Goal: Information Seeking & Learning: Learn about a topic

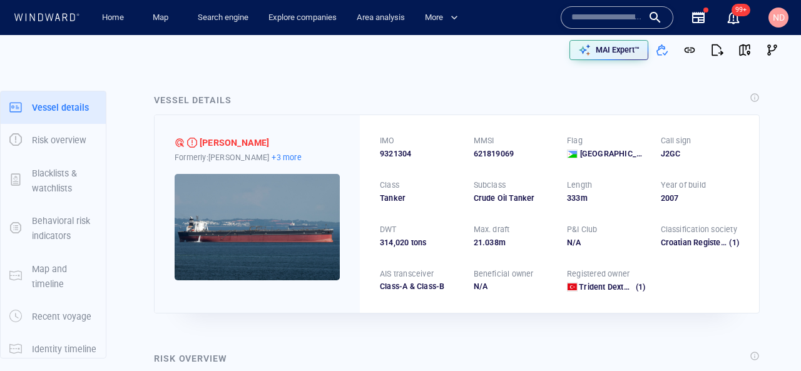
click at [278, 153] on p "+3 more" at bounding box center [286, 157] width 29 height 13
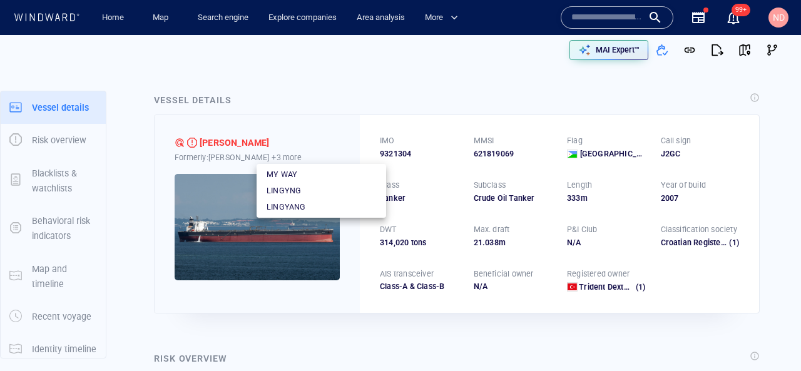
click at [232, 164] on div at bounding box center [400, 185] width 801 height 371
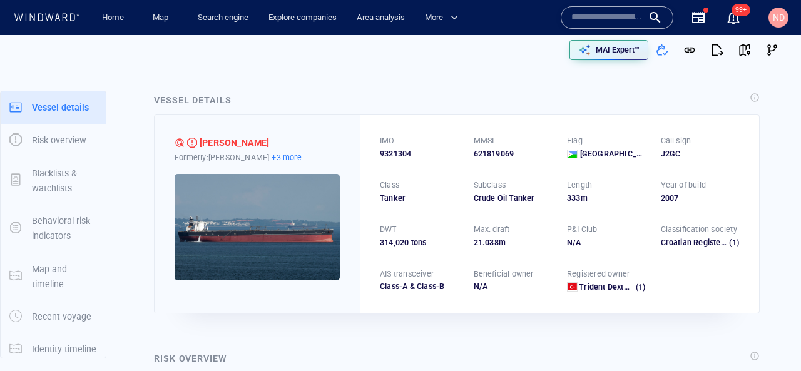
click at [272, 158] on p "+3 more" at bounding box center [286, 157] width 29 height 13
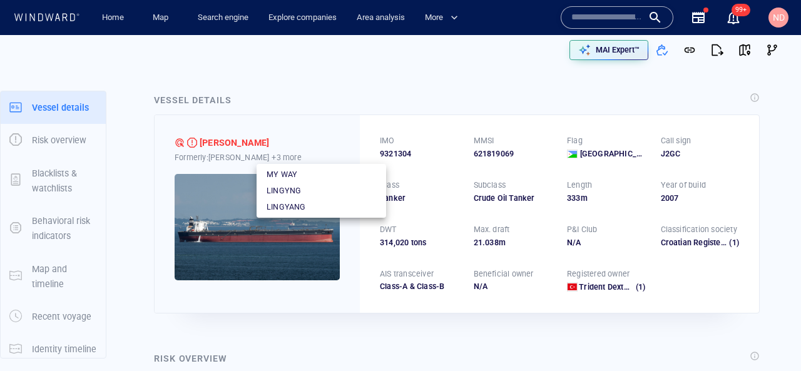
click at [277, 82] on div at bounding box center [400, 185] width 801 height 371
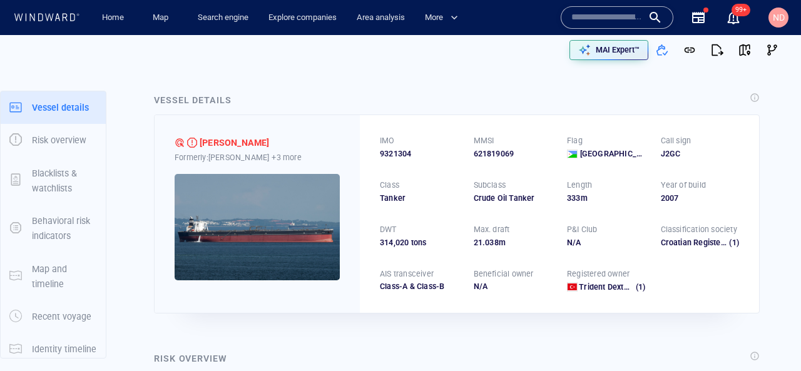
click at [378, 101] on div "Vessel details" at bounding box center [456, 101] width 611 height 22
click at [394, 158] on span "9321304" at bounding box center [395, 153] width 31 height 11
drag, startPoint x: 468, startPoint y: 156, endPoint x: 525, endPoint y: 156, distance: 56.3
click at [525, 156] on div "IMO 9321304 MMSI 621819069 Flag Djibouti Call sign J2GC Class Tanker Subclass C…" at bounding box center [559, 213] width 399 height 197
click at [501, 198] on div "Crude Oil Tanker" at bounding box center [513, 198] width 79 height 11
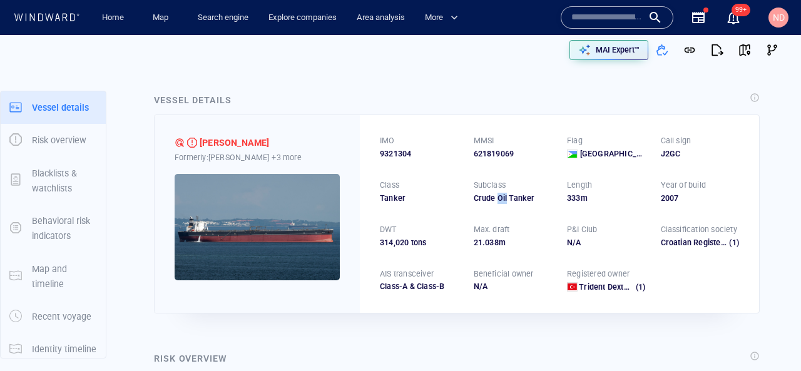
click at [501, 198] on div "Crude Oil Tanker" at bounding box center [513, 198] width 79 height 11
click at [656, 195] on div "IMO 9321304 MMSI 621819069 Flag Djibouti Call sign J2GC Class Tanker Subclass C…" at bounding box center [559, 213] width 399 height 197
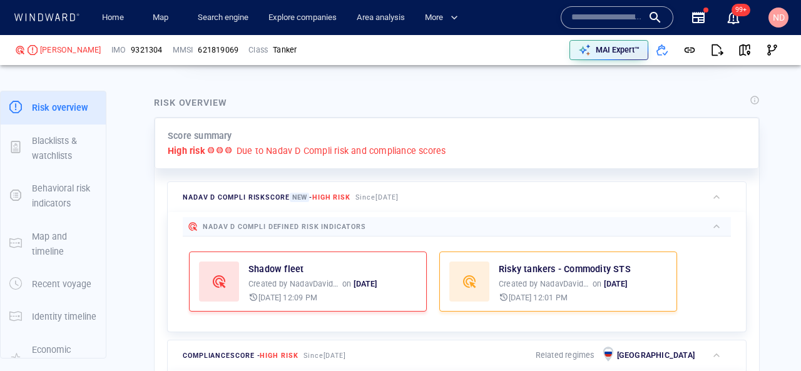
scroll to position [257, 0]
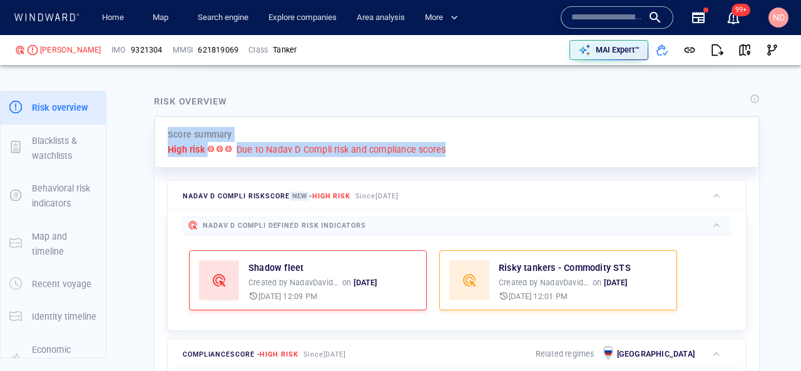
drag, startPoint x: 165, startPoint y: 132, endPoint x: 458, endPoint y: 144, distance: 293.8
click at [458, 144] on div "Score summary High risk Due to Nadav D Compli risk and compliance scores" at bounding box center [457, 142] width 605 height 52
click at [406, 148] on p "Due to Nadav D Compli risk and compliance scores" at bounding box center [342, 149] width 210 height 15
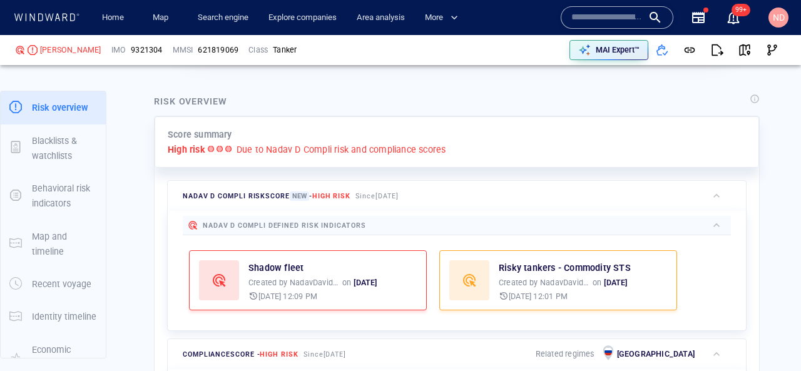
click at [377, 156] on p "Due to Nadav D Compli risk and compliance scores" at bounding box center [342, 149] width 210 height 15
click at [381, 151] on p "Due to Nadav D Compli risk and compliance scores" at bounding box center [342, 149] width 210 height 15
drag, startPoint x: 381, startPoint y: 151, endPoint x: 428, endPoint y: 151, distance: 46.9
click at [428, 151] on p "Due to Nadav D Compli risk and compliance scores" at bounding box center [342, 149] width 210 height 15
drag, startPoint x: 265, startPoint y: 147, endPoint x: 299, endPoint y: 143, distance: 34.0
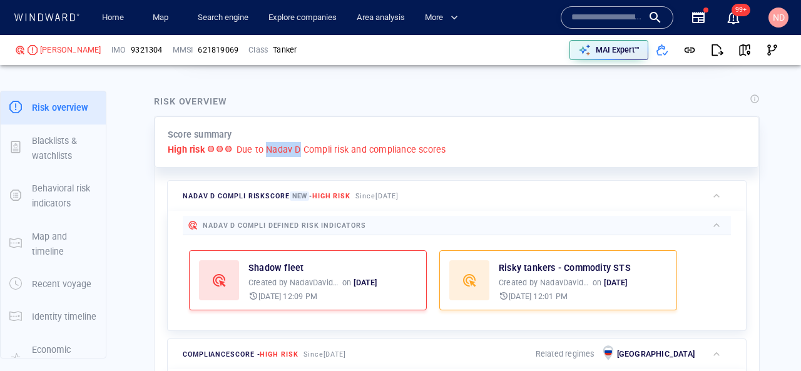
click at [299, 143] on p "Due to Nadav D Compli risk and compliance scores" at bounding box center [342, 149] width 210 height 15
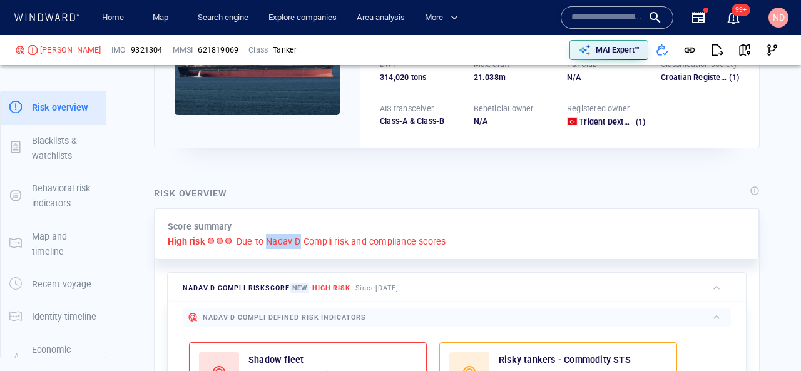
scroll to position [217, 0]
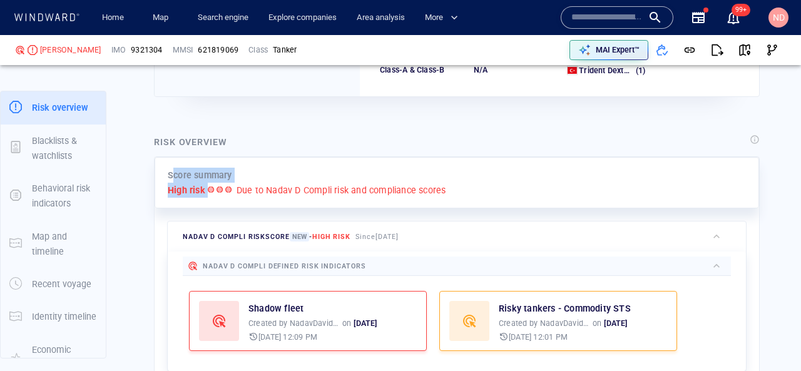
drag, startPoint x: 175, startPoint y: 176, endPoint x: 277, endPoint y: 180, distance: 102.7
click at [277, 180] on div "Score summary High risk Due to Nadav D Compli risk and compliance scores" at bounding box center [457, 183] width 605 height 52
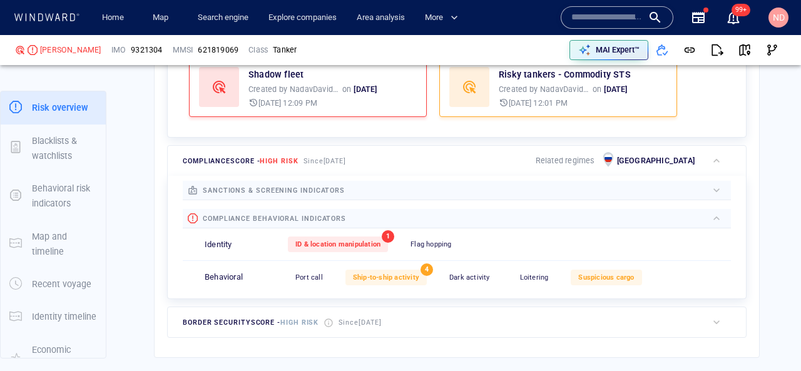
scroll to position [473, 0]
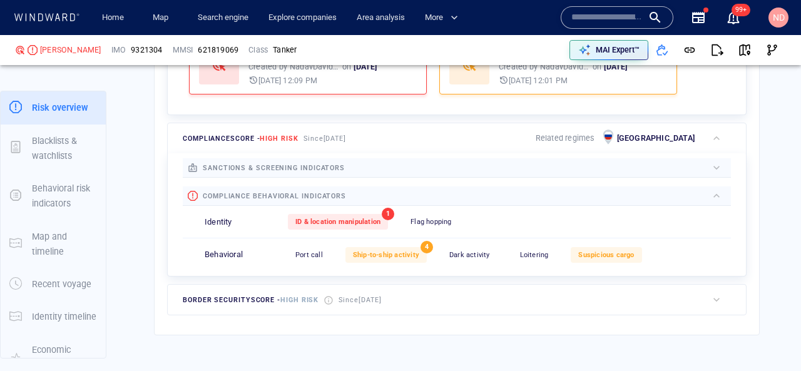
click at [526, 170] on div at bounding box center [526, 168] width 362 height 14
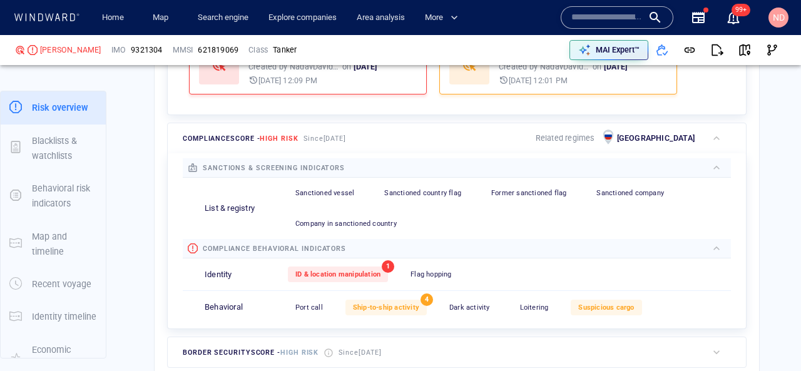
scroll to position [491, 0]
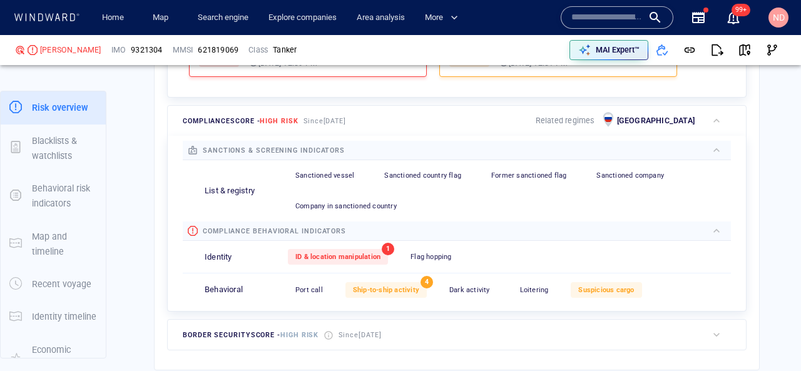
click at [208, 257] on p "Identity" at bounding box center [219, 258] width 28 height 12
click at [417, 253] on span "Flag hopping" at bounding box center [431, 257] width 41 height 8
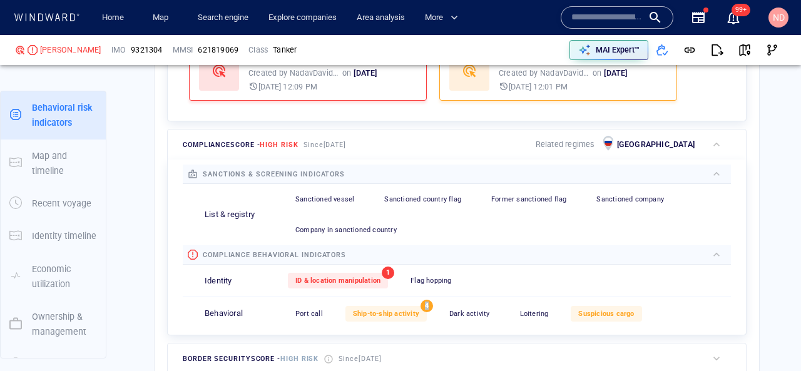
scroll to position [33, 0]
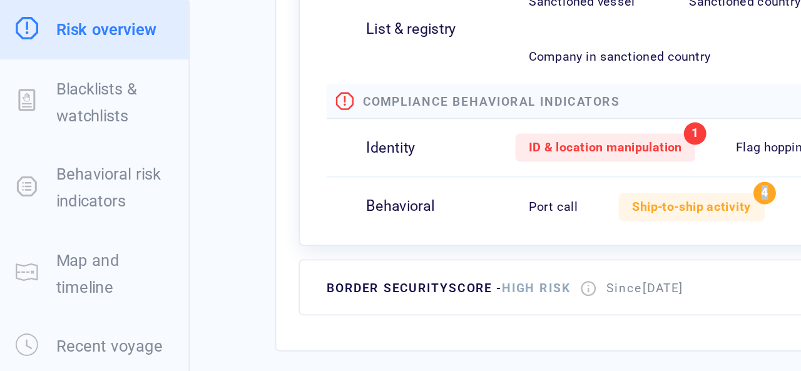
scroll to position [580, 0]
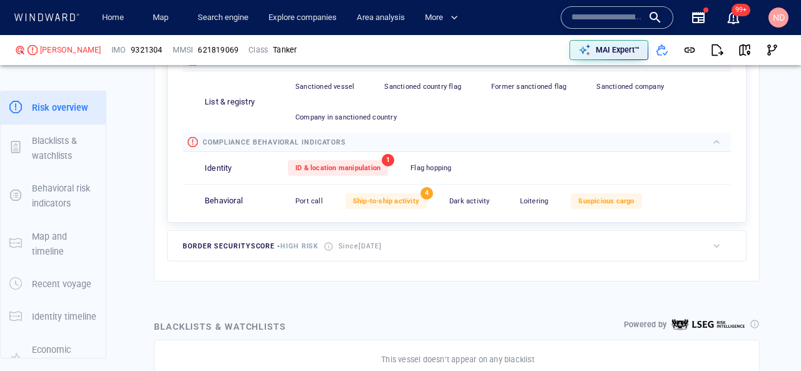
click at [219, 201] on p "Behavioral" at bounding box center [224, 201] width 38 height 12
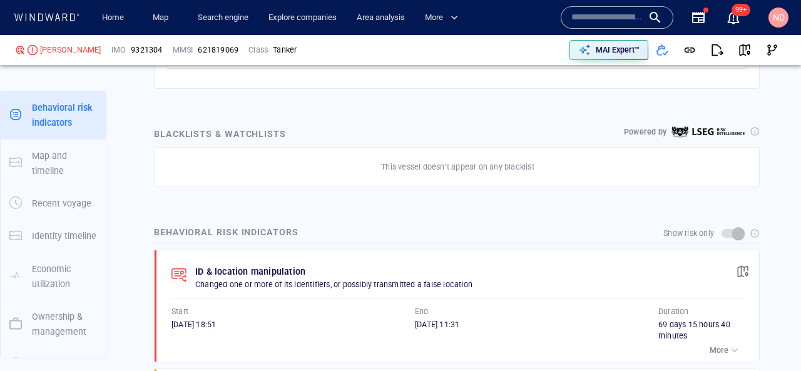
scroll to position [804, 0]
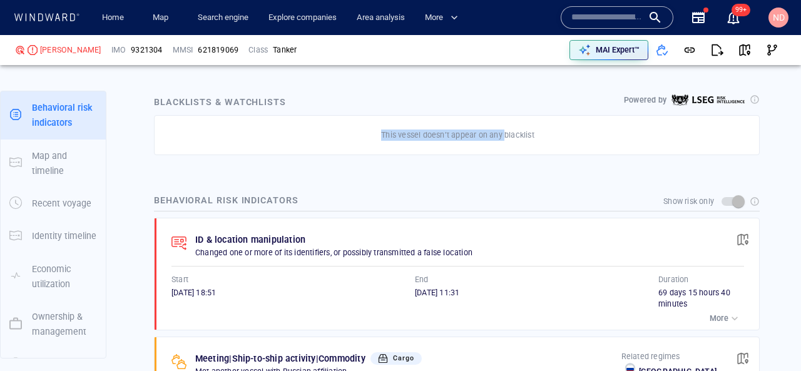
drag, startPoint x: 378, startPoint y: 133, endPoint x: 503, endPoint y: 134, distance: 125.2
click at [504, 135] on div "This vessel doesn’t appear on any blacklist" at bounding box center [458, 135] width 580 height 16
click at [503, 134] on p "This vessel doesn’t appear on any blacklist" at bounding box center [457, 135] width 153 height 11
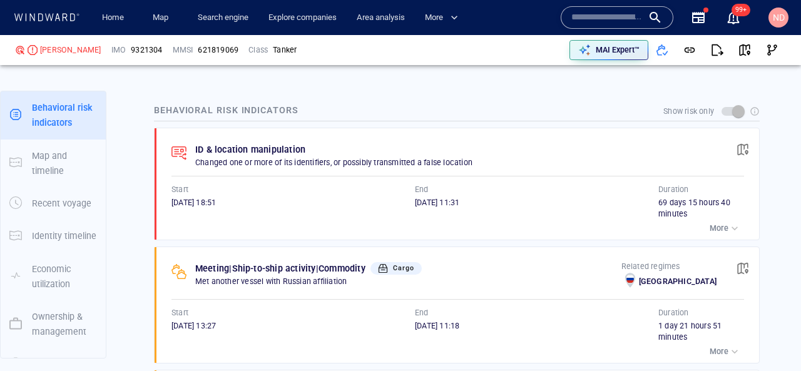
scroll to position [896, 0]
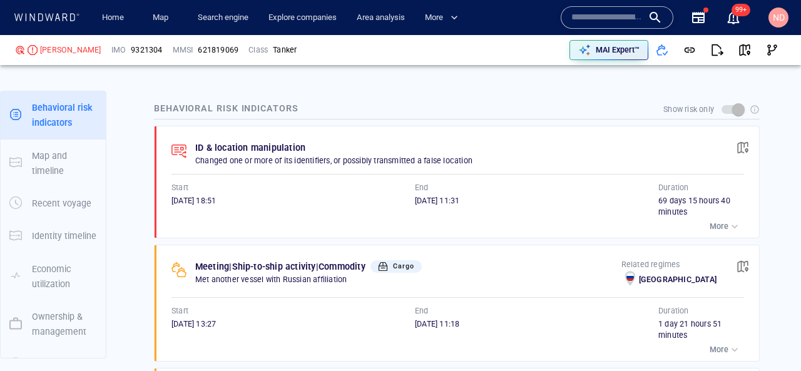
click at [732, 225] on div "button" at bounding box center [735, 226] width 13 height 13
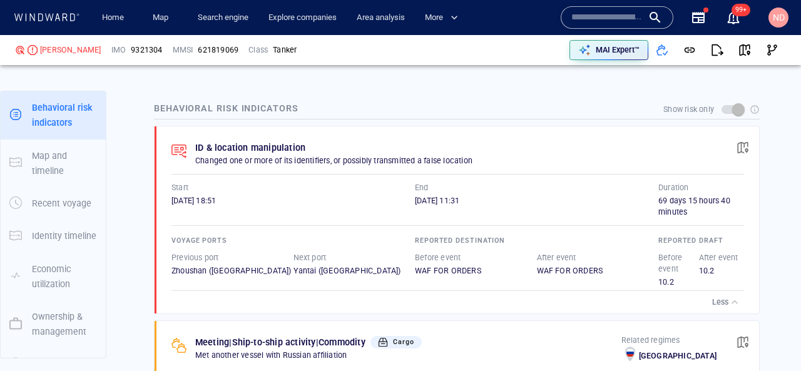
scroll to position [909, 0]
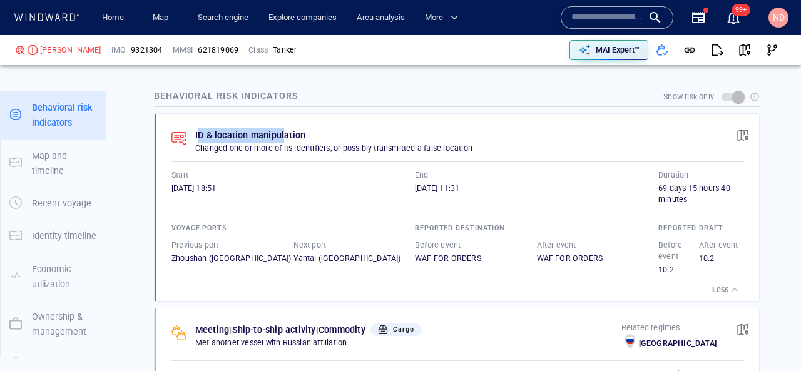
drag, startPoint x: 197, startPoint y: 136, endPoint x: 284, endPoint y: 136, distance: 86.4
click at [284, 136] on p "ID & location manipulation" at bounding box center [250, 135] width 110 height 15
click at [660, 186] on div "69 days 15 hours 40 minutes" at bounding box center [701, 194] width 86 height 23
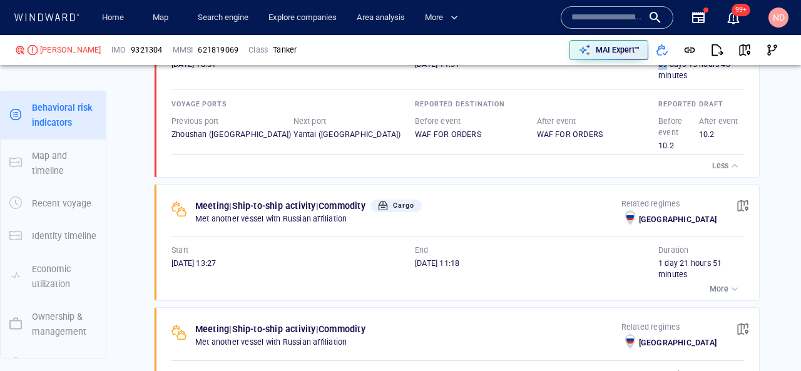
scroll to position [1038, 0]
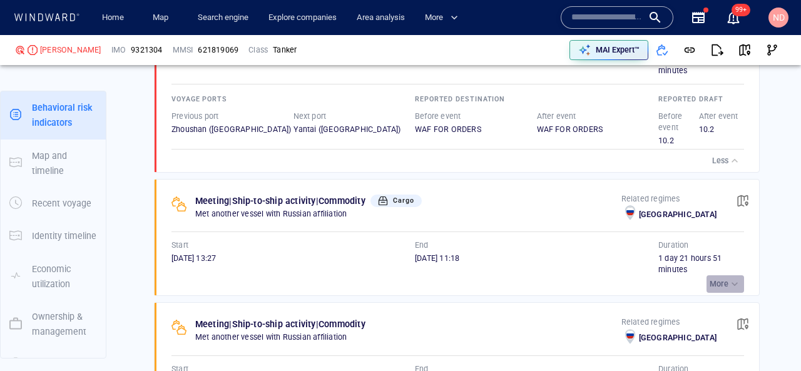
click at [725, 283] on p "More" at bounding box center [719, 284] width 19 height 11
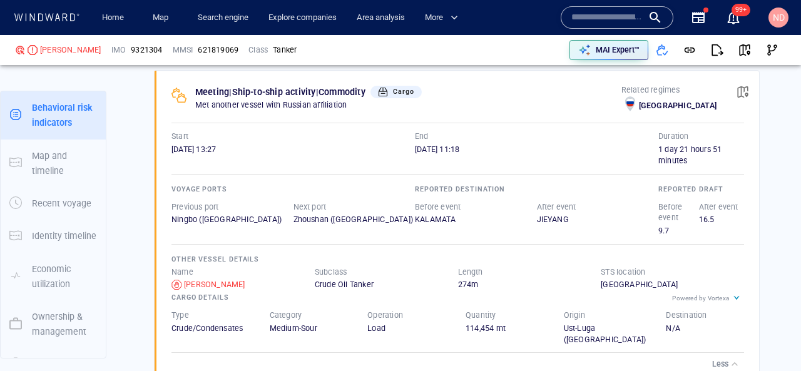
scroll to position [1164, 0]
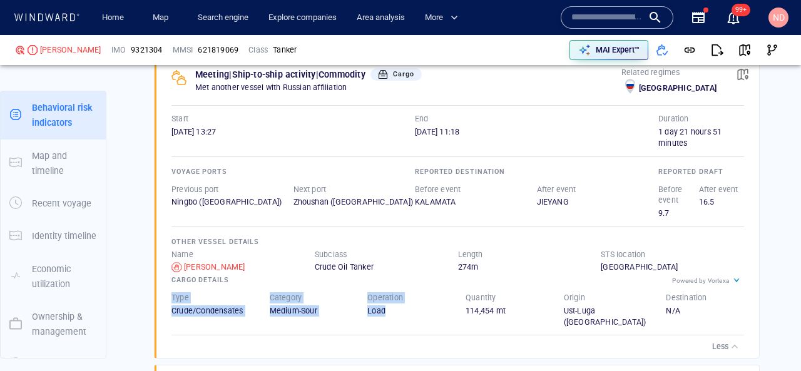
drag, startPoint x: 170, startPoint y: 300, endPoint x: 426, endPoint y: 302, distance: 256.0
click at [426, 304] on div "Type Crude/Condensates Category Medium-Sour Operation Load Quantity 114,454 mt …" at bounding box center [458, 310] width 598 height 61
click at [215, 309] on div "Crude/Condensates" at bounding box center [211, 310] width 78 height 11
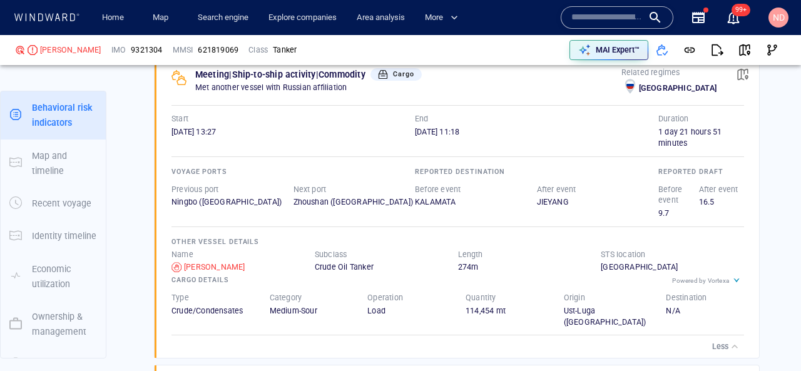
click at [277, 311] on div "Medium-Sour" at bounding box center [309, 310] width 78 height 11
click at [379, 307] on div "Load" at bounding box center [406, 310] width 78 height 11
click at [484, 307] on div "114,454 mt" at bounding box center [505, 310] width 78 height 11
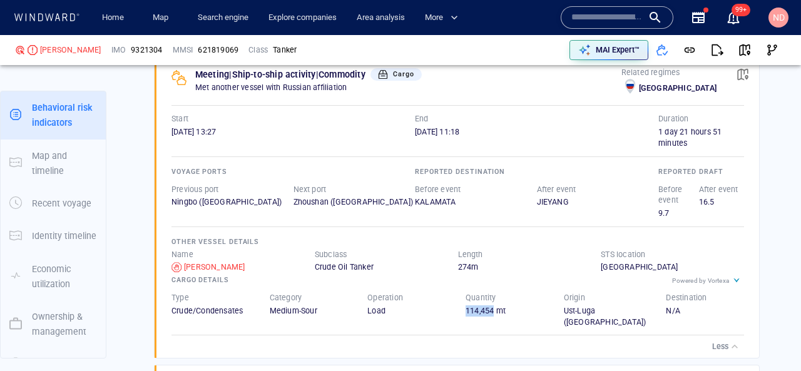
click at [484, 307] on div "114,454 mt" at bounding box center [505, 310] width 78 height 11
click at [600, 317] on div "Origin Ust-Luga (Russia)" at bounding box center [605, 310] width 103 height 56
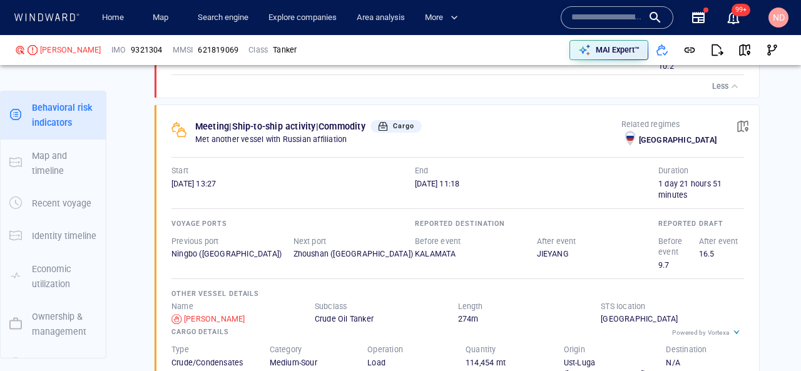
scroll to position [1110, 0]
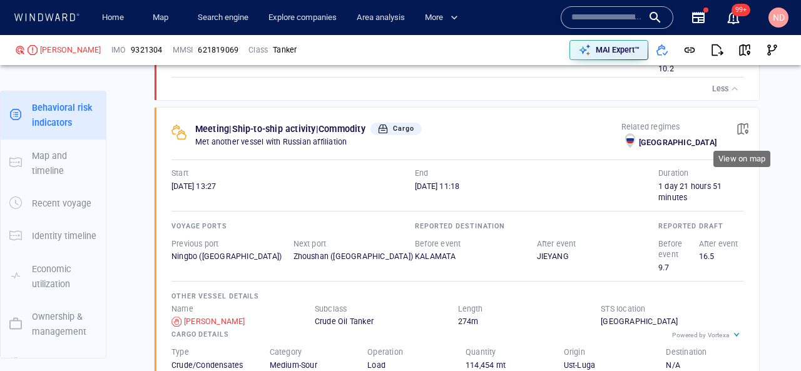
click at [739, 127] on span "button" at bounding box center [743, 129] width 13 height 13
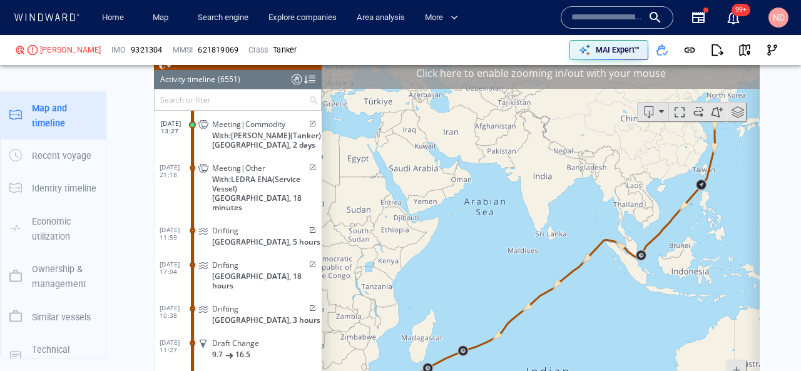
scroll to position [1808, 0]
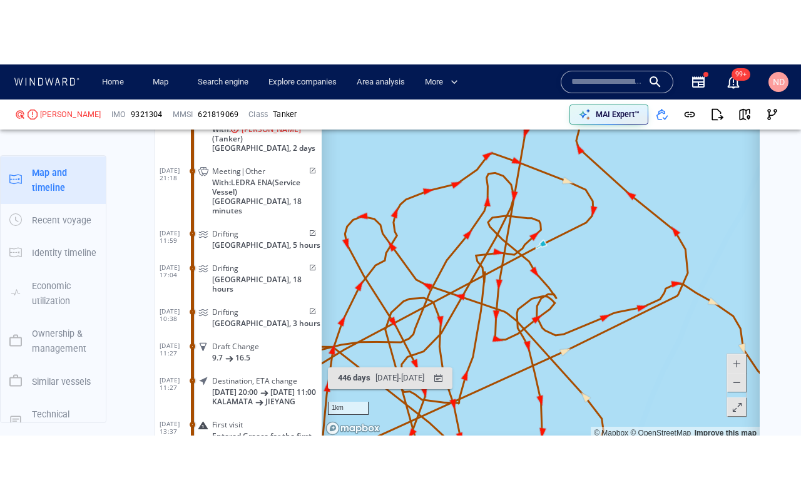
scroll to position [1876, 0]
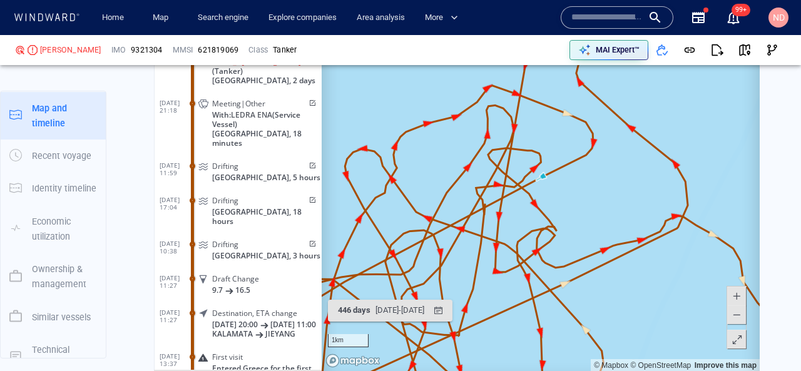
click at [735, 339] on span at bounding box center [737, 340] width 13 height 19
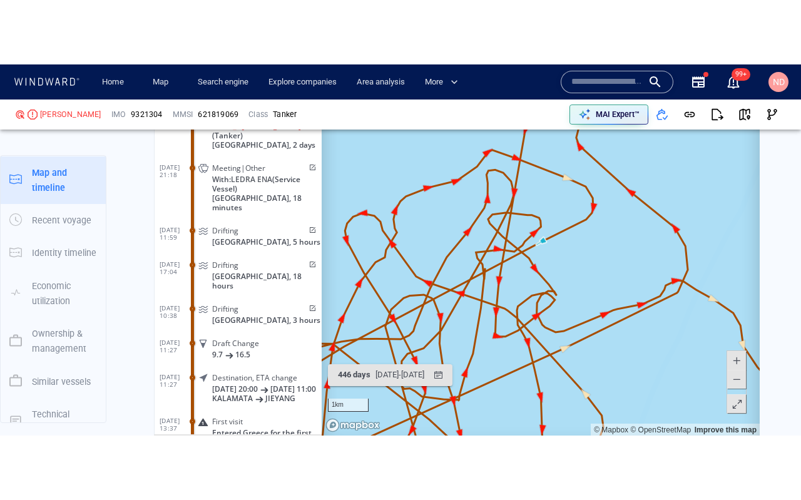
scroll to position [119, 0]
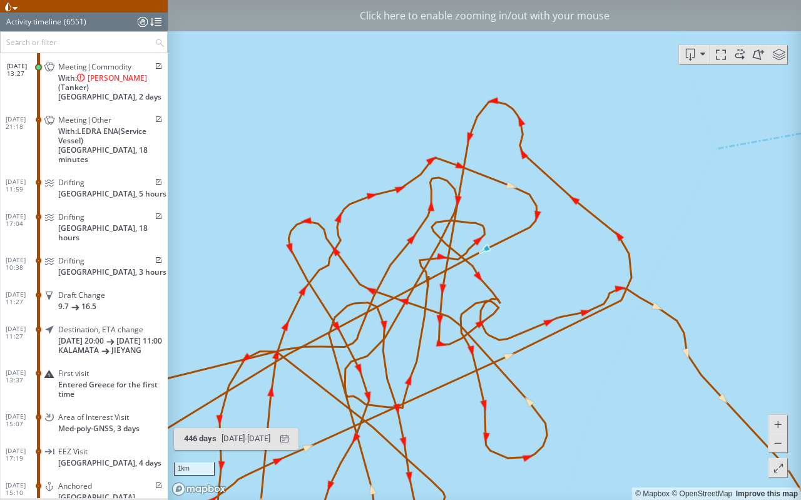
click at [620, 24] on div "Click here to enable zooming in/out with your mouse" at bounding box center [484, 15] width 633 height 31
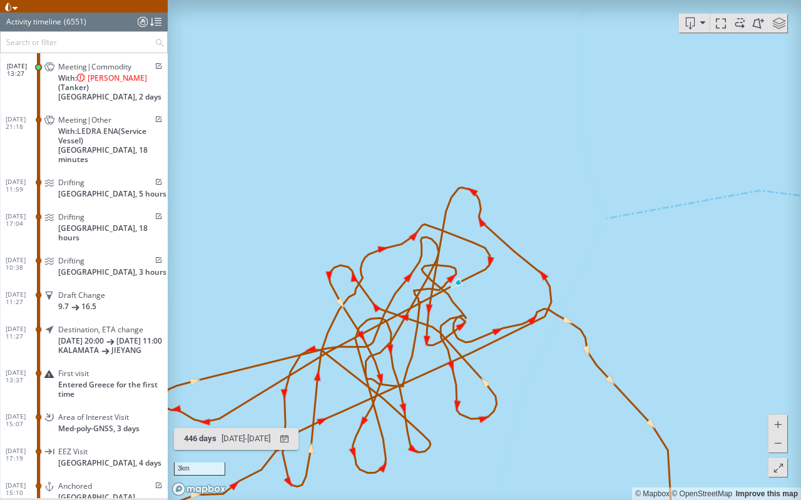
drag, startPoint x: 404, startPoint y: 345, endPoint x: 403, endPoint y: 238, distance: 107.0
click at [403, 238] on canvas "Map" at bounding box center [484, 250] width 633 height 500
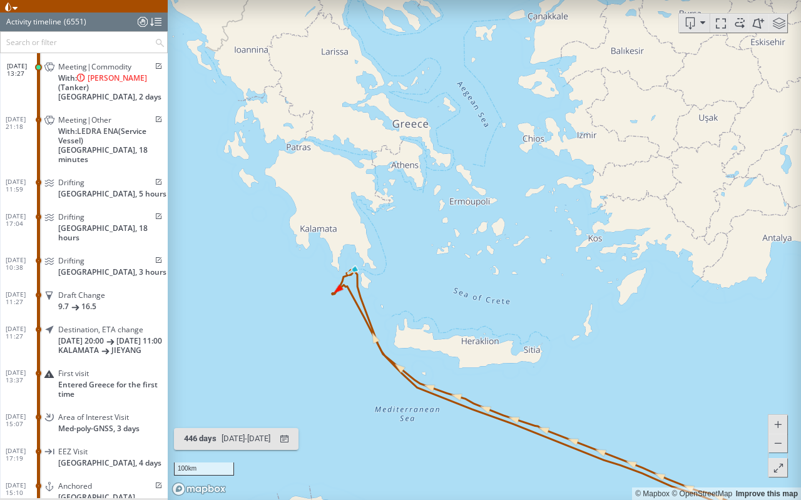
drag, startPoint x: 424, startPoint y: 361, endPoint x: 433, endPoint y: 264, distance: 97.4
click at [433, 264] on canvas "Map" at bounding box center [484, 250] width 633 height 500
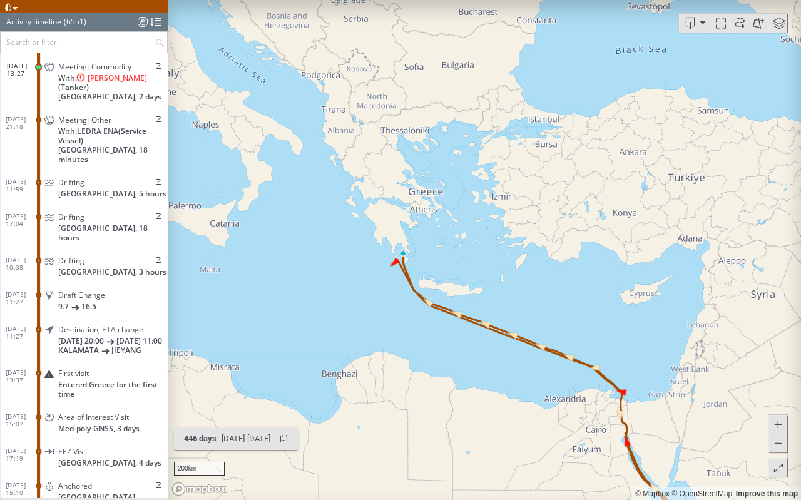
drag, startPoint x: 493, startPoint y: 309, endPoint x: 396, endPoint y: 250, distance: 113.1
click at [396, 250] on canvas "Map" at bounding box center [484, 250] width 633 height 500
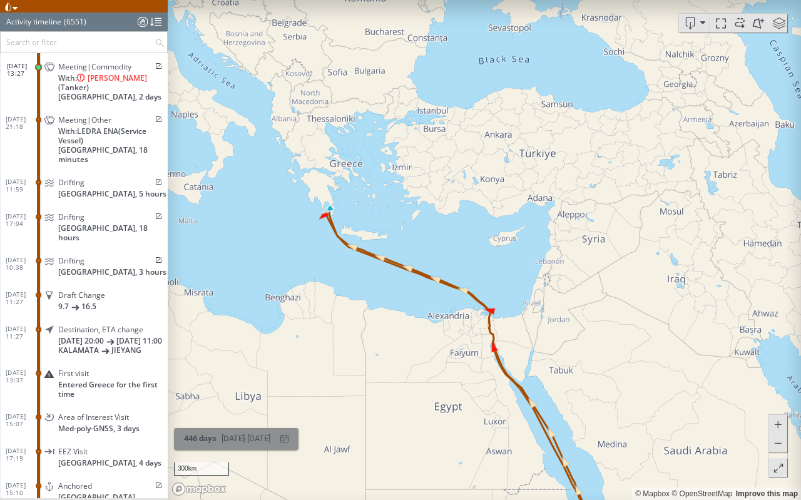
click at [212, 371] on span "446 days" at bounding box center [200, 438] width 33 height 9
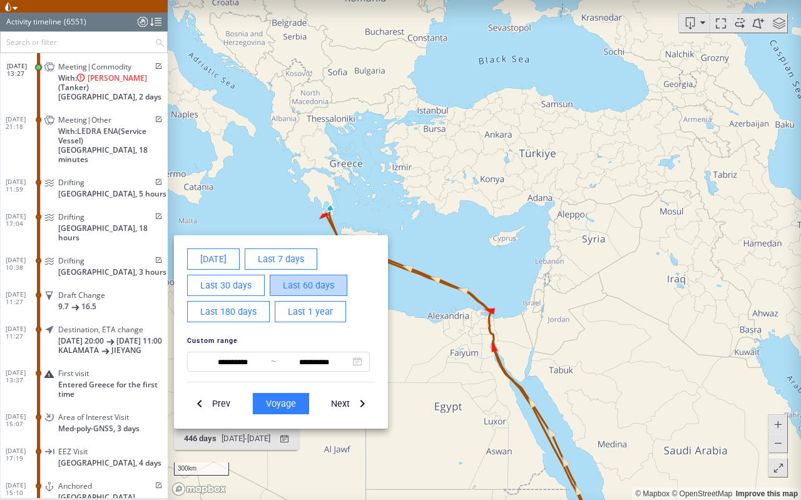
click at [301, 289] on span "Last 60 days" at bounding box center [308, 286] width 51 height 16
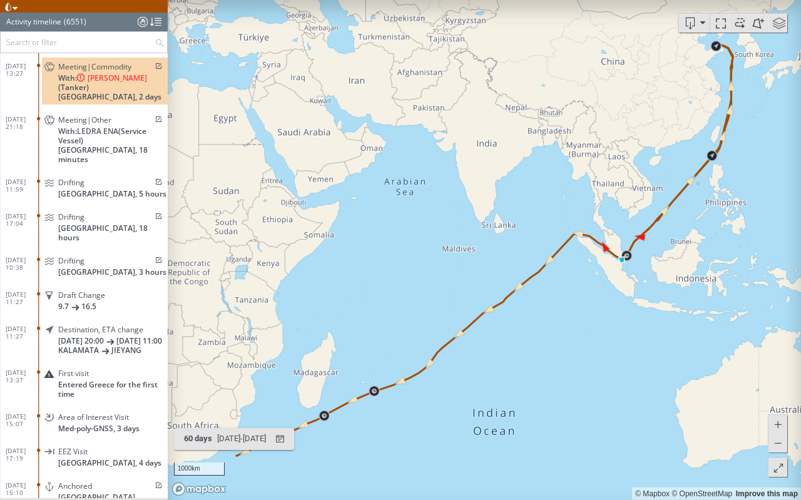
drag, startPoint x: 456, startPoint y: 366, endPoint x: 537, endPoint y: 254, distance: 138.5
click at [537, 254] on canvas "Map" at bounding box center [484, 250] width 633 height 500
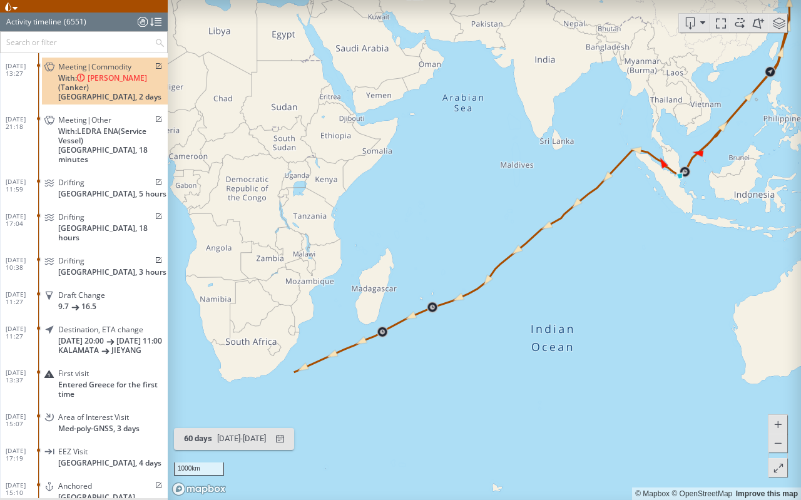
drag, startPoint x: 446, startPoint y: 334, endPoint x: 386, endPoint y: 395, distance: 86.3
click at [386, 371] on canvas "Map" at bounding box center [484, 250] width 633 height 500
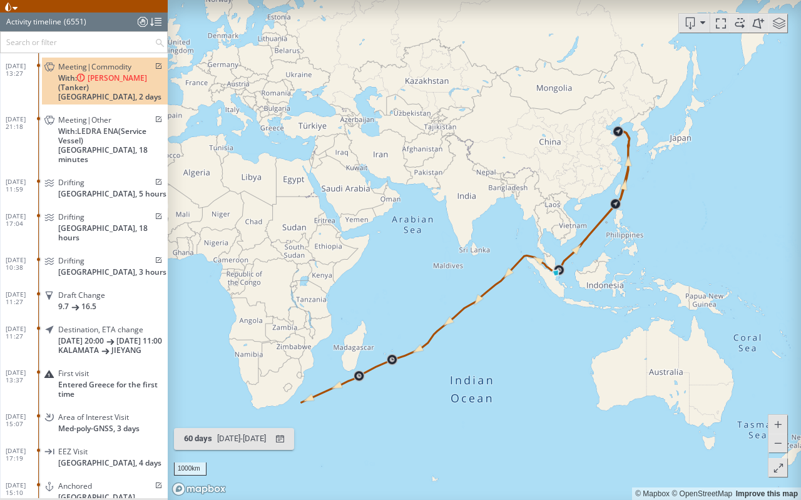
click at [737, 23] on span at bounding box center [739, 23] width 19 height 19
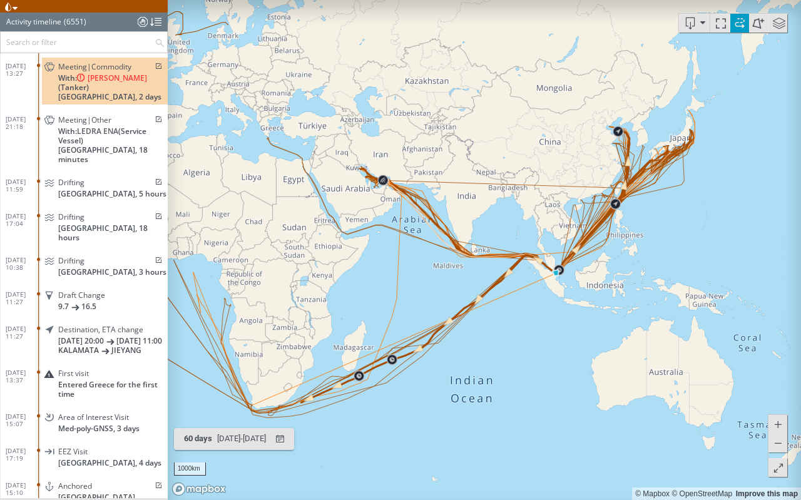
drag, startPoint x: 530, startPoint y: 360, endPoint x: 541, endPoint y: 341, distance: 22.4
click at [541, 341] on canvas "Map" at bounding box center [484, 250] width 633 height 500
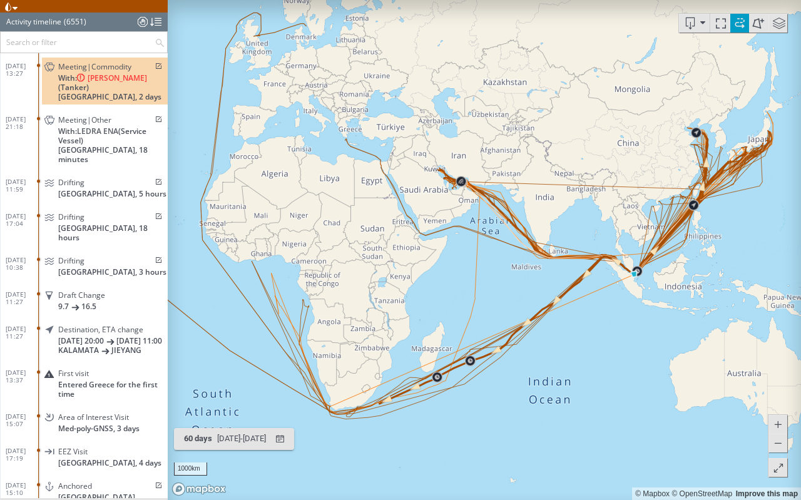
drag, startPoint x: 541, startPoint y: 341, endPoint x: 620, endPoint y: 399, distance: 98.9
click at [620, 371] on canvas "Map" at bounding box center [484, 250] width 633 height 500
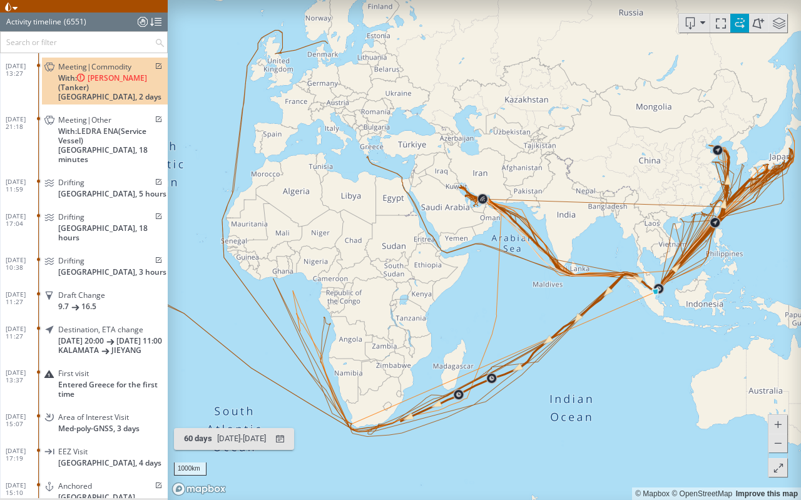
drag, startPoint x: 429, startPoint y: 333, endPoint x: 618, endPoint y: 326, distance: 189.2
click at [618, 327] on canvas "Map" at bounding box center [484, 250] width 633 height 500
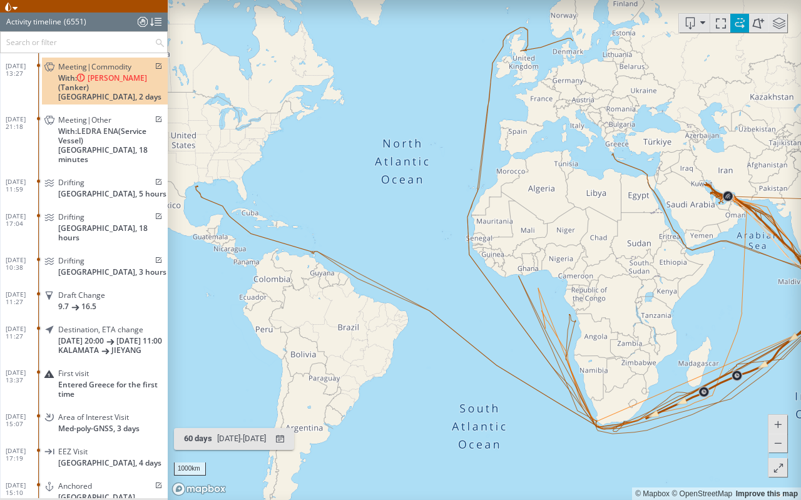
drag, startPoint x: 443, startPoint y: 358, endPoint x: 188, endPoint y: 354, distance: 254.2
click at [198, 321] on canvas "Map" at bounding box center [484, 250] width 633 height 500
click at [188, 356] on canvas "Map" at bounding box center [484, 250] width 633 height 500
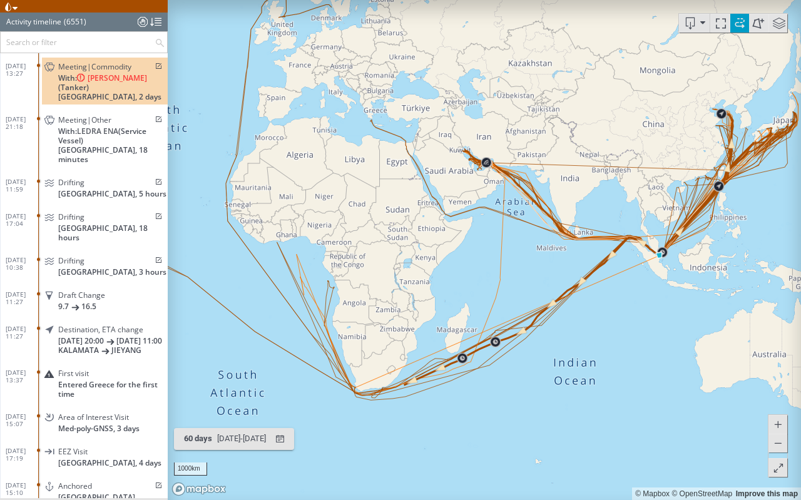
drag, startPoint x: 345, startPoint y: 300, endPoint x: 332, endPoint y: 333, distance: 35.1
click at [332, 333] on canvas "Map" at bounding box center [484, 250] width 633 height 500
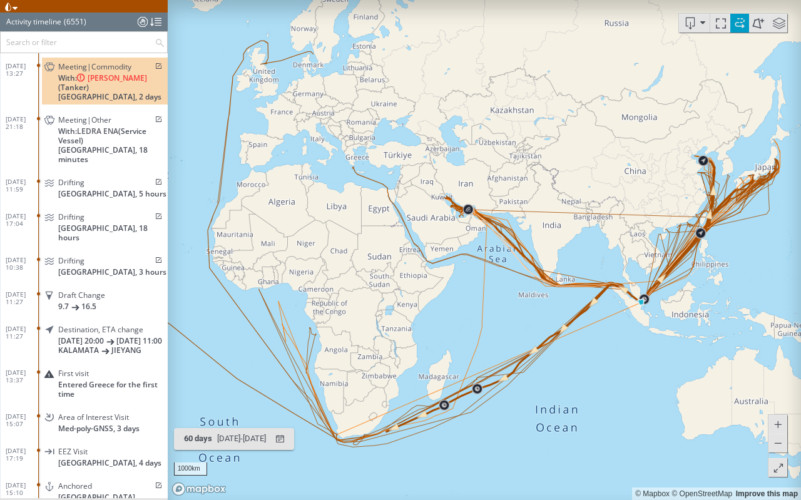
click at [740, 26] on span at bounding box center [739, 23] width 19 height 19
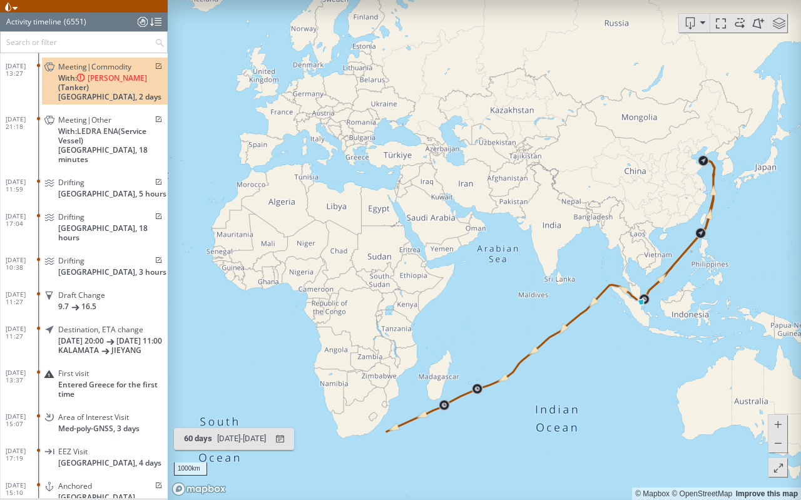
click at [782, 26] on span at bounding box center [779, 23] width 19 height 19
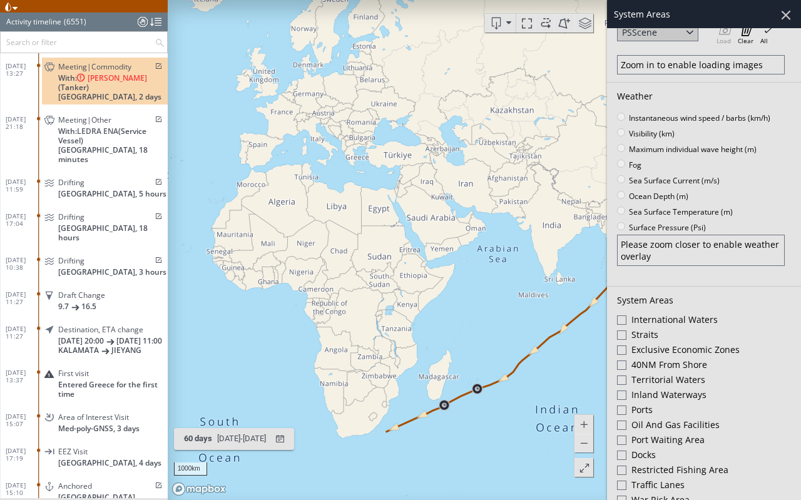
scroll to position [106, 0]
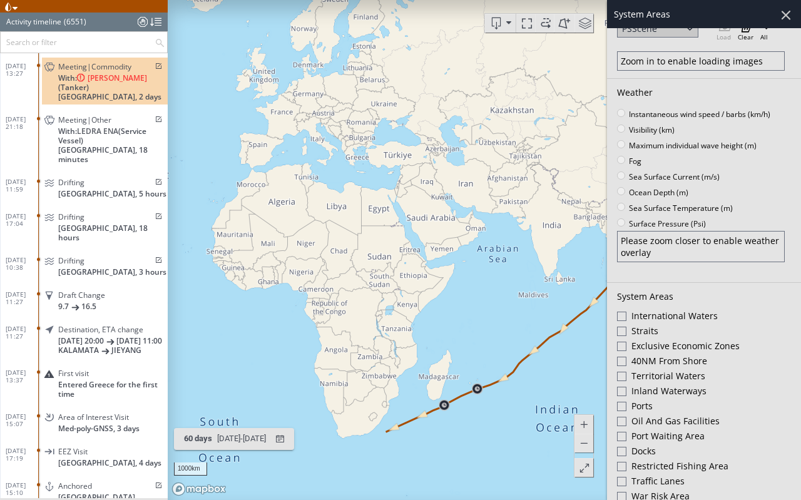
click at [618, 346] on div at bounding box center [621, 346] width 9 height 9
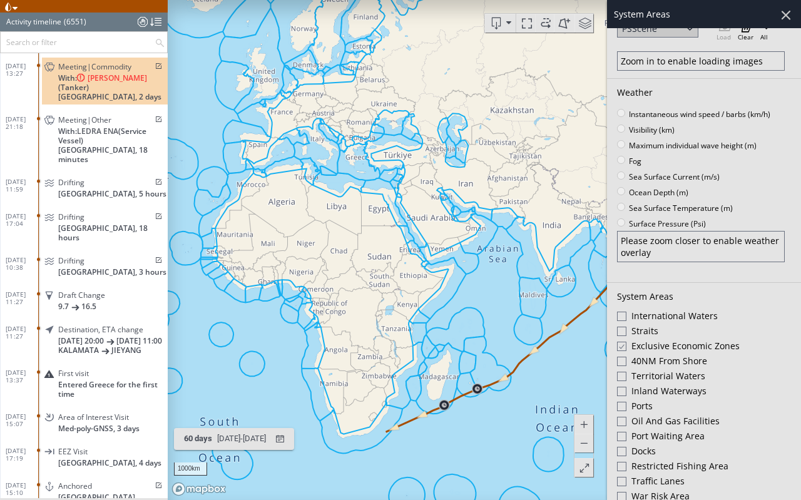
click at [624, 371] on div at bounding box center [621, 406] width 9 height 9
drag, startPoint x: 509, startPoint y: 261, endPoint x: 391, endPoint y: 264, distance: 117.7
click at [391, 263] on canvas "Map" at bounding box center [484, 250] width 633 height 500
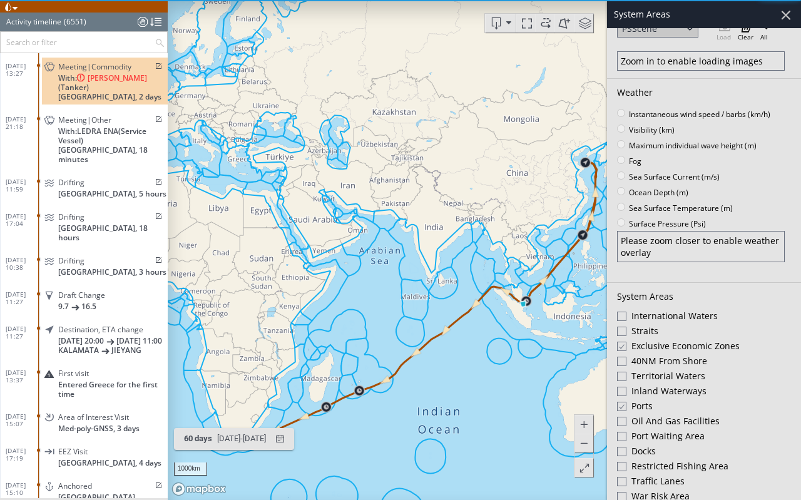
drag, startPoint x: 376, startPoint y: 260, endPoint x: 324, endPoint y: 263, distance: 52.0
click at [324, 263] on canvas "Map" at bounding box center [484, 250] width 633 height 500
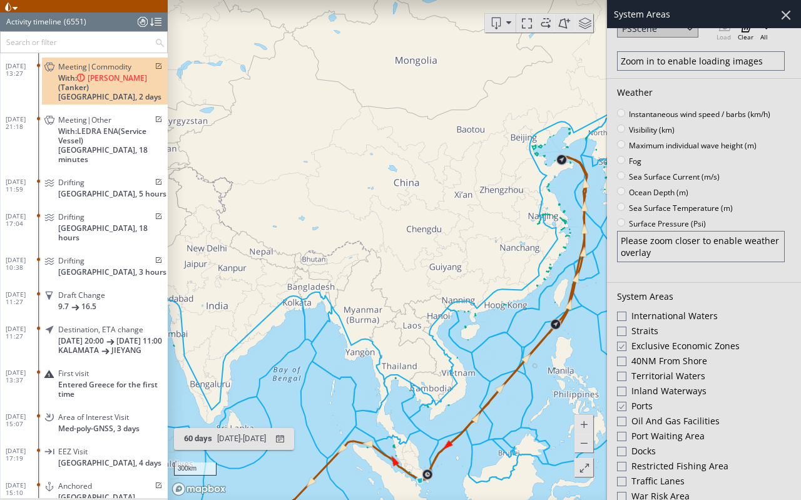
drag, startPoint x: 515, startPoint y: 167, endPoint x: 388, endPoint y: 185, distance: 128.3
click at [388, 185] on canvas "Map" at bounding box center [484, 250] width 633 height 500
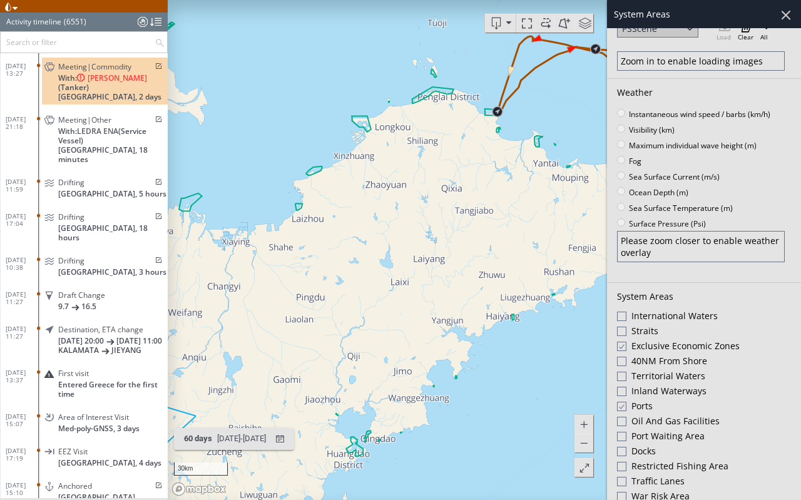
drag, startPoint x: 475, startPoint y: 155, endPoint x: 424, endPoint y: 227, distance: 88.9
click at [424, 227] on canvas "Map" at bounding box center [484, 250] width 633 height 500
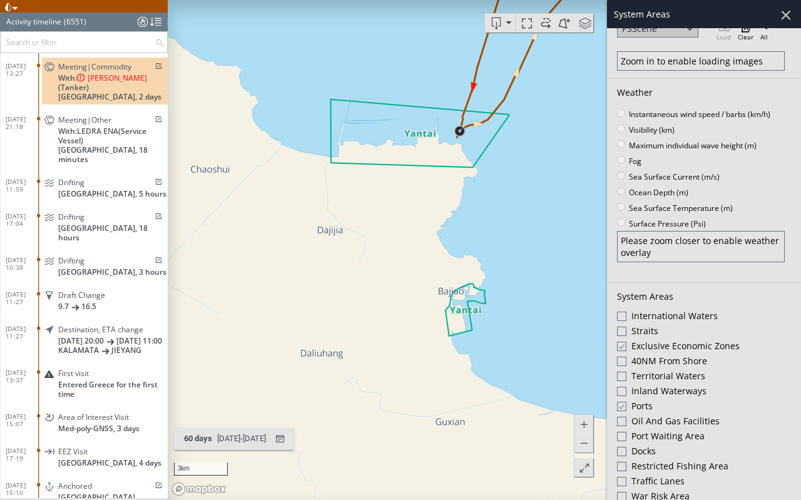
drag, startPoint x: 428, startPoint y: 164, endPoint x: 416, endPoint y: 293, distance: 129.5
click at [417, 292] on canvas "Map" at bounding box center [484, 250] width 633 height 500
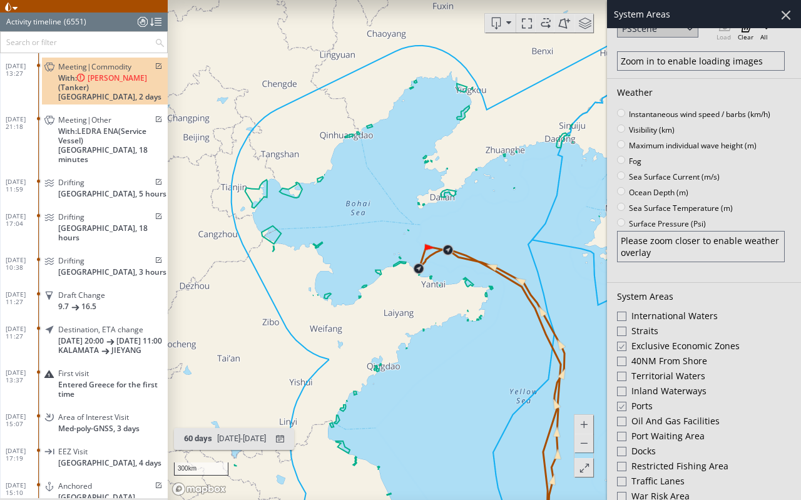
drag, startPoint x: 331, startPoint y: 337, endPoint x: 425, endPoint y: 251, distance: 127.2
click at [425, 251] on canvas "Map" at bounding box center [484, 250] width 633 height 500
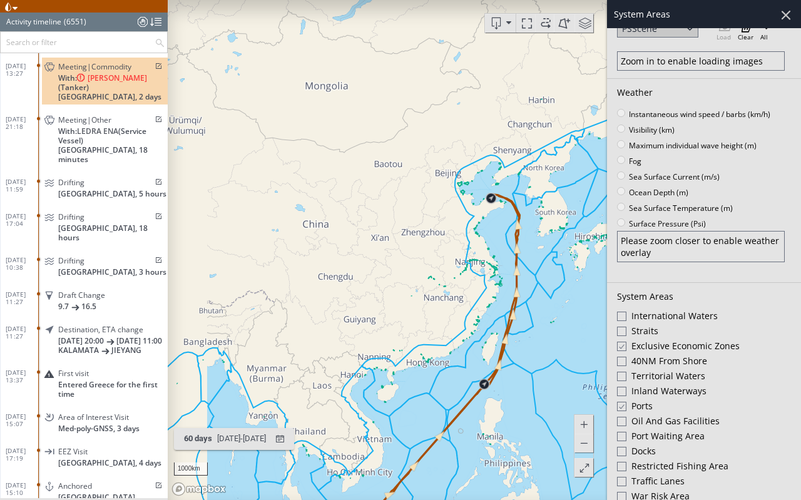
drag, startPoint x: 351, startPoint y: 305, endPoint x: 478, endPoint y: 220, distance: 153.3
click at [478, 220] on canvas "Map" at bounding box center [484, 250] width 633 height 500
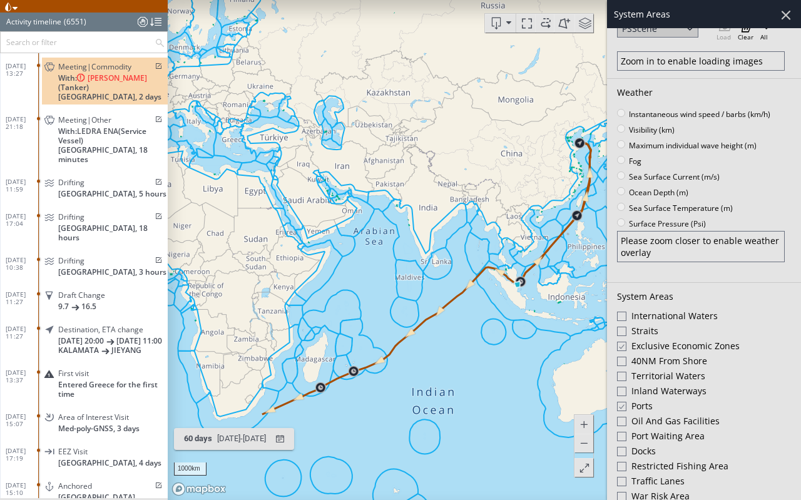
click at [620, 371] on div at bounding box center [621, 406] width 9 height 11
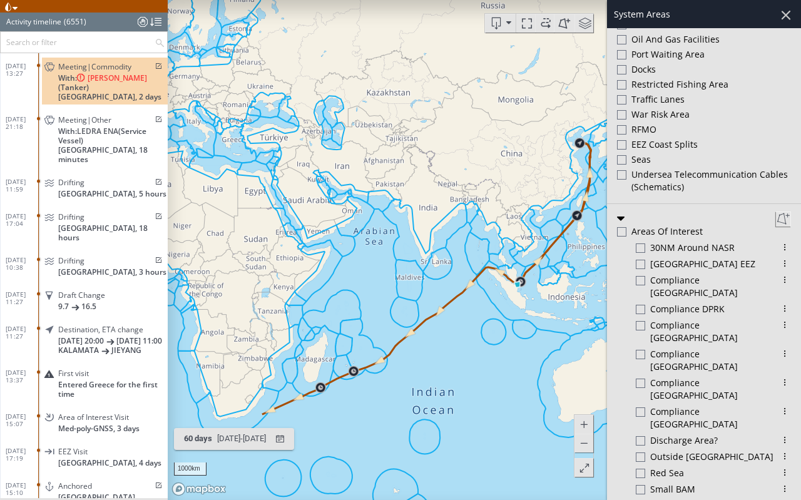
scroll to position [500, 0]
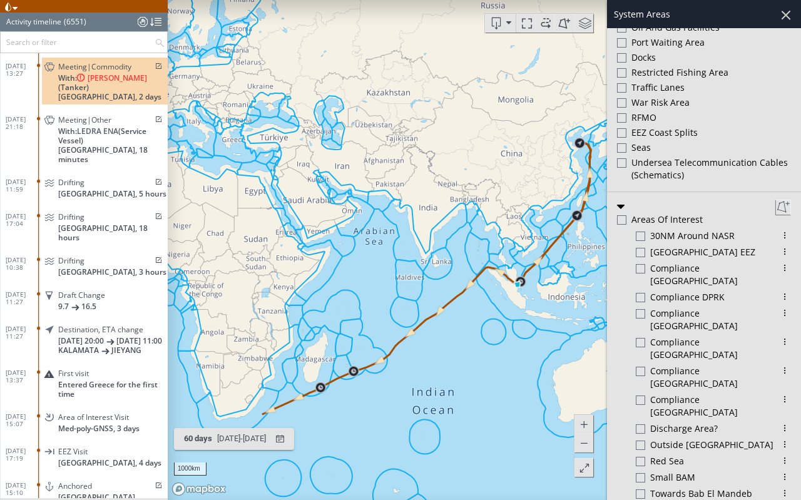
click at [781, 18] on div at bounding box center [786, 14] width 21 height 21
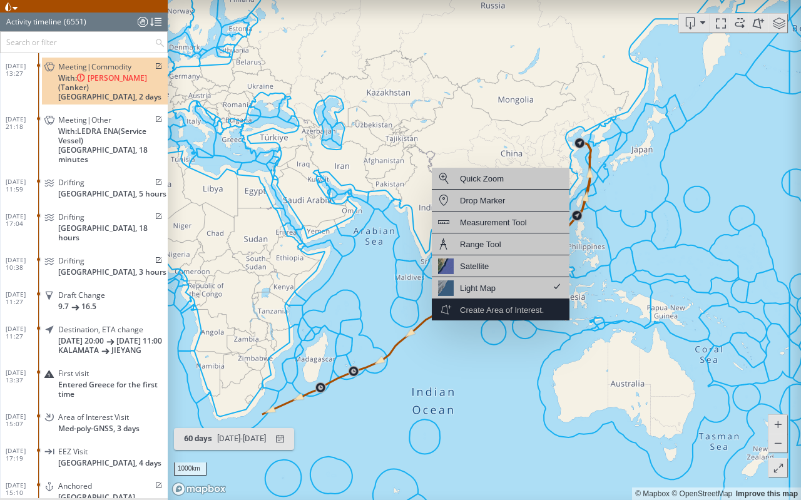
click at [515, 307] on div "Create Area of Interest." at bounding box center [502, 310] width 84 height 16
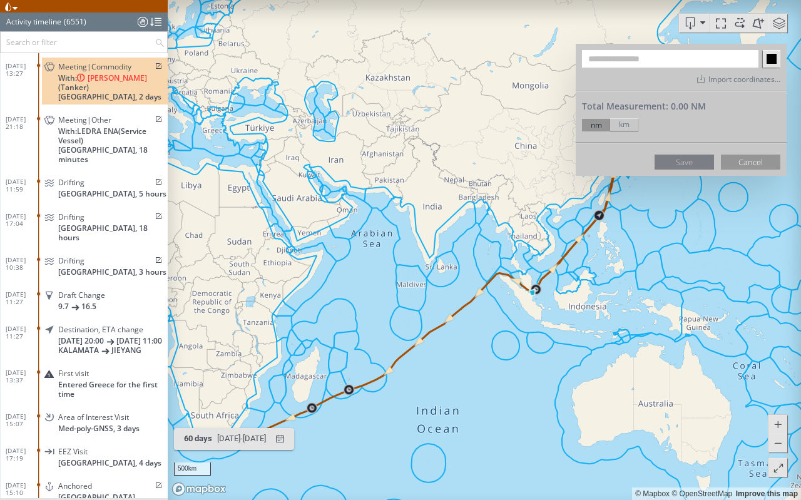
click at [339, 238] on canvas "Map" at bounding box center [484, 250] width 633 height 500
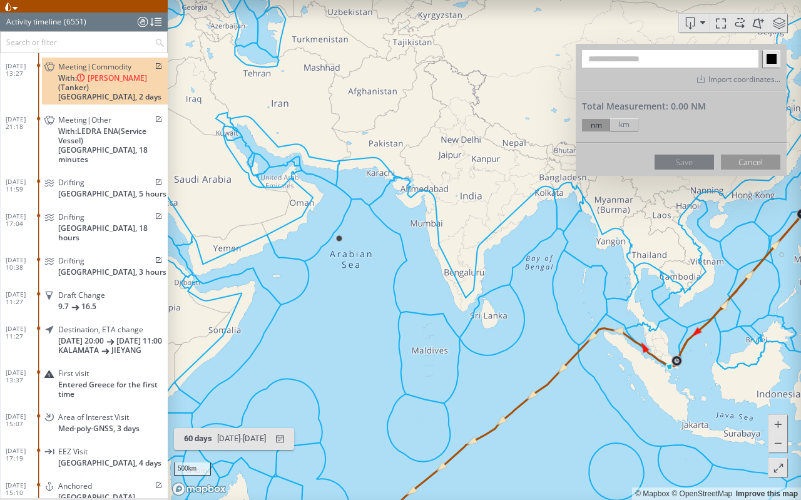
click at [420, 244] on canvas "Map" at bounding box center [484, 250] width 633 height 500
click at [418, 324] on canvas "Map" at bounding box center [484, 250] width 633 height 500
click at [295, 341] on canvas "Map" at bounding box center [484, 250] width 633 height 500
click at [336, 295] on canvas "Map" at bounding box center [484, 250] width 633 height 500
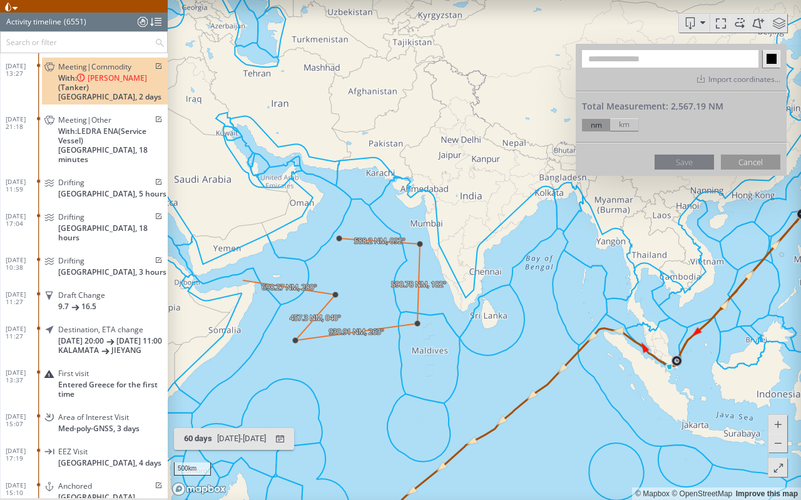
click at [242, 280] on canvas "Map" at bounding box center [484, 250] width 633 height 500
click at [259, 172] on canvas "Map" at bounding box center [484, 250] width 633 height 500
click at [365, 155] on canvas "Map" at bounding box center [484, 250] width 633 height 500
drag, startPoint x: 324, startPoint y: 222, endPoint x: 311, endPoint y: 226, distance: 13.7
click at [324, 222] on canvas "Map" at bounding box center [484, 250] width 633 height 500
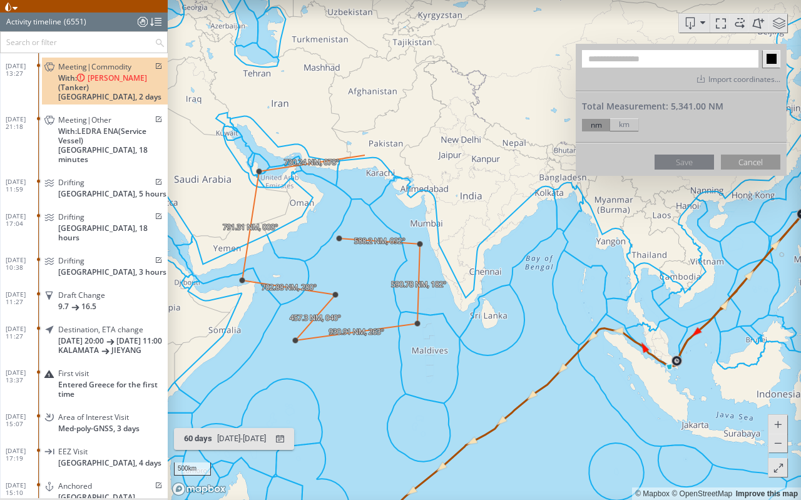
click at [257, 267] on canvas "Map" at bounding box center [484, 250] width 633 height 500
click at [388, 295] on canvas "Map" at bounding box center [484, 250] width 633 height 500
click at [364, 261] on canvas "Map" at bounding box center [484, 250] width 633 height 500
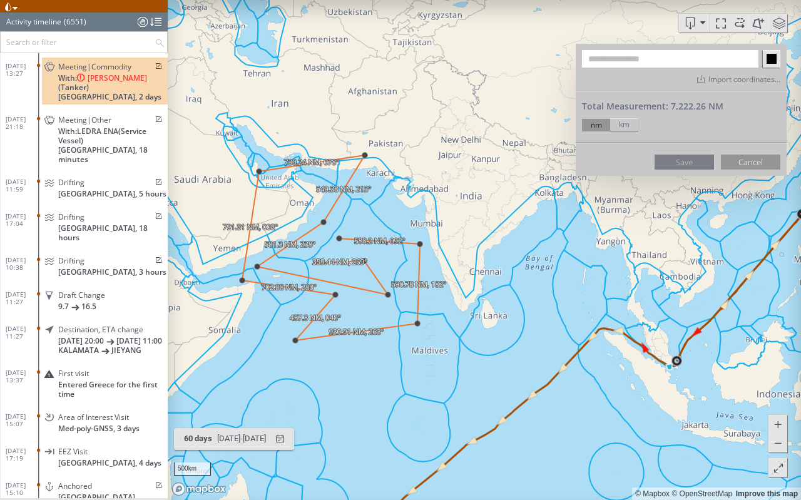
click at [315, 263] on canvas "Map" at bounding box center [484, 250] width 633 height 500
click at [340, 238] on canvas "Map" at bounding box center [484, 250] width 633 height 500
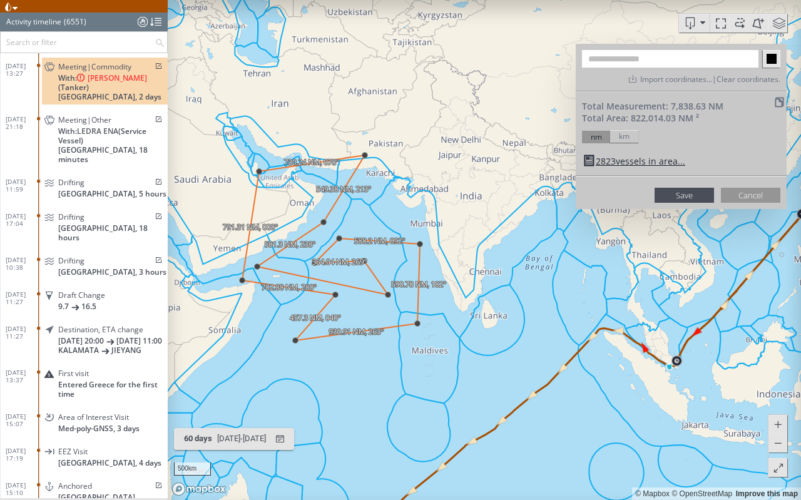
click at [641, 58] on input "text" at bounding box center [670, 59] width 177 height 18
type input "**********"
click at [682, 191] on button "Save" at bounding box center [684, 195] width 59 height 15
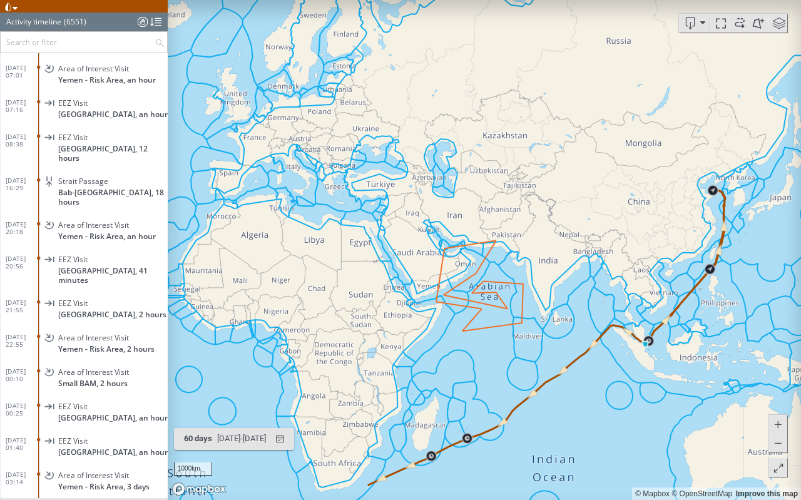
scroll to position [209213, 0]
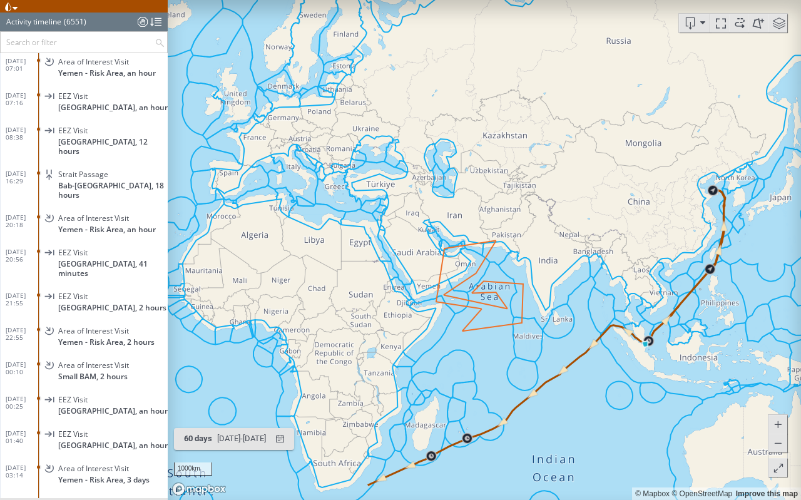
click at [91, 41] on input "text" at bounding box center [78, 42] width 154 height 21
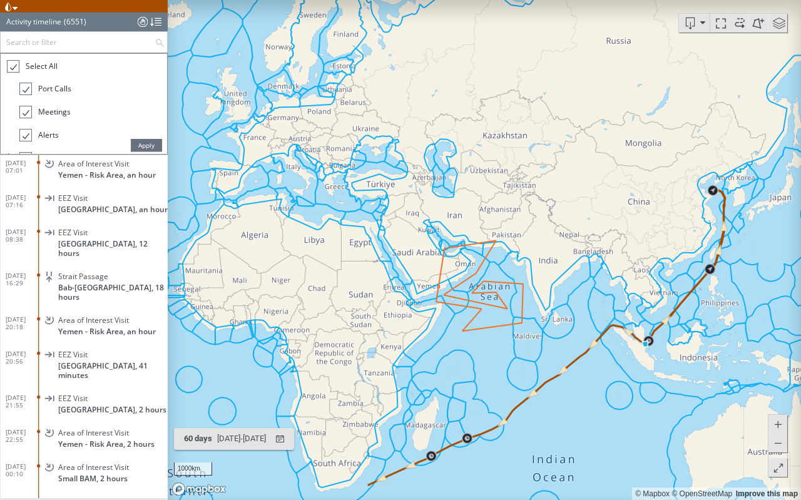
click at [40, 64] on span "Select All" at bounding box center [42, 66] width 32 height 11
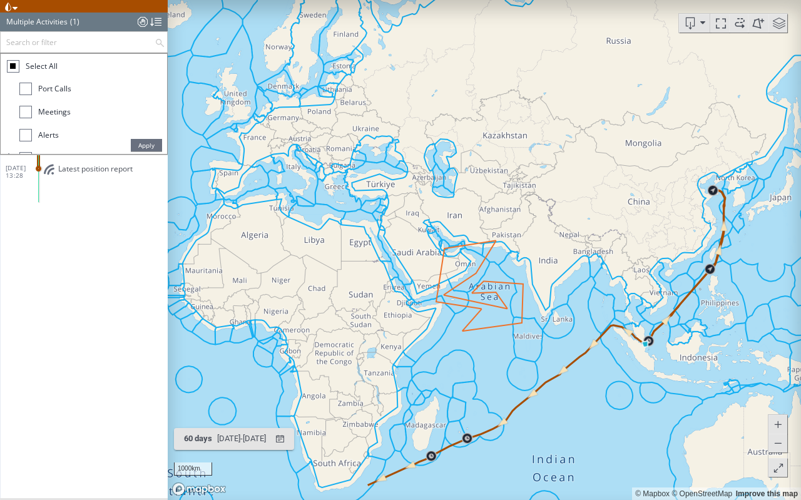
click at [24, 112] on div at bounding box center [25, 112] width 13 height 13
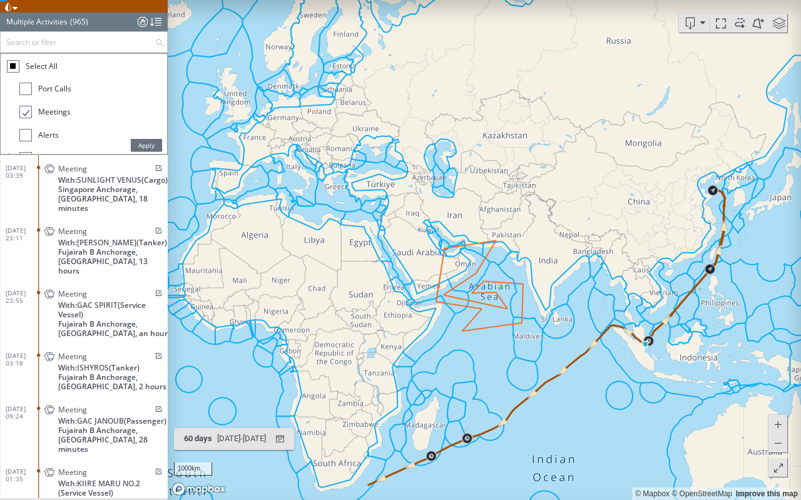
click at [136, 148] on span "Apply" at bounding box center [146, 145] width 31 height 13
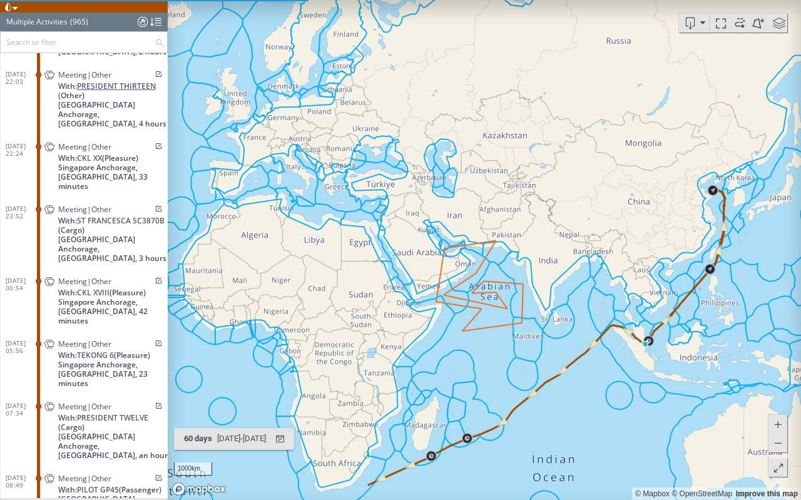
scroll to position [33188, 0]
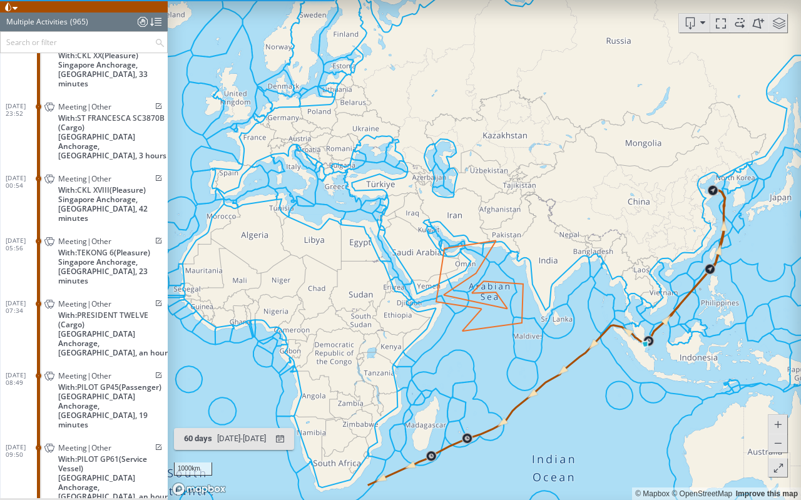
click at [81, 44] on input "text" at bounding box center [78, 42] width 154 height 21
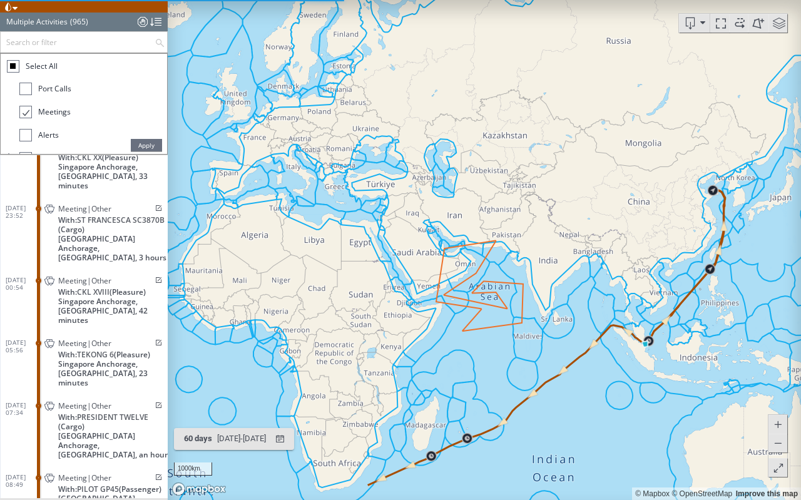
click at [33, 60] on label "Select All" at bounding box center [42, 66] width 32 height 13
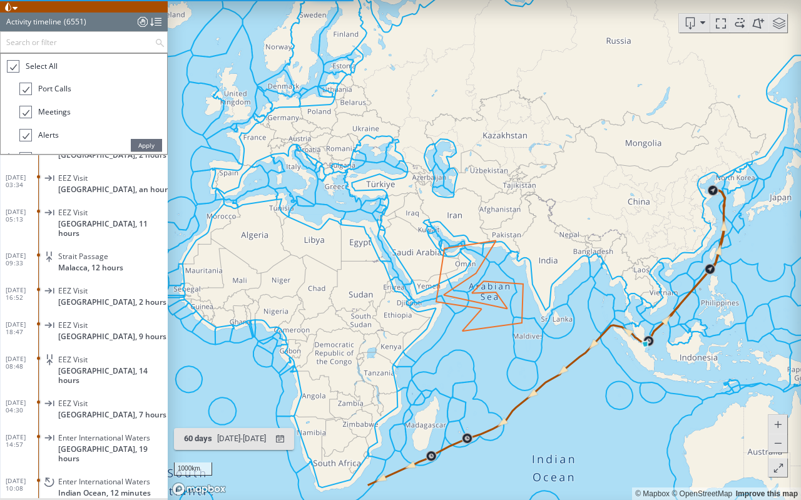
click at [39, 46] on input "text" at bounding box center [78, 42] width 154 height 21
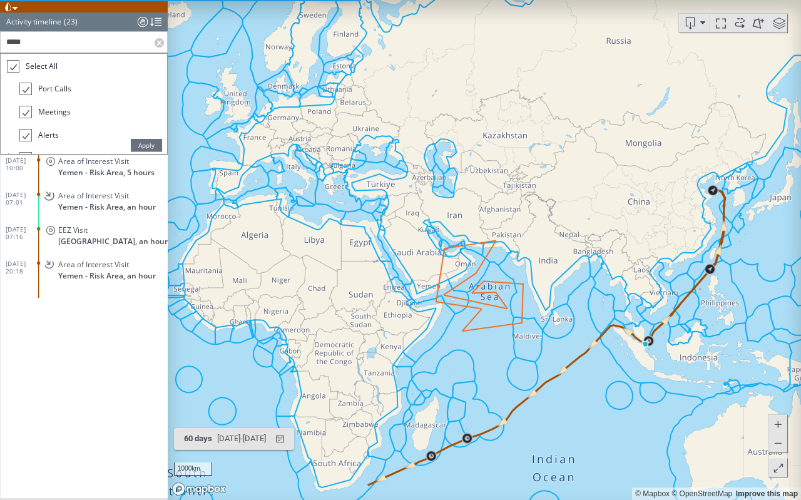
scroll to position [448, 0]
type input "*****"
click at [152, 140] on span "Apply" at bounding box center [146, 145] width 31 height 13
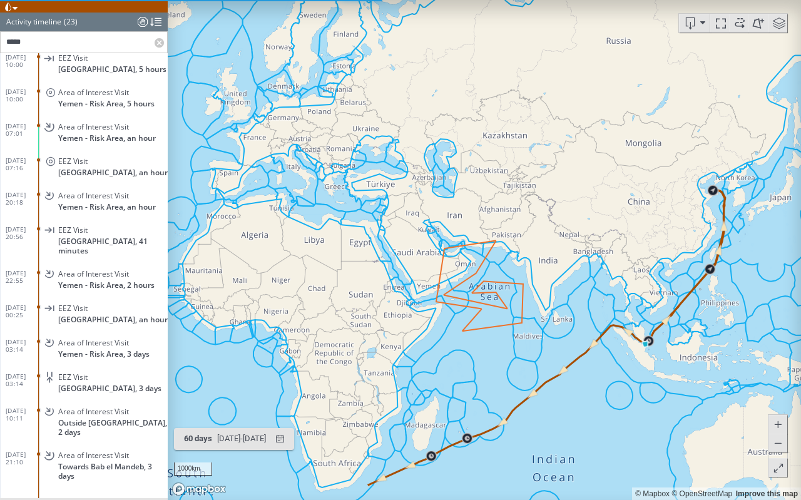
scroll to position [378, 0]
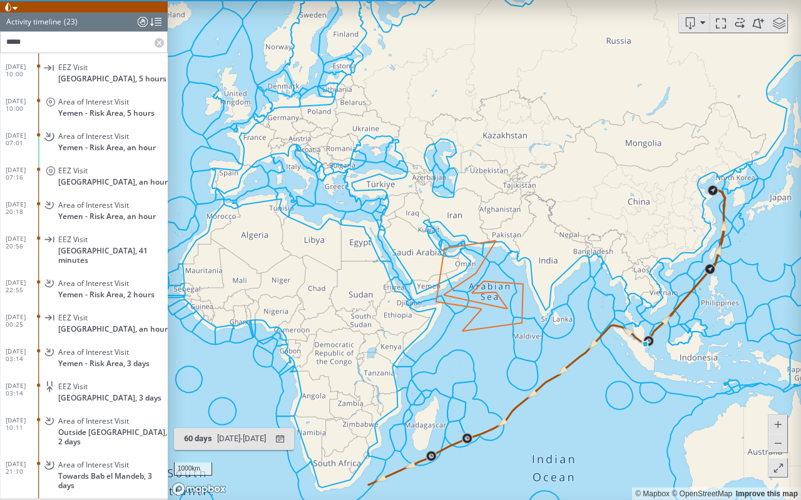
click at [160, 44] on label at bounding box center [161, 42] width 13 height 21
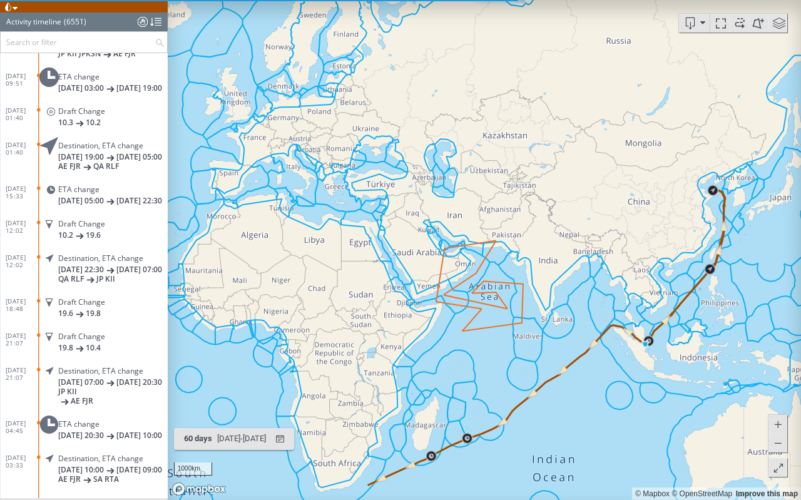
click at [145, 26] on div at bounding box center [143, 22] width 10 height 19
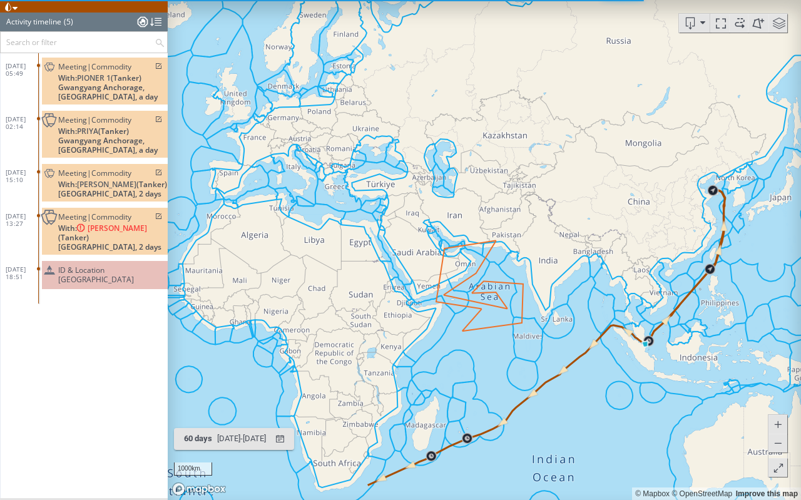
click at [140, 23] on div at bounding box center [143, 22] width 10 height 19
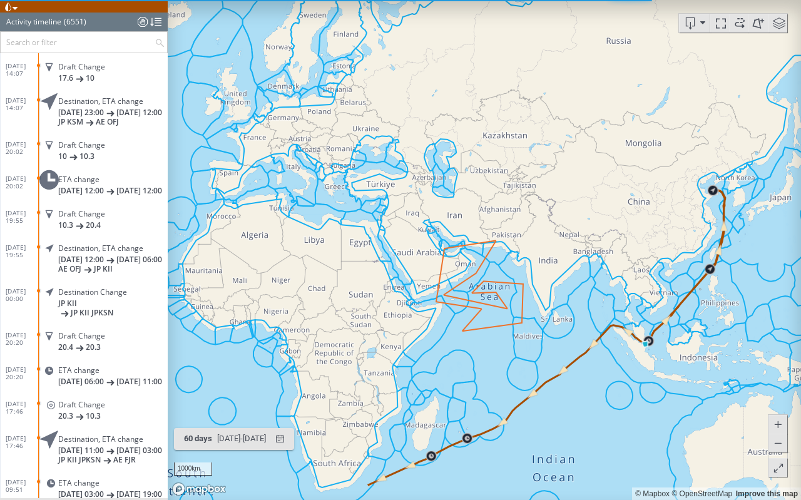
click at [140, 23] on div at bounding box center [143, 22] width 10 height 19
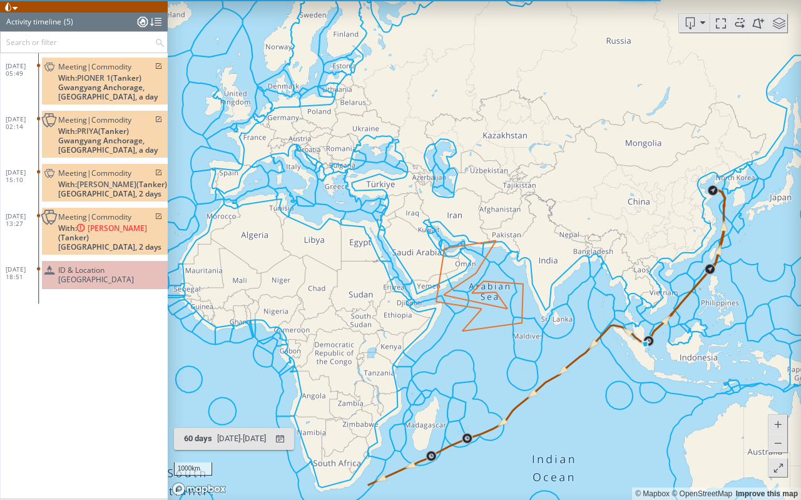
click at [140, 24] on div at bounding box center [143, 22] width 10 height 19
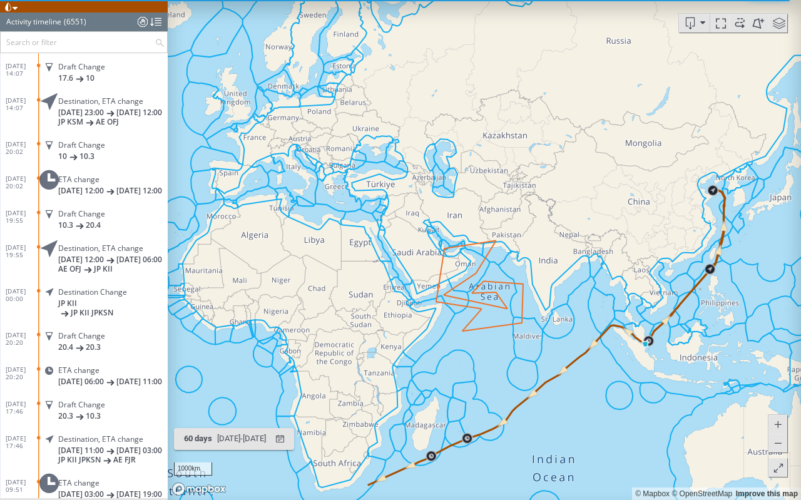
click at [776, 371] on span at bounding box center [778, 468] width 13 height 19
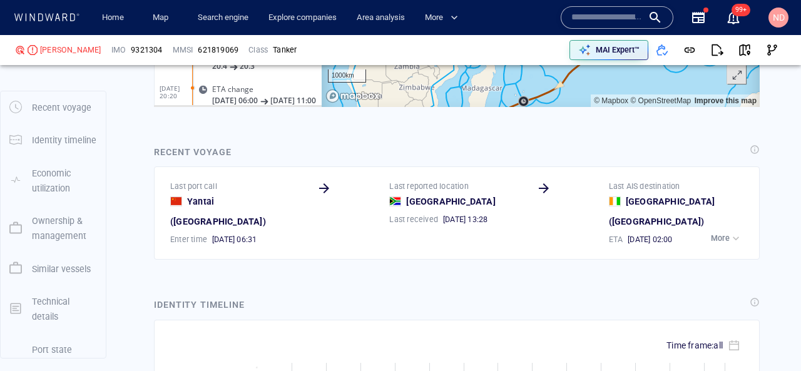
scroll to position [2146, 0]
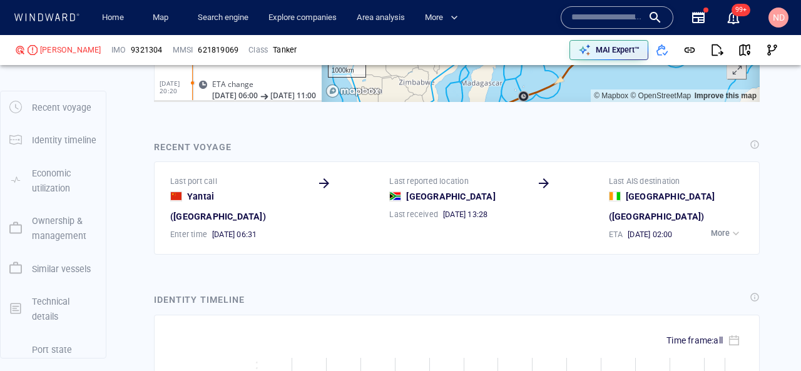
click at [734, 227] on div "button" at bounding box center [736, 233] width 13 height 13
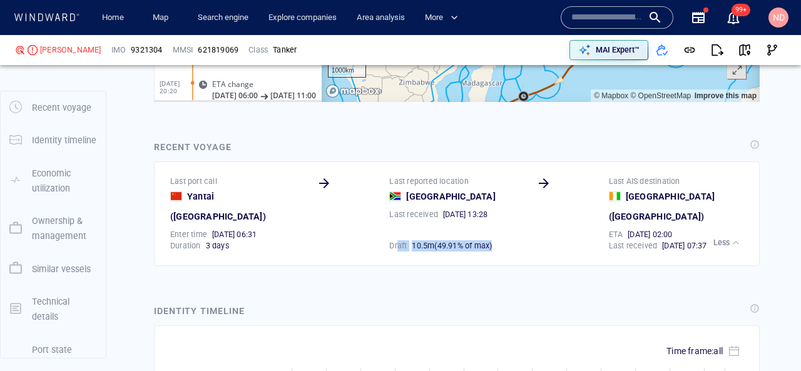
drag, startPoint x: 399, startPoint y: 227, endPoint x: 518, endPoint y: 221, distance: 119.1
click at [518, 238] on div "Draft 10 . 5 m ( 49.91% of max )" at bounding box center [457, 246] width 141 height 16
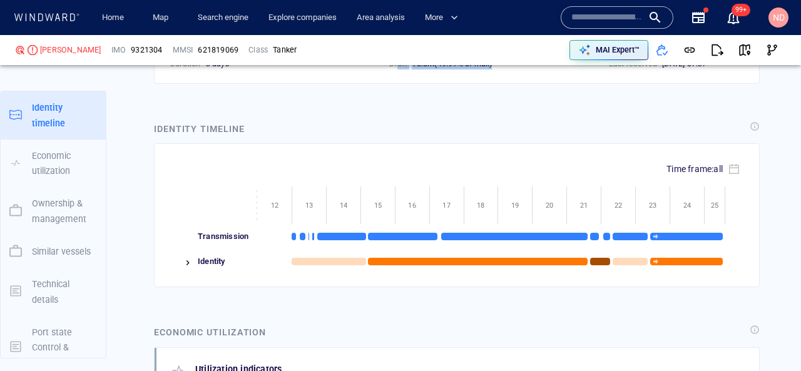
scroll to position [2333, 0]
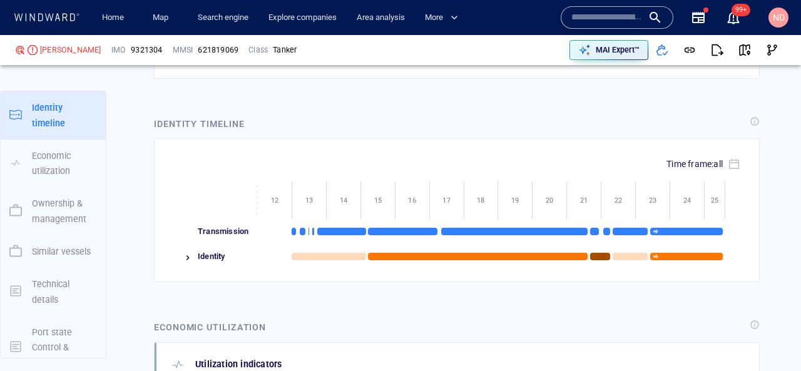
click at [197, 244] on div "Identity" at bounding box center [226, 256] width 64 height 25
click at [190, 253] on img at bounding box center [188, 258] width 10 height 10
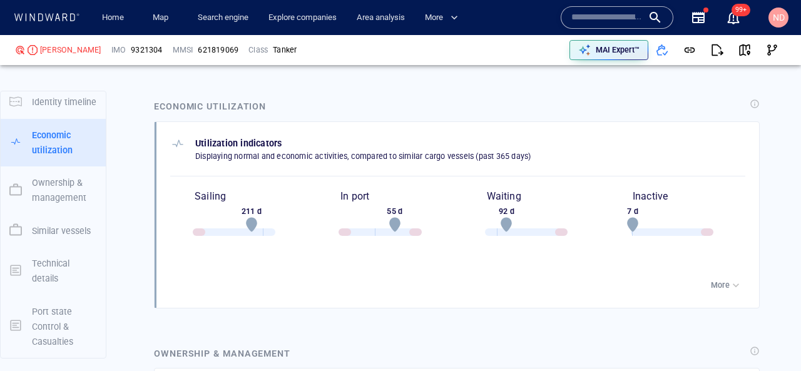
scroll to position [2831, 0]
click at [715, 279] on p "More" at bounding box center [720, 284] width 19 height 11
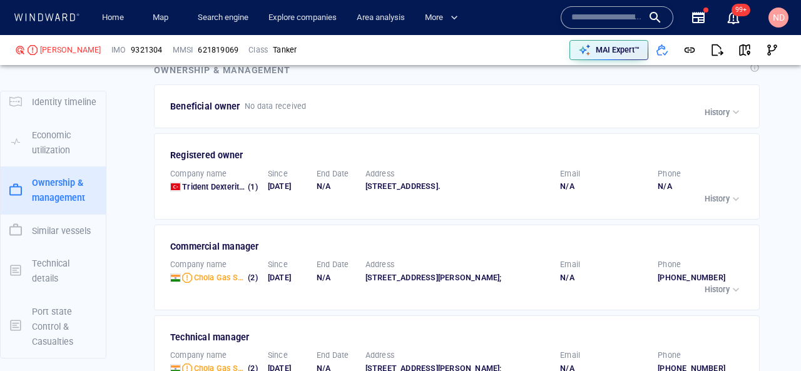
scroll to position [3214, 0]
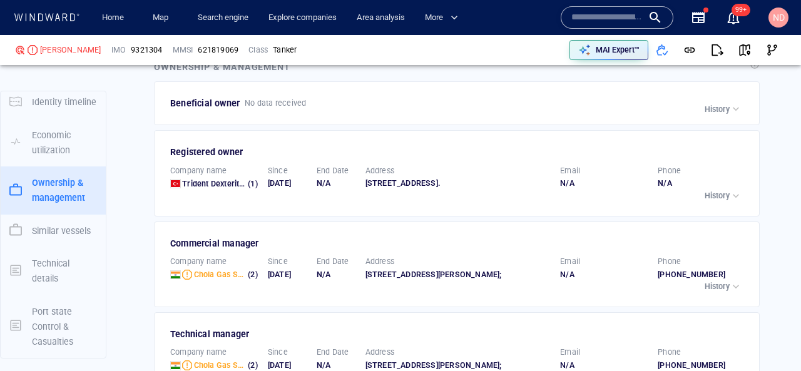
click at [735, 307] on div "Commercial manager Company name Chola Gas Shipping Private Limited (2) Since 03…" at bounding box center [457, 265] width 606 height 86
click at [735, 293] on div "button" at bounding box center [736, 286] width 13 height 13
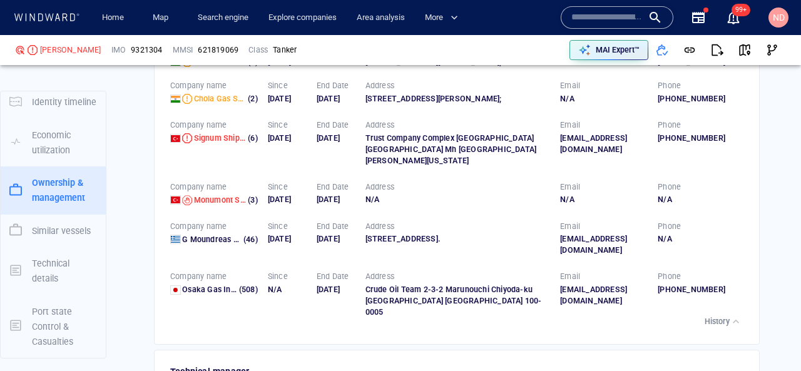
scroll to position [3479, 0]
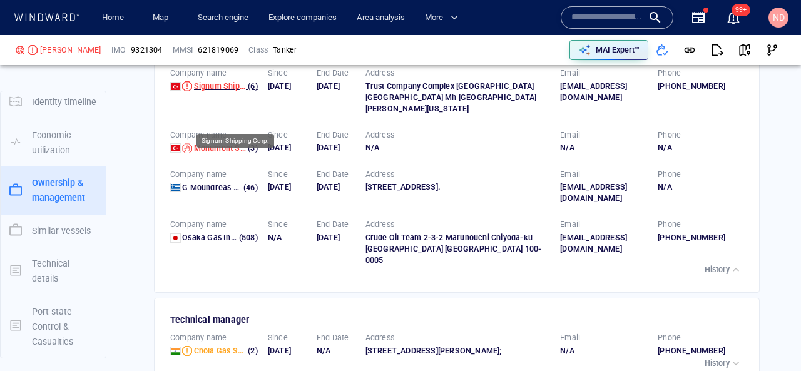
click at [220, 91] on span "Signum Shipping Corp." at bounding box center [235, 85] width 83 height 9
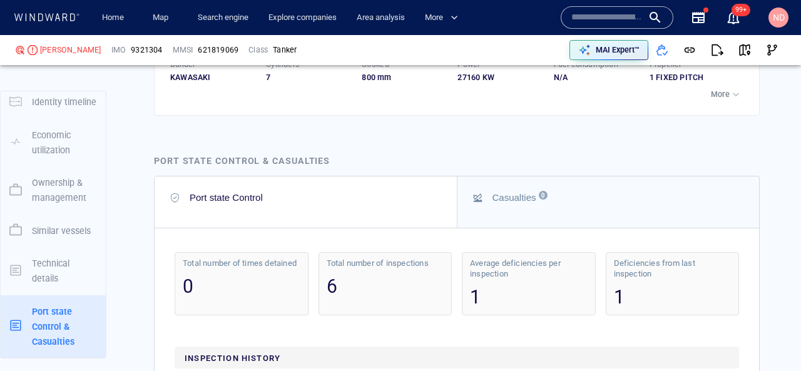
scroll to position [4246, 0]
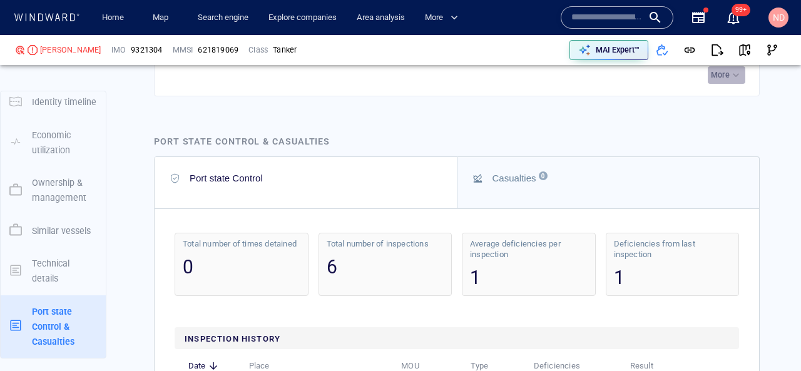
click at [744, 84] on button "More" at bounding box center [727, 75] width 38 height 18
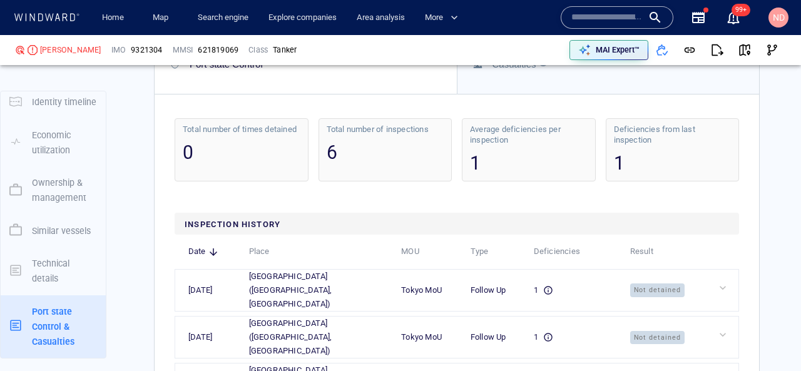
scroll to position [4872, 0]
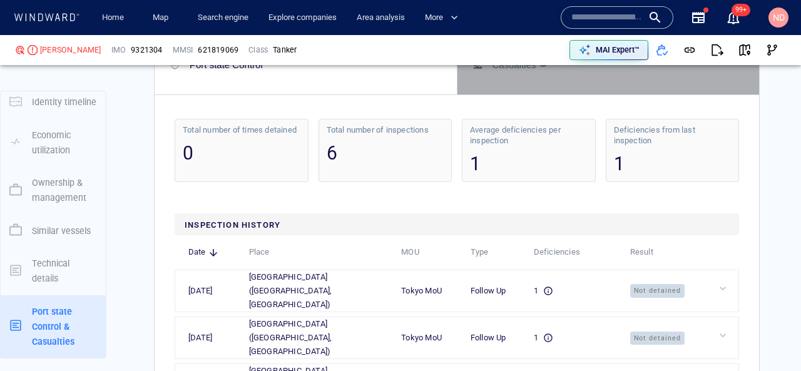
click at [543, 72] on div "Casualties 0" at bounding box center [609, 64] width 273 height 15
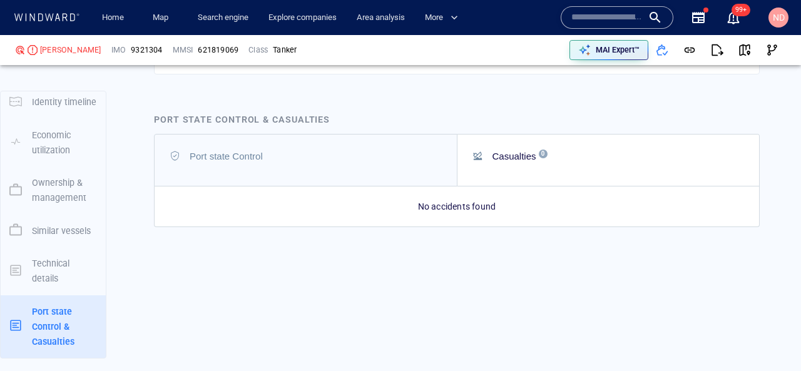
click at [385, 158] on div "Port state Control" at bounding box center [306, 155] width 273 height 15
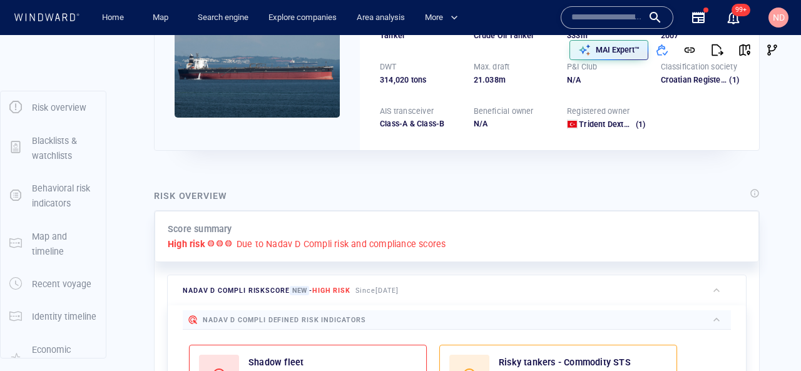
scroll to position [0, 0]
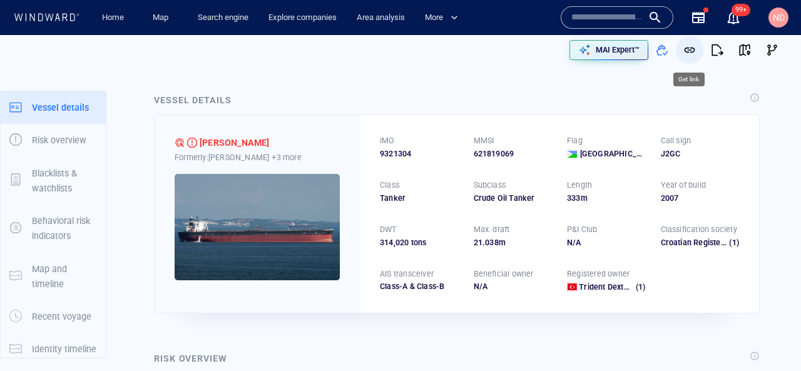
click at [688, 58] on button "button" at bounding box center [690, 50] width 28 height 28
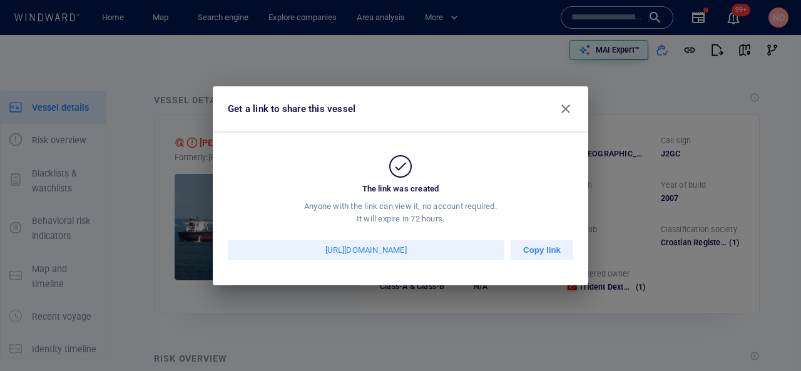
click at [569, 108] on span "button" at bounding box center [565, 108] width 15 height 15
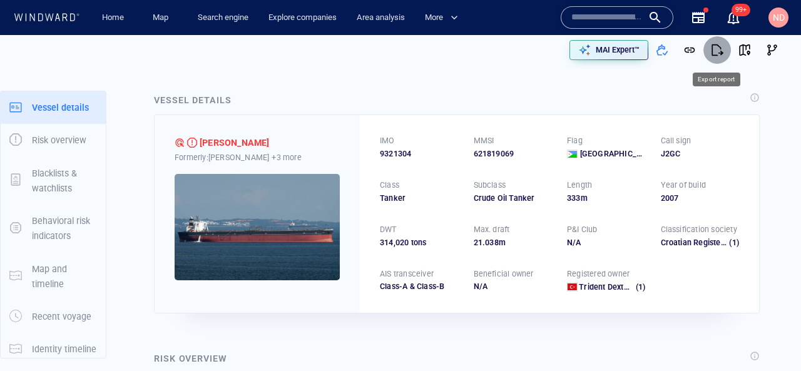
click at [721, 53] on span "button" at bounding box center [717, 50] width 13 height 13
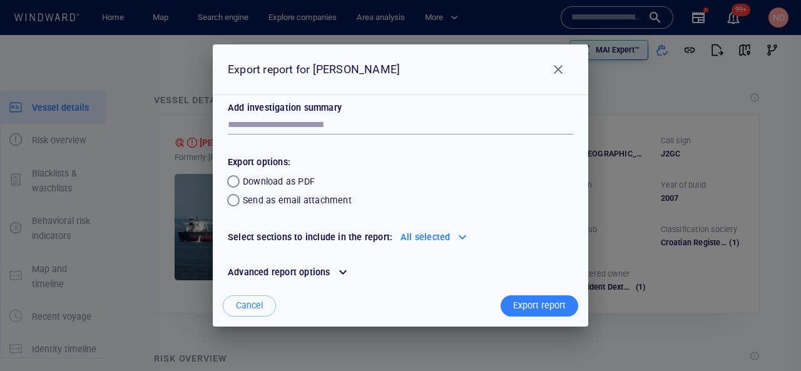
click at [561, 76] on span "Close" at bounding box center [558, 69] width 15 height 15
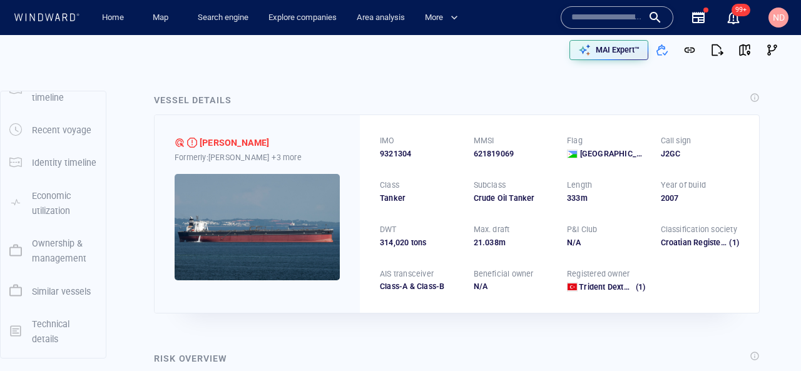
scroll to position [192, 0]
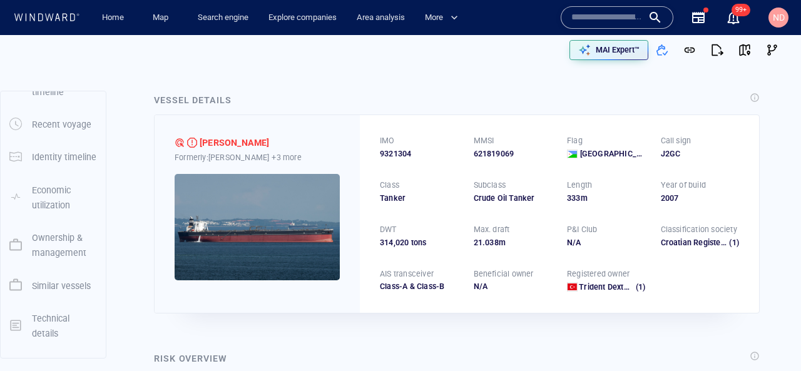
click at [54, 248] on p "Ownership & management" at bounding box center [64, 245] width 65 height 31
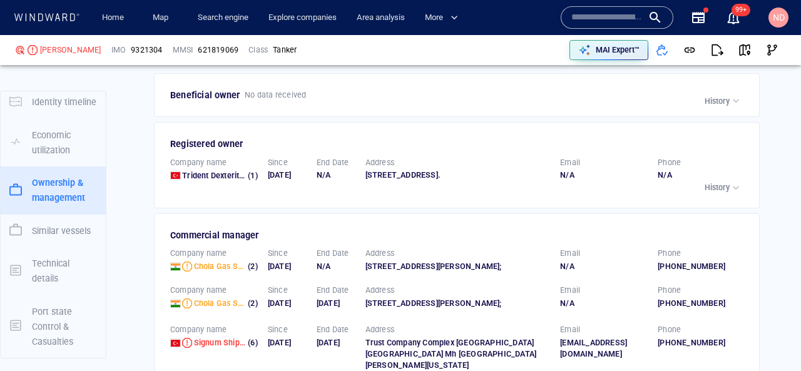
scroll to position [3224, 0]
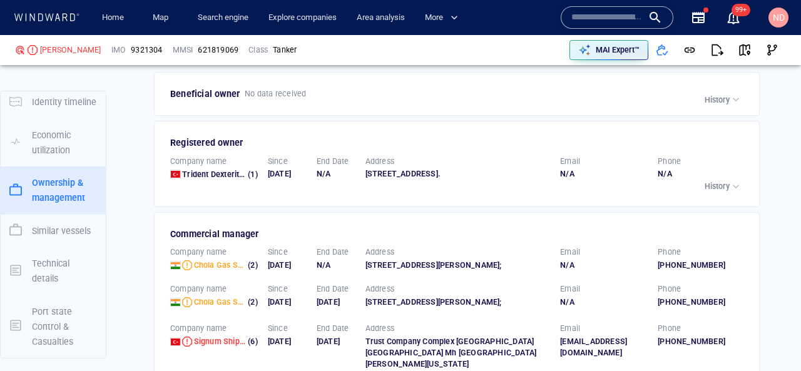
click at [598, 24] on input "text" at bounding box center [606, 17] width 71 height 19
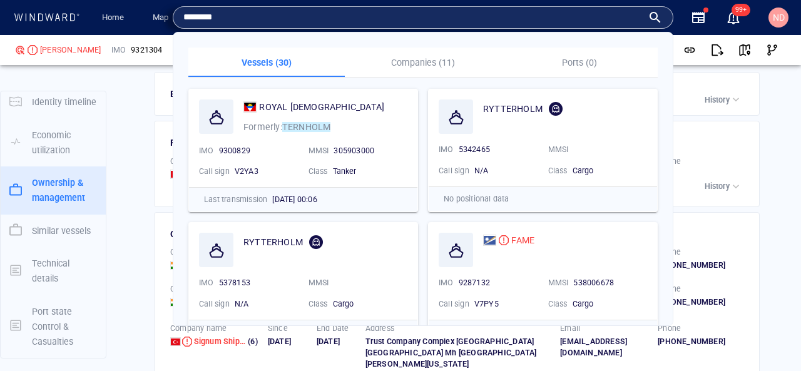
type input "********"
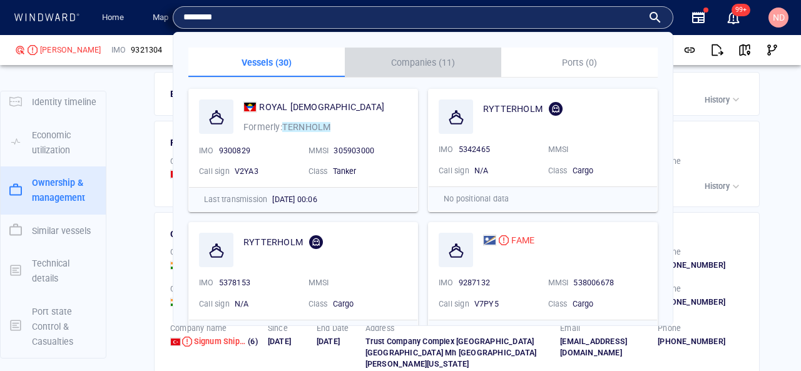
click at [433, 61] on p "Companies (11)" at bounding box center [422, 62] width 141 height 15
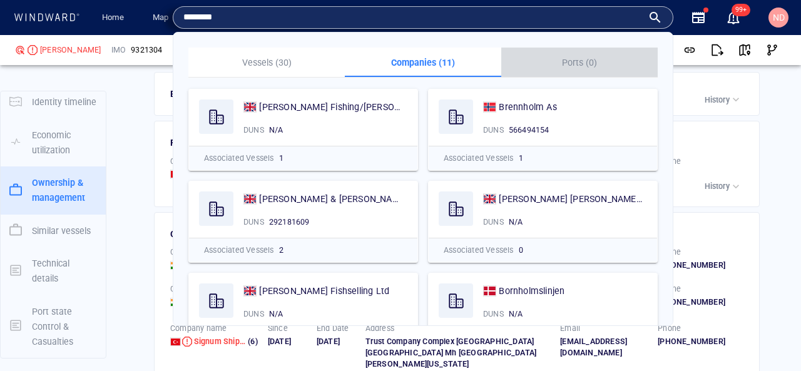
click at [571, 63] on p "Ports (0)" at bounding box center [579, 62] width 141 height 15
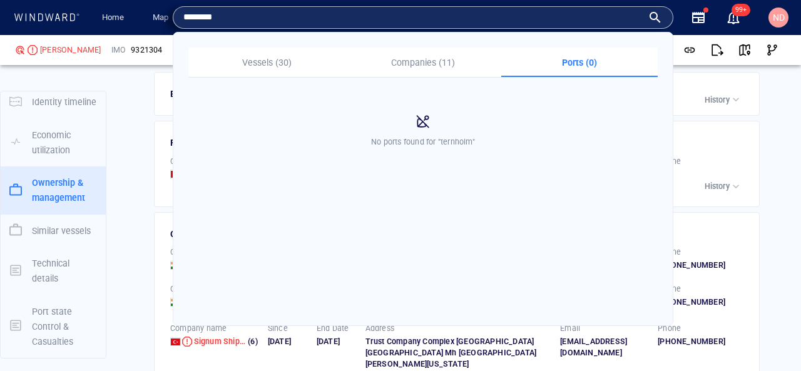
click at [265, 46] on div "Vessels (30) Companies (11) Ports (0) ROYAL LADY Formerly: TERNHOLM IMO 9300829…" at bounding box center [423, 179] width 500 height 293
click at [267, 63] on p "Vessels (30)" at bounding box center [266, 62] width 141 height 15
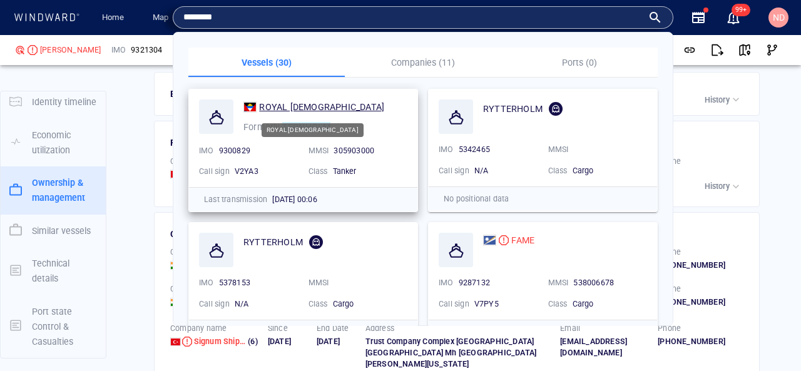
click at [284, 108] on span "ROYAL [DEMOGRAPHIC_DATA]" at bounding box center [321, 107] width 125 height 10
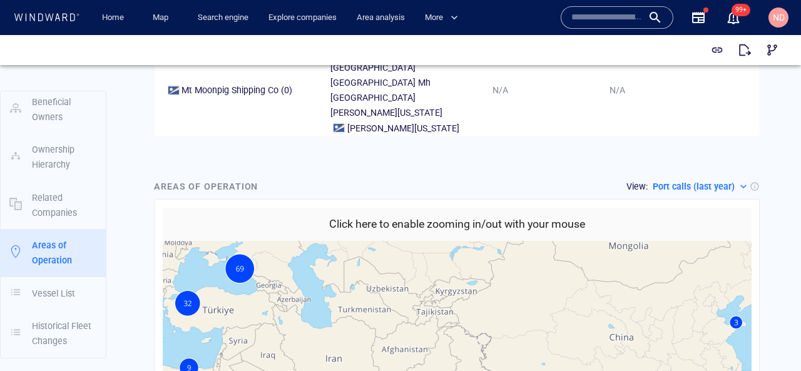
scroll to position [1632, 0]
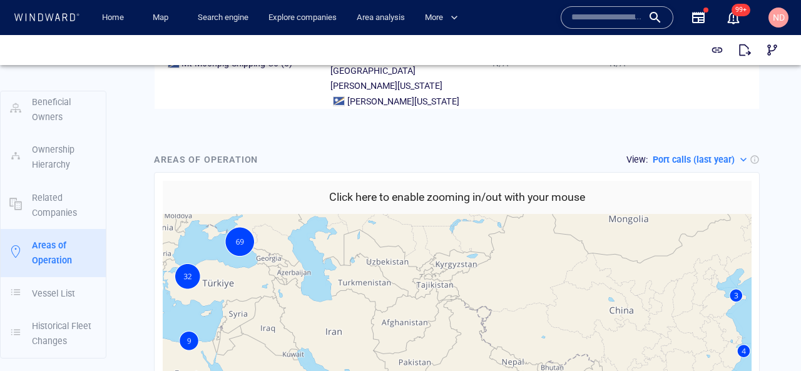
click at [699, 64] on div at bounding box center [400, 50] width 801 height 30
click at [699, 152] on p "Port calls (last year)" at bounding box center [694, 159] width 82 height 15
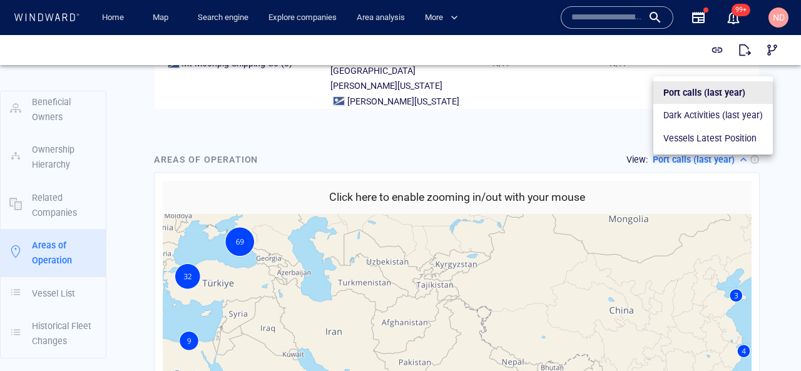
click at [676, 134] on p "Vessels Latest Position" at bounding box center [710, 138] width 93 height 15
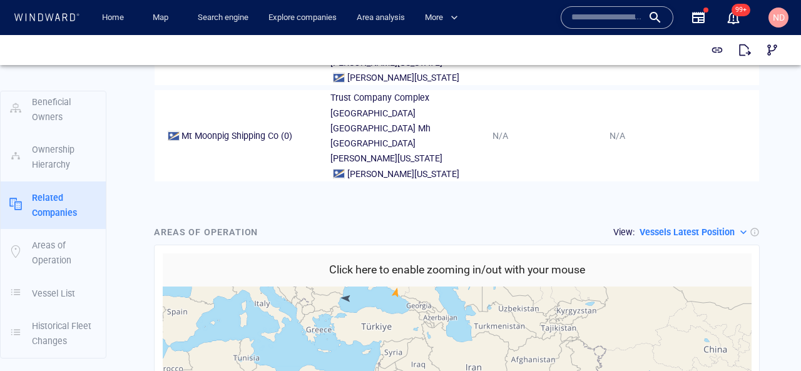
scroll to position [1535, 0]
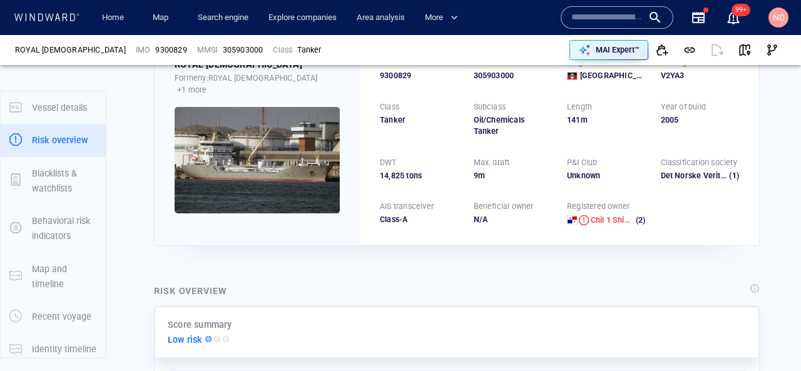
scroll to position [33, 0]
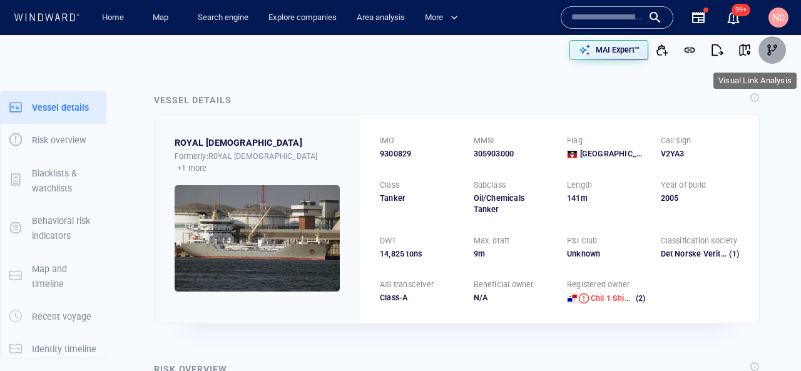
click at [777, 51] on span "button" at bounding box center [772, 50] width 13 height 13
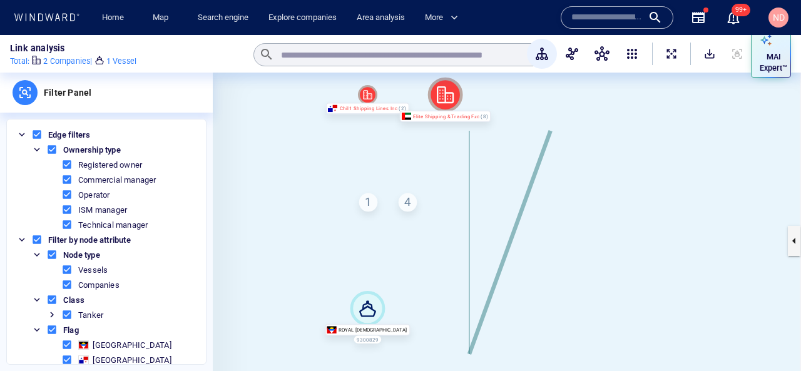
drag, startPoint x: 578, startPoint y: 285, endPoint x: 471, endPoint y: 242, distance: 115.8
click at [471, 242] on canvas at bounding box center [507, 241] width 588 height 336
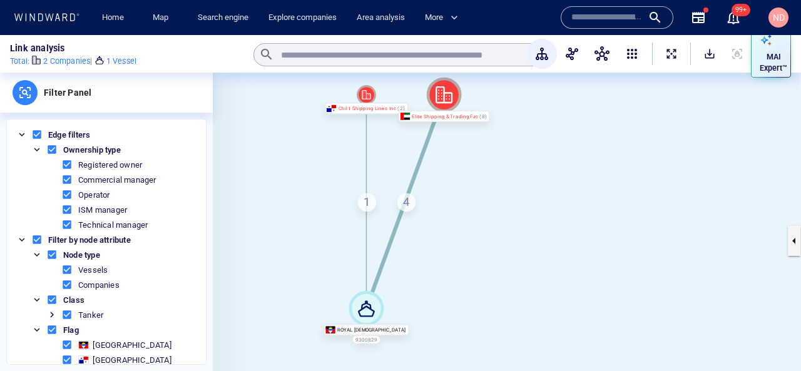
click at [369, 203] on div "1" at bounding box center [367, 202] width 18 height 18
click at [369, 203] on div "1 Registered owner" at bounding box center [367, 202] width 18 height 18
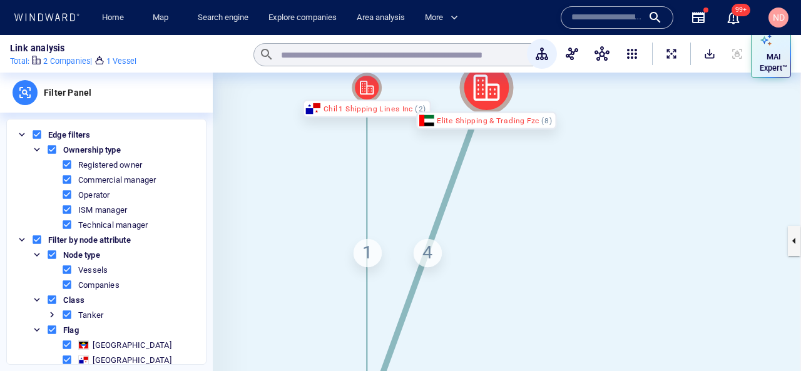
click at [430, 254] on div "4" at bounding box center [428, 253] width 28 height 28
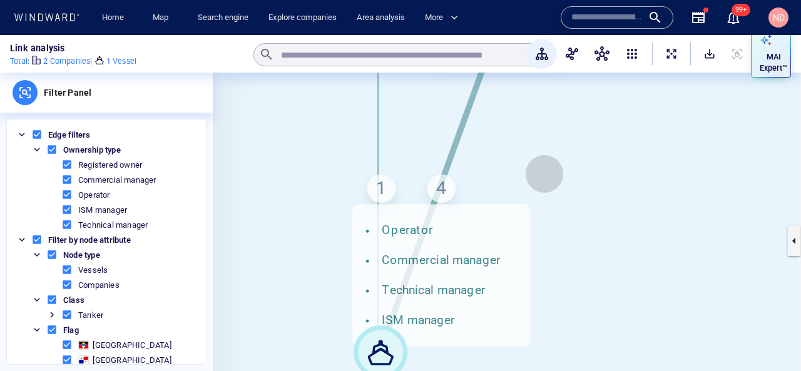
drag, startPoint x: 531, startPoint y: 238, endPoint x: 545, endPoint y: 174, distance: 65.3
click at [545, 173] on canvas at bounding box center [507, 241] width 588 height 336
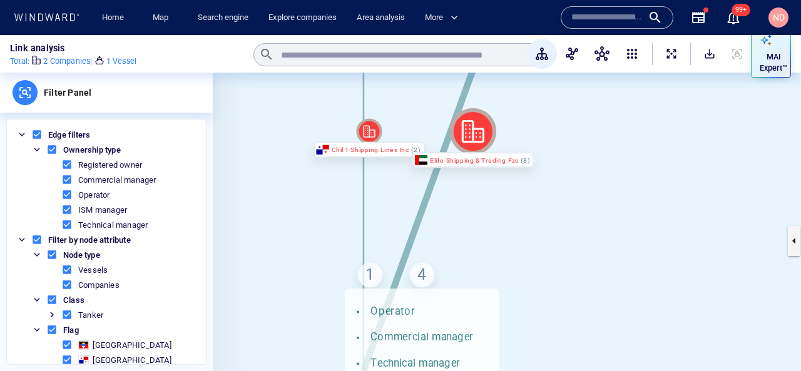
drag, startPoint x: 545, startPoint y: 174, endPoint x: 499, endPoint y: 293, distance: 127.4
click at [499, 293] on canvas at bounding box center [507, 241] width 588 height 336
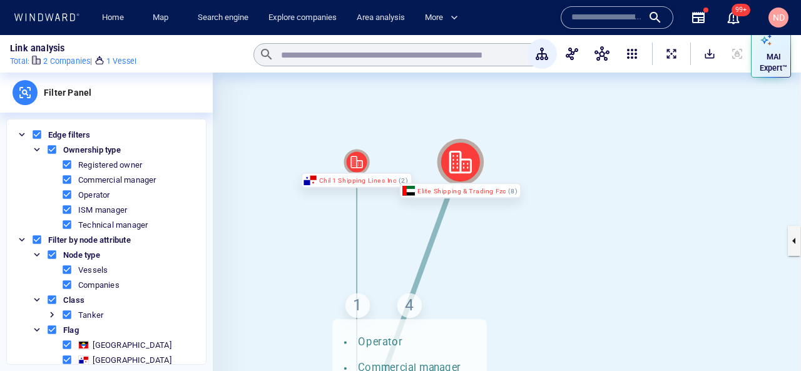
click at [411, 316] on div "4 Operator Commercial manager Technical manager ISM manager" at bounding box center [409, 306] width 24 height 24
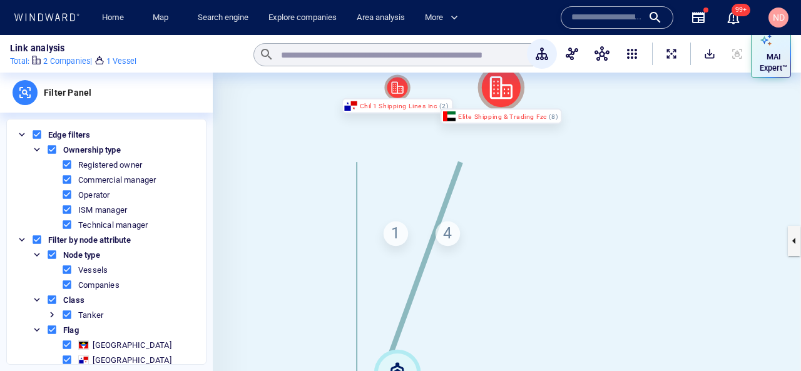
drag, startPoint x: 468, startPoint y: 287, endPoint x: 510, endPoint y: 212, distance: 86.9
click at [510, 212] on canvas at bounding box center [507, 241] width 588 height 336
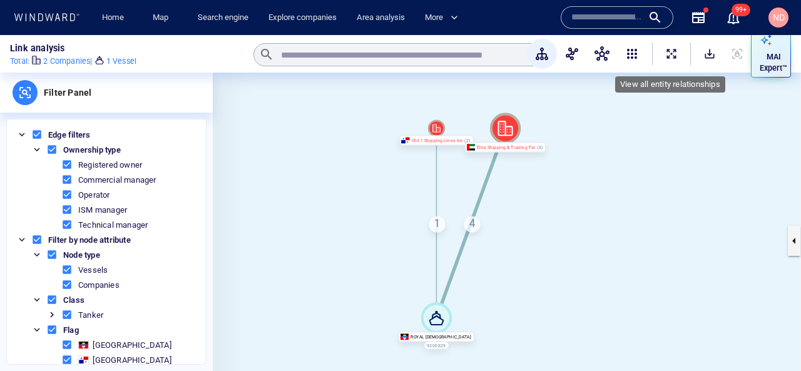
click at [674, 54] on span "ExpandAllNodes" at bounding box center [671, 54] width 13 height 13
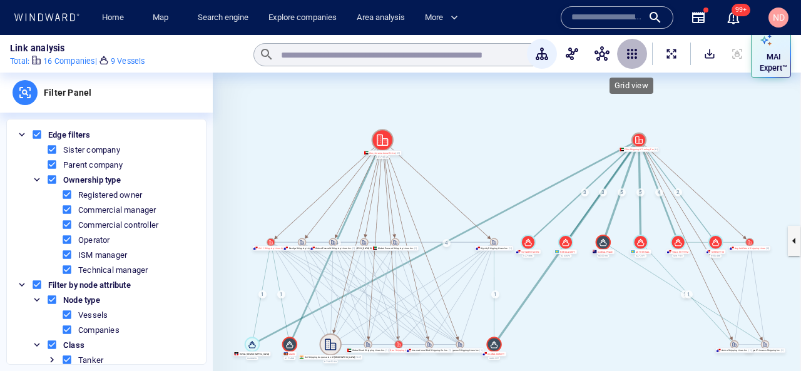
click at [637, 54] on span "button" at bounding box center [632, 53] width 15 height 15
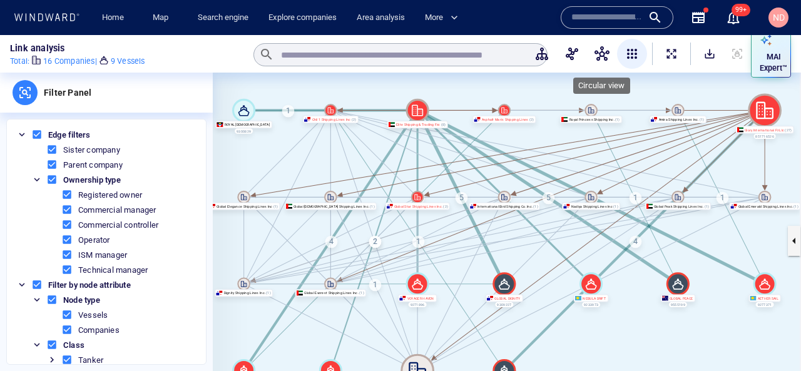
click at [598, 49] on span "button" at bounding box center [602, 53] width 15 height 15
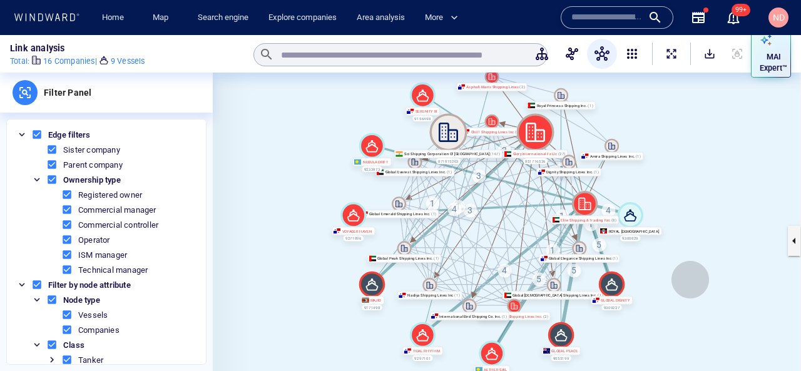
drag, startPoint x: 710, startPoint y: 305, endPoint x: 689, endPoint y: 279, distance: 33.9
click at [689, 279] on canvas at bounding box center [507, 241] width 588 height 336
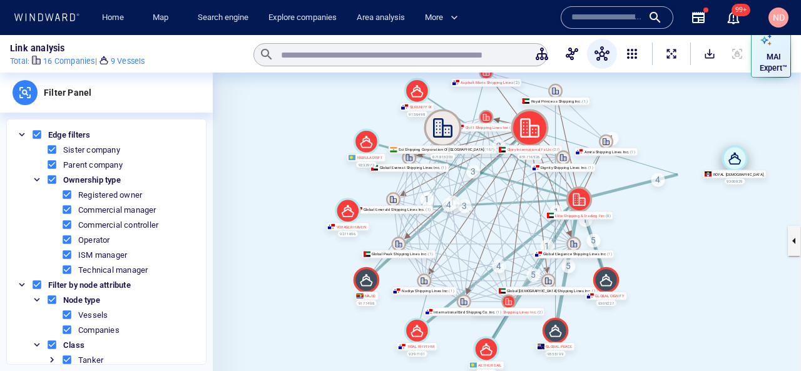
drag, startPoint x: 630, startPoint y: 213, endPoint x: 740, endPoint y: 161, distance: 121.8
click at [740, 161] on icon at bounding box center [735, 158] width 26 height 26
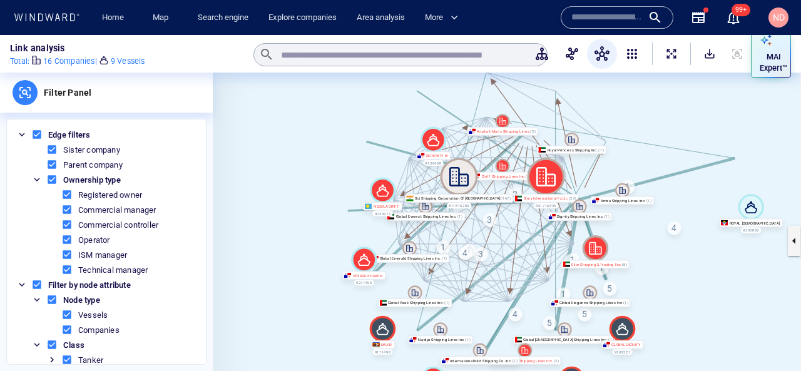
drag, startPoint x: 641, startPoint y: 249, endPoint x: 655, endPoint y: 293, distance: 46.1
click at [655, 293] on canvas at bounding box center [507, 241] width 588 height 336
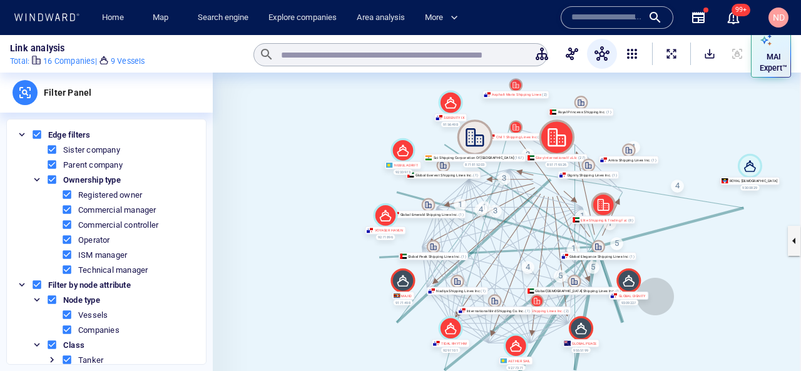
drag, startPoint x: 655, startPoint y: 297, endPoint x: 662, endPoint y: 255, distance: 43.0
click at [662, 255] on canvas at bounding box center [507, 241] width 588 height 336
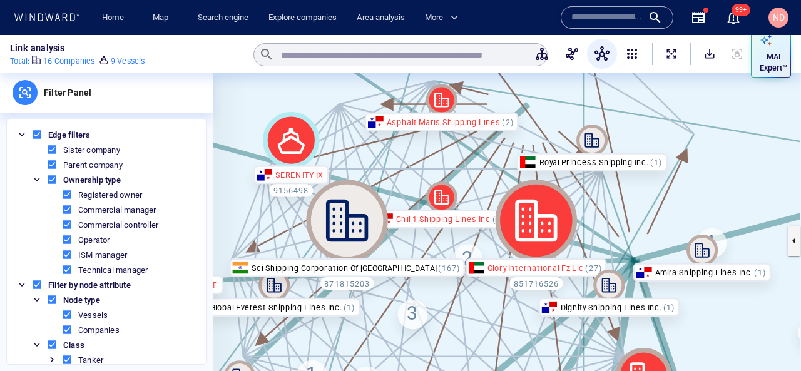
drag, startPoint x: 500, startPoint y: 170, endPoint x: 513, endPoint y: 292, distance: 122.8
click at [513, 292] on canvas at bounding box center [507, 241] width 588 height 336
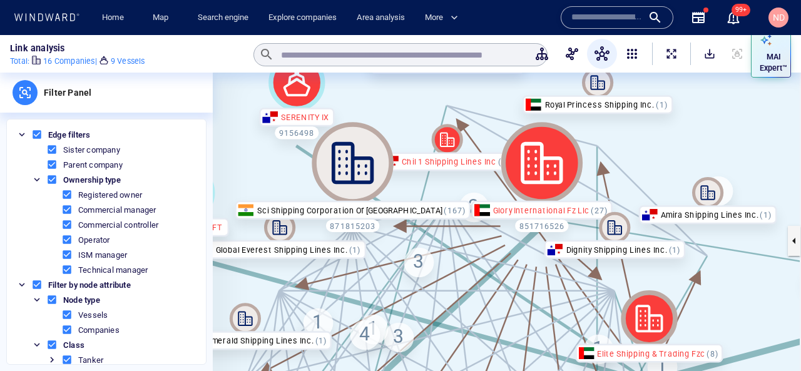
drag, startPoint x: 692, startPoint y: 170, endPoint x: 707, endPoint y: 57, distance: 114.4
click at [707, 57] on div "Link analysis Total : 16 Companies | 9 Vessels ​ MAI Expert™ Filter Panel Edge …" at bounding box center [400, 203] width 801 height 336
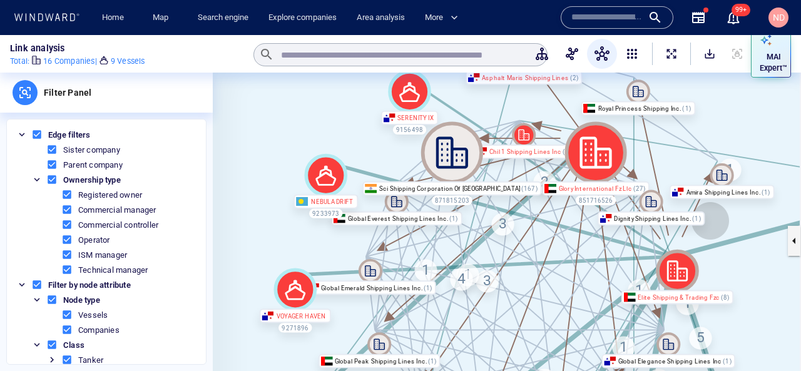
drag, startPoint x: 725, startPoint y: 299, endPoint x: 703, endPoint y: 183, distance: 118.0
click at [703, 290] on div "Elite Shipping & Trading Fzc" at bounding box center [678, 297] width 113 height 14
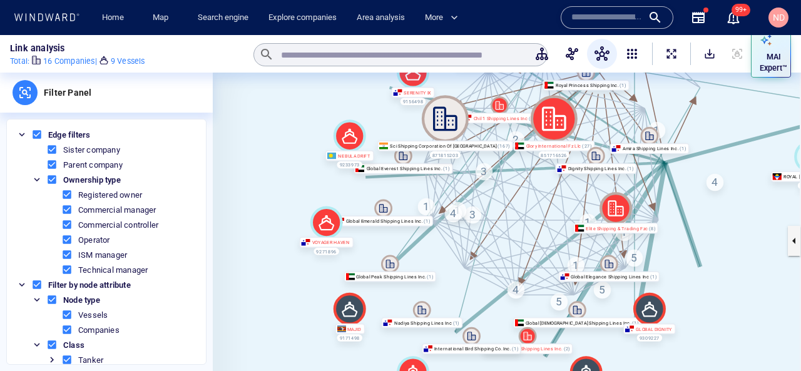
drag, startPoint x: 739, startPoint y: 193, endPoint x: 688, endPoint y: 239, distance: 68.3
click at [688, 239] on canvas at bounding box center [507, 241] width 588 height 336
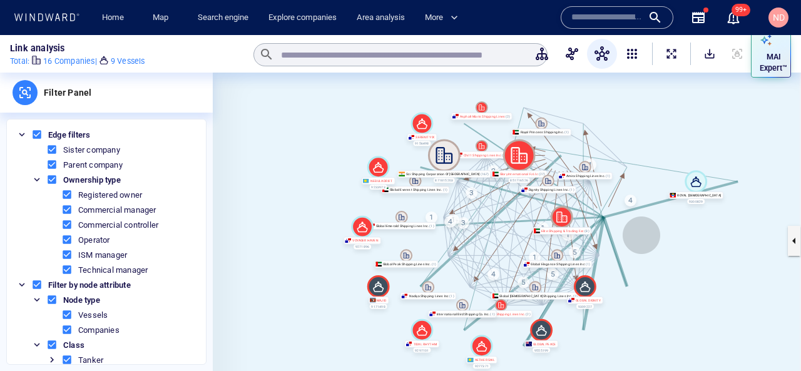
drag, startPoint x: 688, startPoint y: 235, endPoint x: 612, endPoint y: 235, distance: 76.4
click at [612, 235] on canvas at bounding box center [507, 241] width 588 height 336
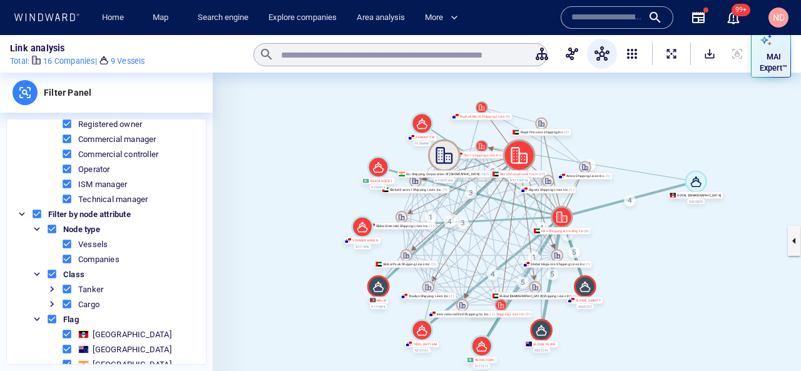
scroll to position [106, 0]
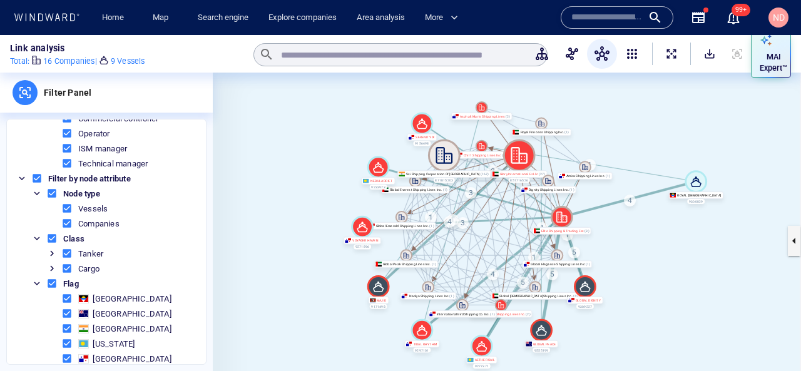
click at [66, 222] on span at bounding box center [66, 223] width 11 height 11
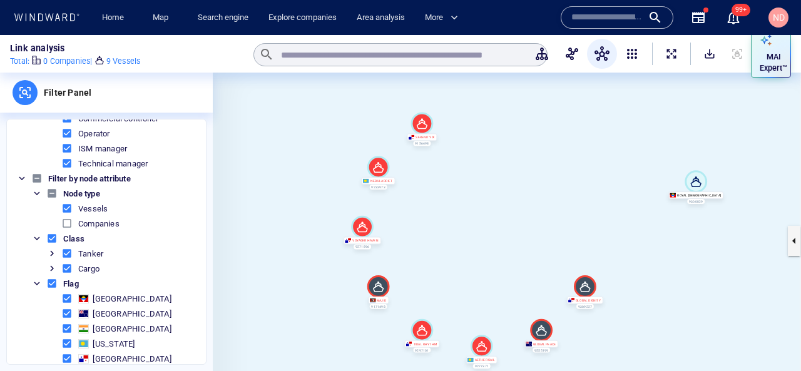
click at [66, 222] on span at bounding box center [66, 223] width 11 height 11
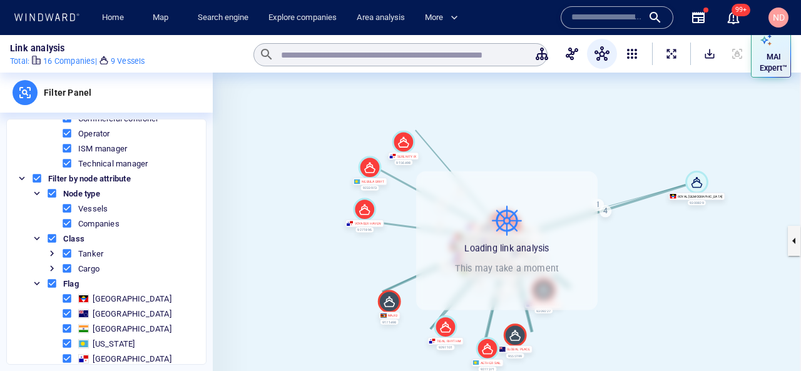
click at [66, 197] on span "Node type" at bounding box center [81, 193] width 43 height 9
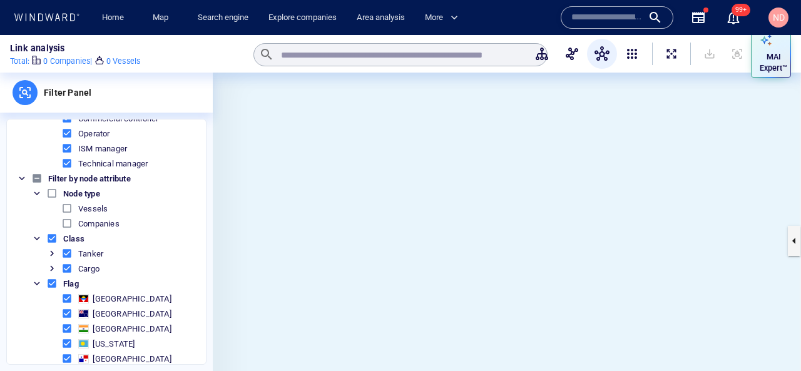
click at [71, 205] on span at bounding box center [66, 208] width 11 height 11
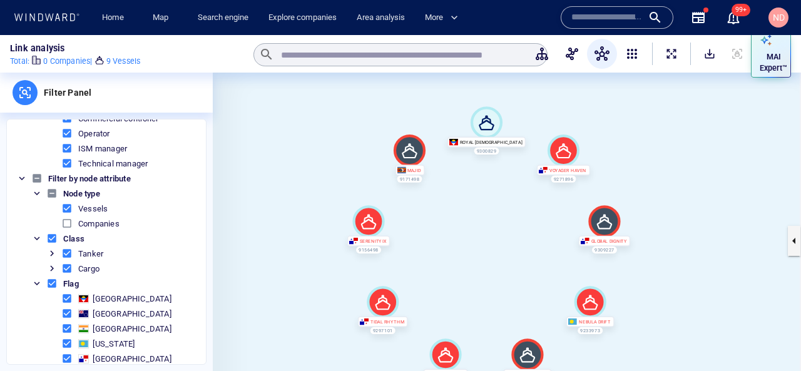
click at [68, 209] on span at bounding box center [66, 208] width 11 height 11
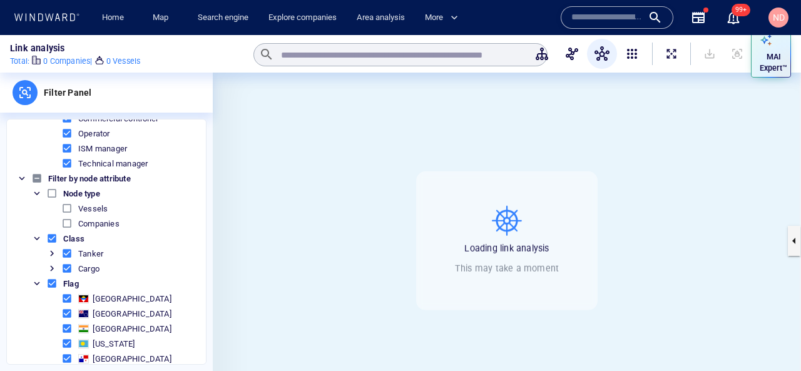
click at [68, 225] on span at bounding box center [66, 223] width 11 height 11
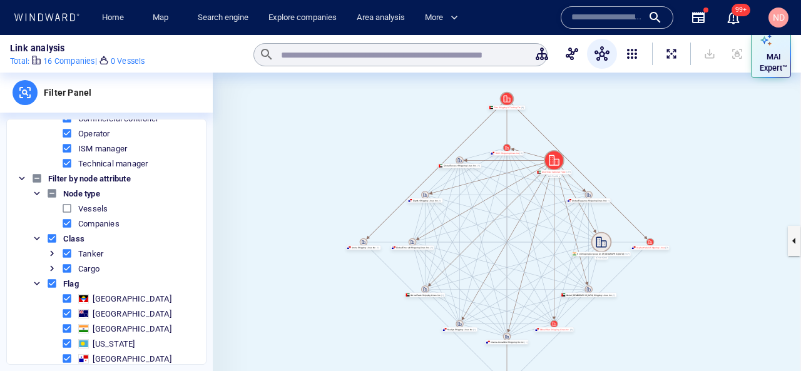
click at [64, 211] on span at bounding box center [66, 208] width 11 height 11
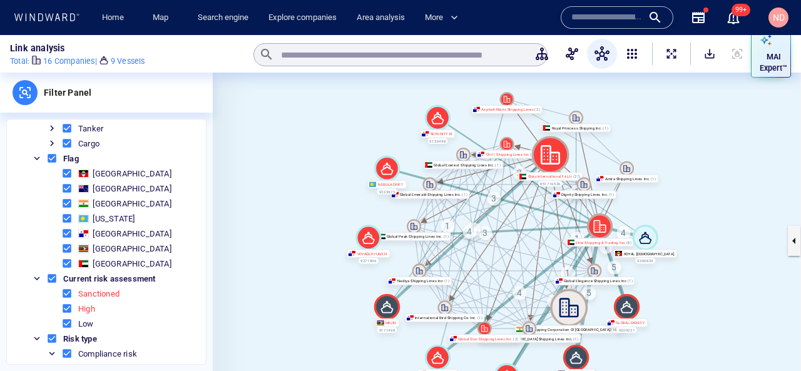
scroll to position [296, 0]
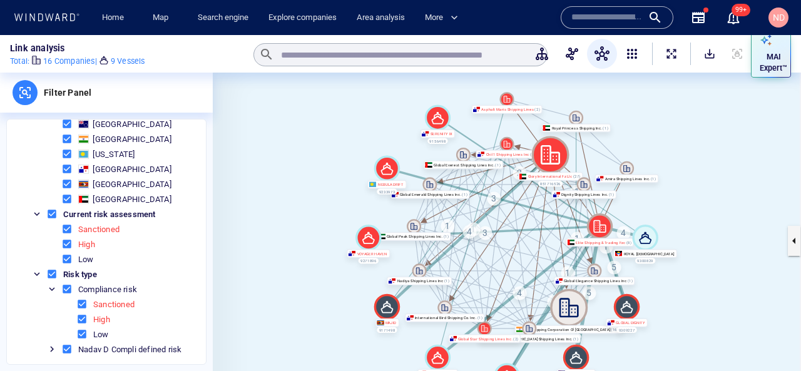
click at [71, 289] on span at bounding box center [66, 289] width 11 height 11
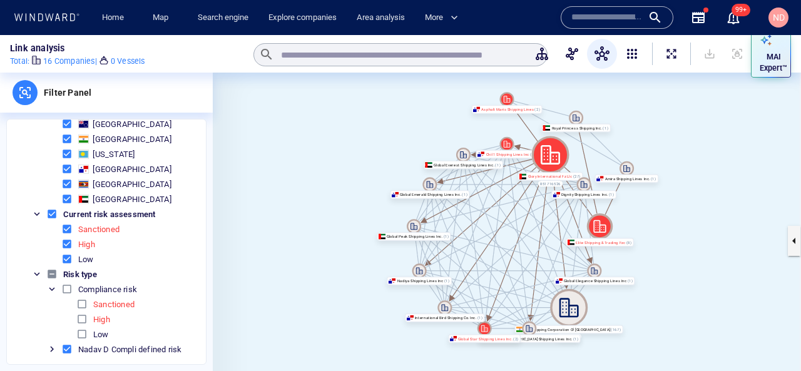
click at [71, 289] on span at bounding box center [66, 289] width 11 height 11
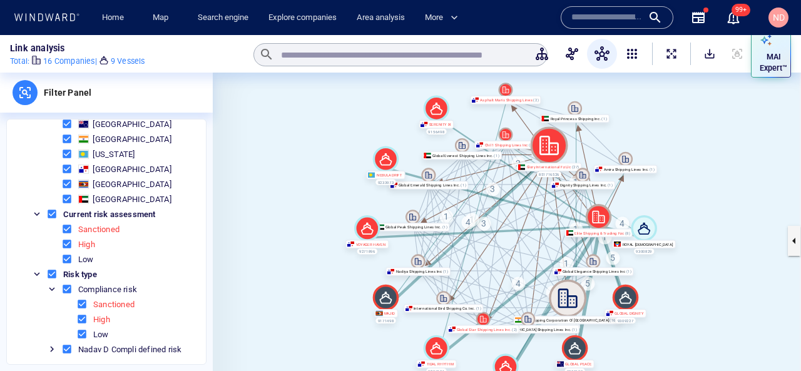
drag, startPoint x: 254, startPoint y: 295, endPoint x: 252, endPoint y: 191, distance: 104.6
click at [252, 191] on canvas at bounding box center [507, 241] width 588 height 336
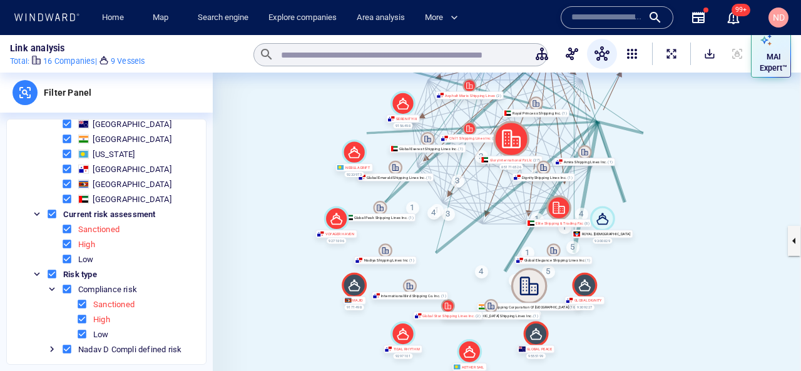
drag, startPoint x: 267, startPoint y: 177, endPoint x: 242, endPoint y: 255, distance: 82.2
click at [242, 255] on canvas at bounding box center [507, 241] width 588 height 336
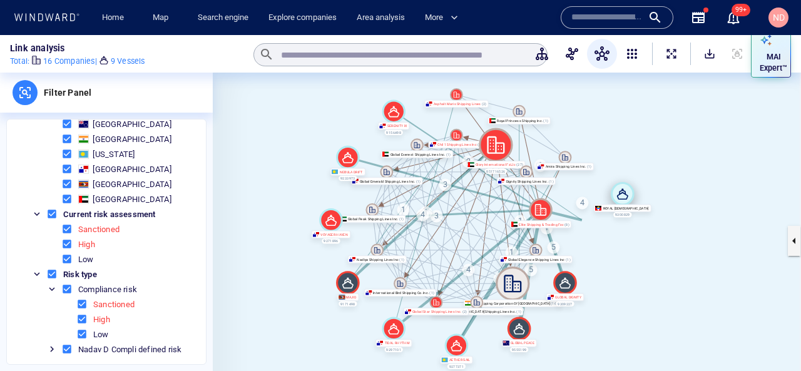
drag, startPoint x: 587, startPoint y: 218, endPoint x: 654, endPoint y: 180, distance: 76.8
click at [635, 182] on icon at bounding box center [623, 194] width 24 height 24
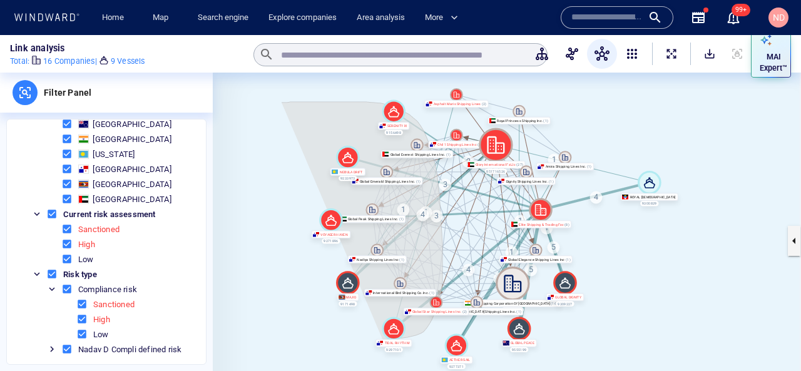
drag, startPoint x: 282, startPoint y: 103, endPoint x: 279, endPoint y: 338, distance: 235.4
click at [279, 338] on canvas at bounding box center [507, 241] width 588 height 336
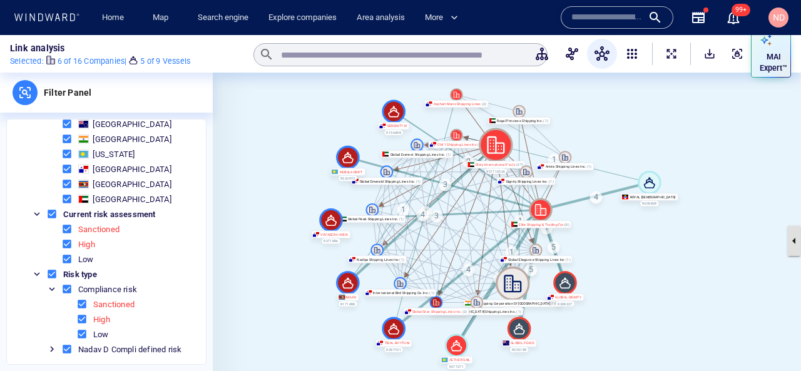
click at [791, 246] on button "button" at bounding box center [794, 241] width 13 height 30
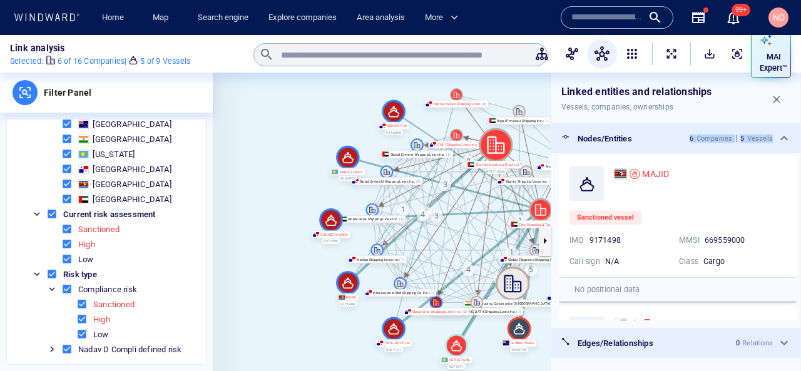
drag, startPoint x: 672, startPoint y: 138, endPoint x: 772, endPoint y: 138, distance: 99.5
click at [772, 138] on div "Nodes/Entities 6 Companies 5 Vessels" at bounding box center [675, 138] width 249 height 30
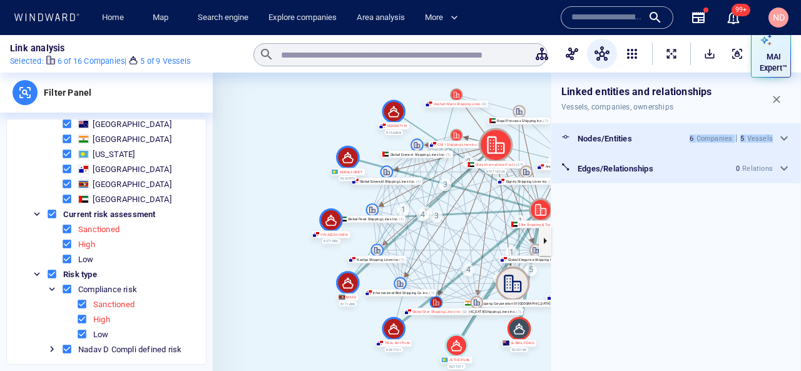
click at [715, 138] on div "Companies" at bounding box center [715, 139] width 36 height 8
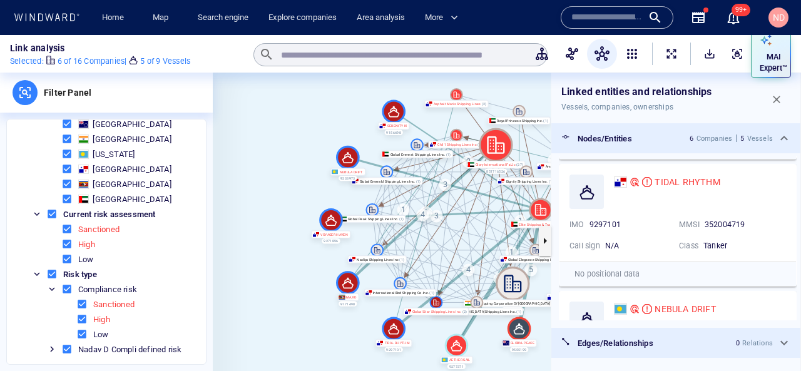
scroll to position [281, 0]
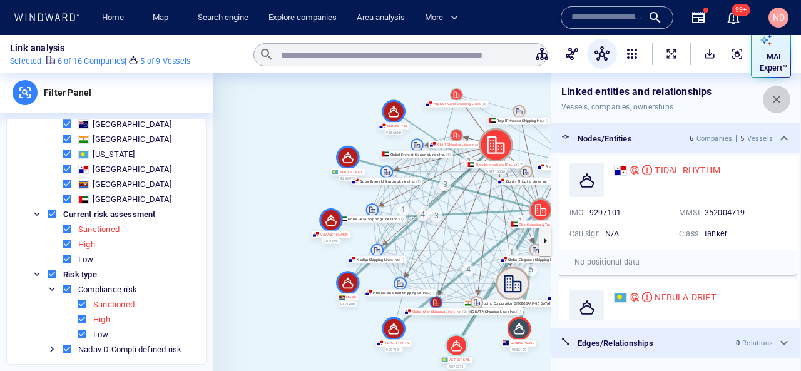
click at [782, 104] on span "button" at bounding box center [777, 99] width 13 height 13
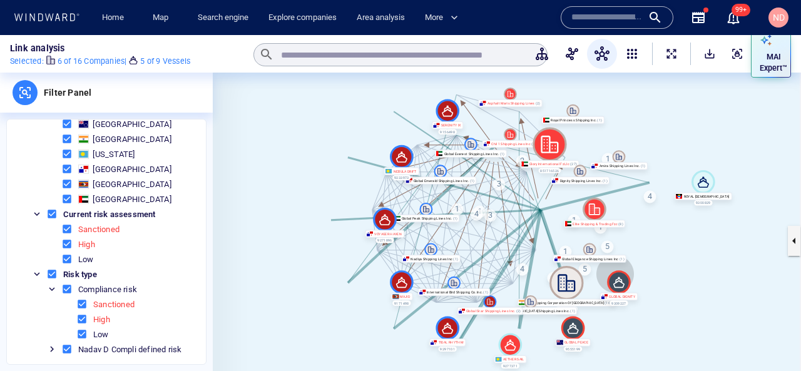
drag, startPoint x: 615, startPoint y: 274, endPoint x: 669, endPoint y: 272, distance: 53.9
click at [669, 273] on canvas at bounding box center [507, 241] width 588 height 336
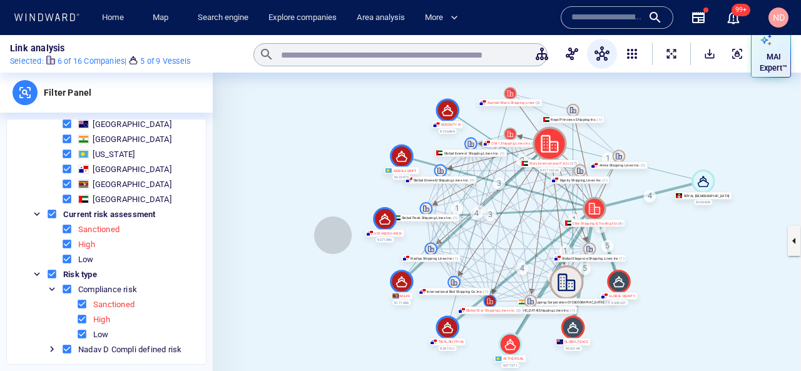
click at [333, 235] on canvas at bounding box center [507, 241] width 588 height 336
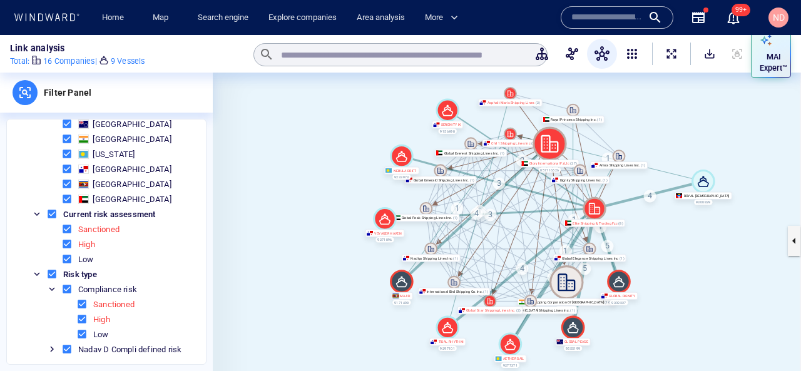
click at [572, 282] on icon at bounding box center [567, 282] width 34 height 34
click at [672, 275] on canvas at bounding box center [507, 241] width 588 height 336
click at [787, 249] on canvas at bounding box center [507, 241] width 588 height 336
click at [790, 245] on button "button" at bounding box center [794, 241] width 13 height 30
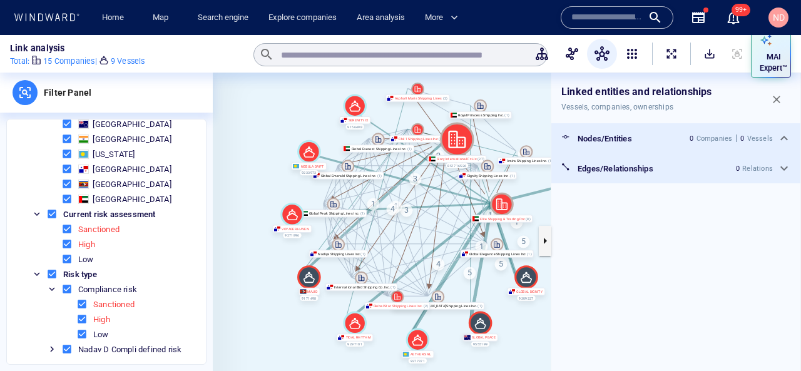
drag, startPoint x: 269, startPoint y: 241, endPoint x: 163, endPoint y: 236, distance: 105.9
click at [163, 236] on div "Filter Panel Edge filters Sister company Parent company Ownership type Register…" at bounding box center [400, 241] width 801 height 336
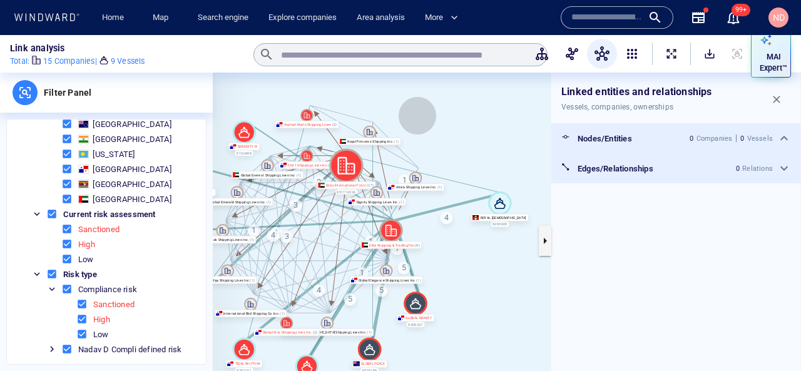
drag, startPoint x: 513, startPoint y: 96, endPoint x: 415, endPoint y: 123, distance: 101.3
click at [415, 123] on canvas at bounding box center [507, 241] width 588 height 336
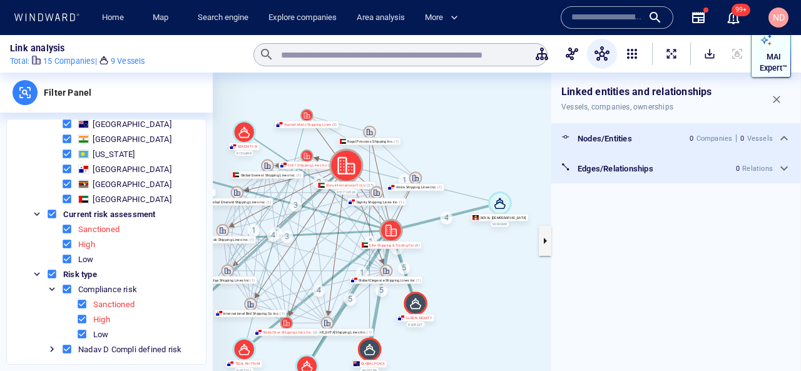
click at [773, 49] on div "MAI Expert™" at bounding box center [773, 63] width 33 height 28
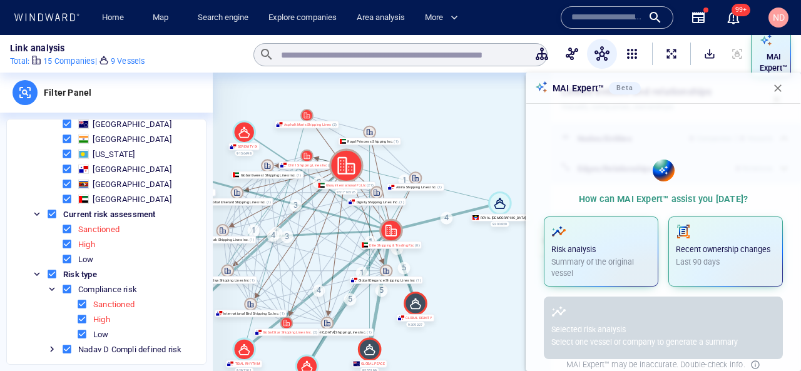
scroll to position [5, 0]
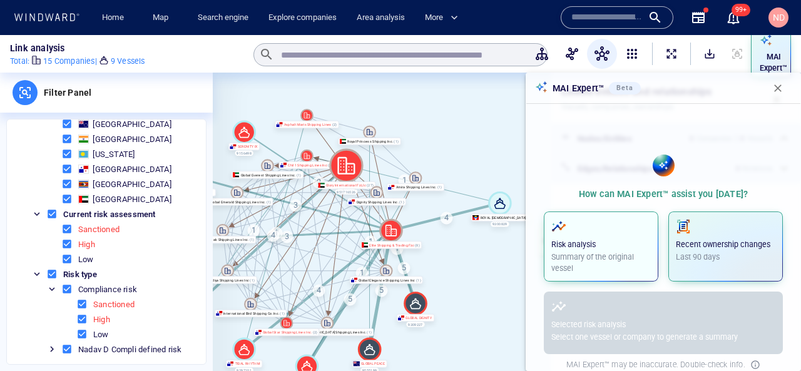
click at [614, 262] on p "Summary of the original vessel" at bounding box center [601, 263] width 100 height 23
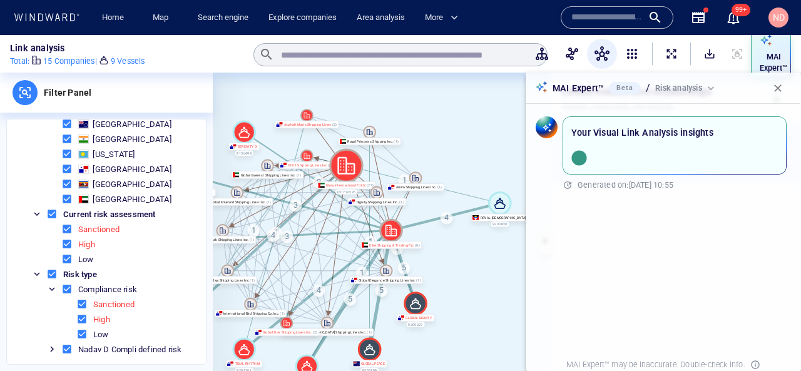
scroll to position [0, 0]
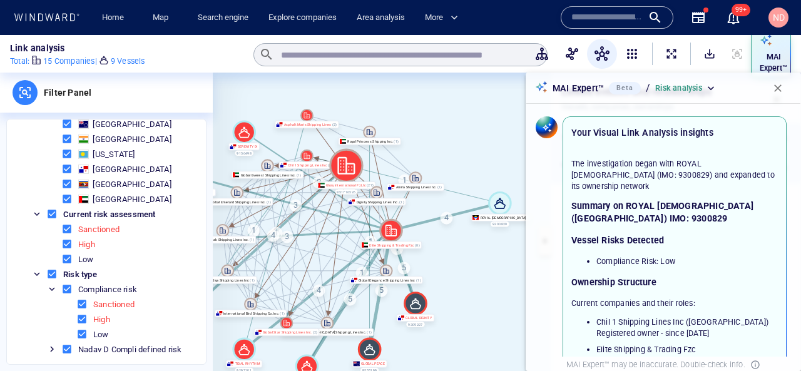
click at [642, 168] on p "The investigation began with ROYAL LADY (IMO: 9300829) and expanded to its owne…" at bounding box center [674, 175] width 207 height 34
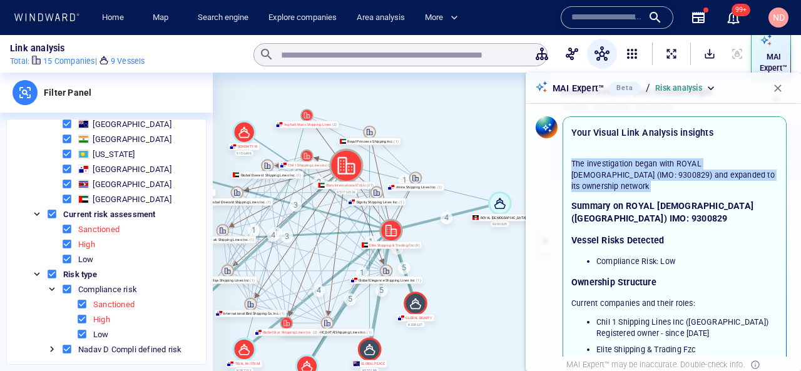
click at [642, 168] on p "The investigation began with ROYAL LADY (IMO: 9300829) and expanded to its owne…" at bounding box center [674, 175] width 207 height 34
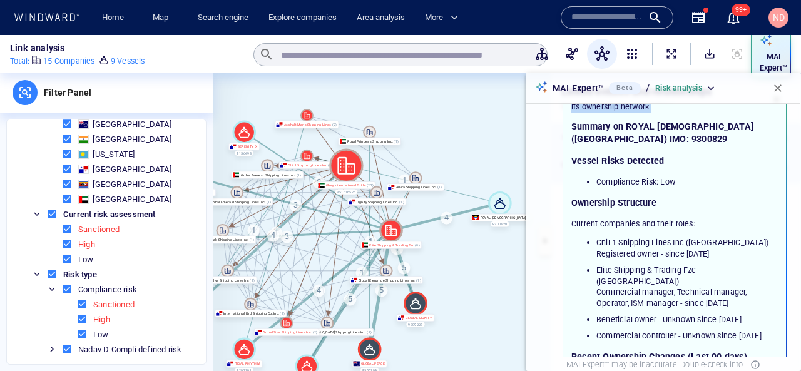
scroll to position [84, 0]
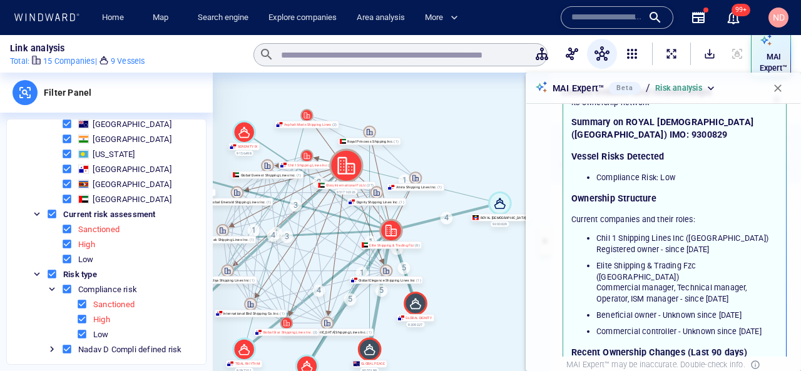
click at [598, 172] on li "Compliance Risk: Low" at bounding box center [688, 177] width 182 height 11
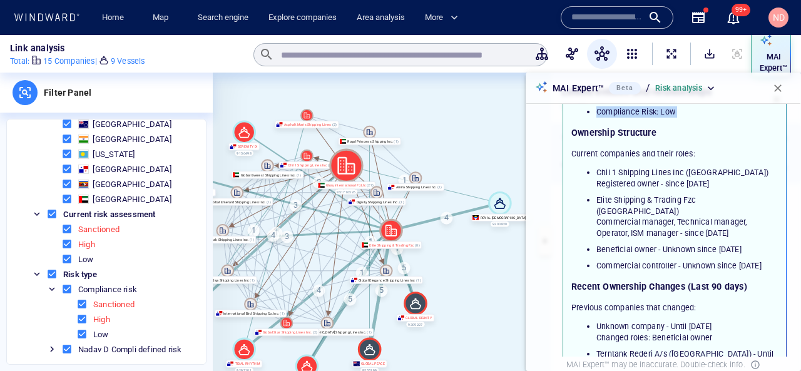
scroll to position [165, 0]
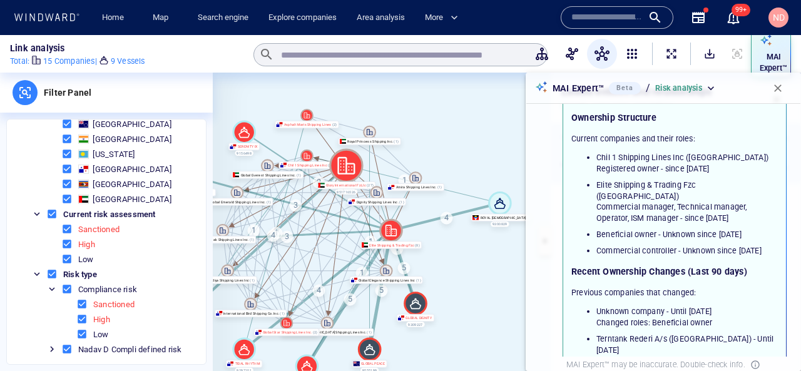
drag, startPoint x: 611, startPoint y: 128, endPoint x: 616, endPoint y: 247, distance: 119.7
click at [616, 247] on div "The investigation began with ROYAL LADY (IMO: 9300829) and expanded to its owne…" at bounding box center [674, 246] width 207 height 504
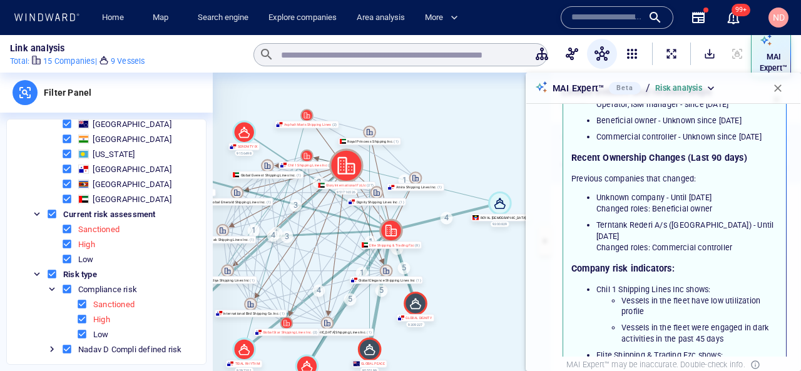
scroll to position [284, 0]
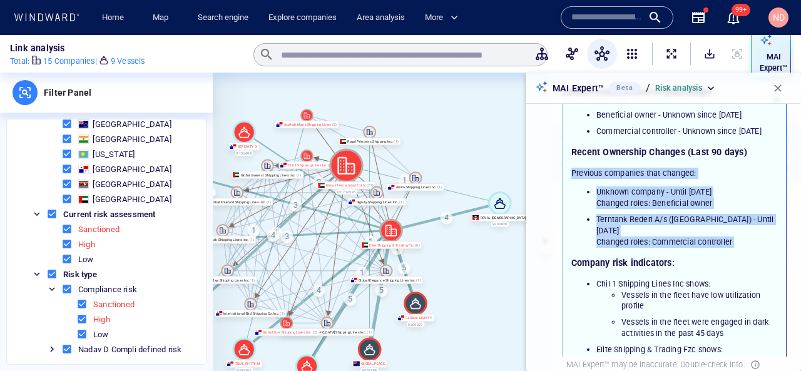
drag, startPoint x: 592, startPoint y: 167, endPoint x: 670, endPoint y: 239, distance: 106.8
click at [670, 239] on div "The investigation began with ROYAL LADY (IMO: 9300829) and expanded to its owne…" at bounding box center [674, 126] width 207 height 504
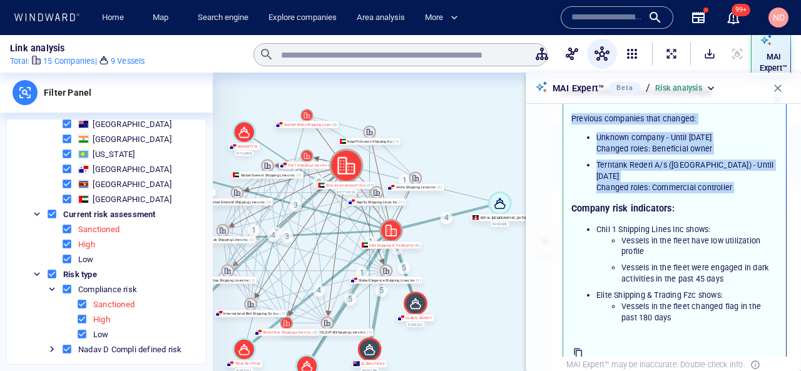
scroll to position [341, 0]
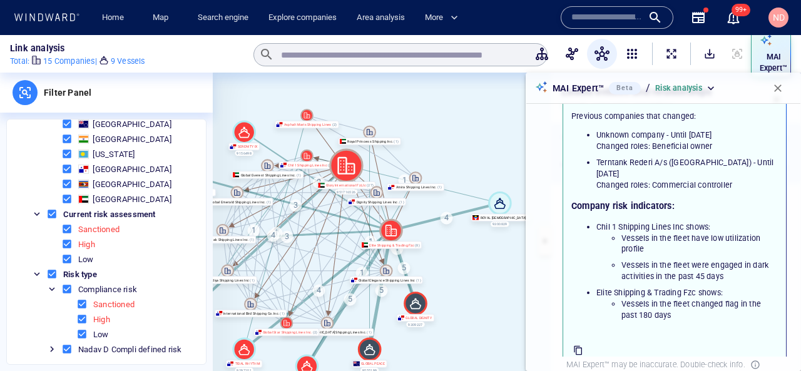
click at [624, 222] on li "Chil 1 Shipping Lines Inc shows: Vessels in the fleet have low utilization prof…" at bounding box center [688, 252] width 182 height 61
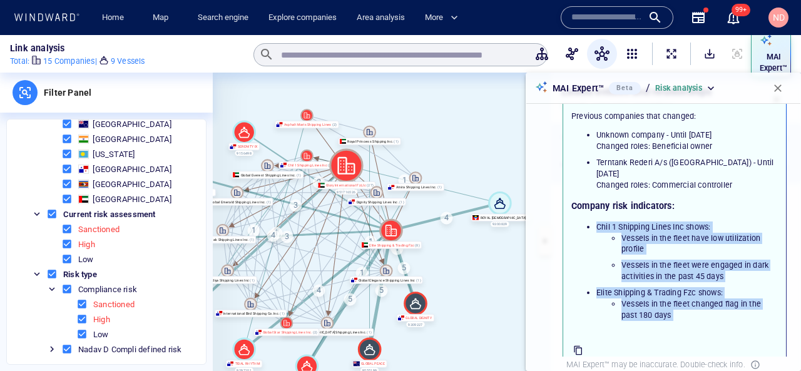
drag, startPoint x: 624, startPoint y: 215, endPoint x: 644, endPoint y: 317, distance: 104.6
click at [645, 317] on div "The investigation began with ROYAL LADY (IMO: 9300829) and expanded to its owne…" at bounding box center [675, 69] width 222 height 535
click at [481, 285] on canvas at bounding box center [507, 241] width 588 height 336
click at [347, 161] on icon at bounding box center [346, 166] width 34 height 34
click at [391, 230] on icon at bounding box center [391, 231] width 24 height 24
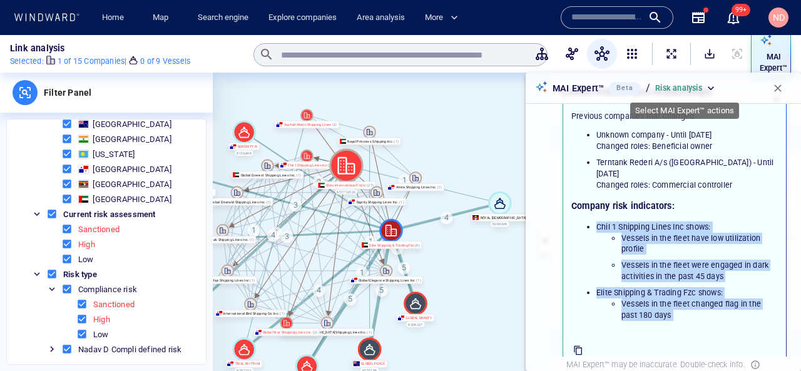
click at [688, 89] on p "Risk analysis" at bounding box center [678, 88] width 47 height 11
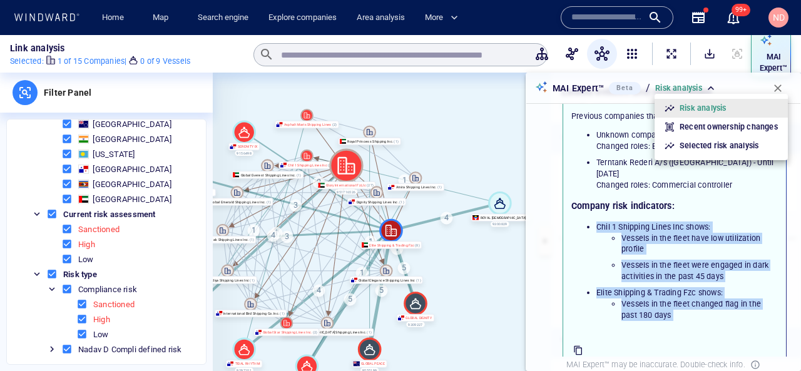
click at [699, 148] on p "Selected risk analysis" at bounding box center [719, 145] width 79 height 11
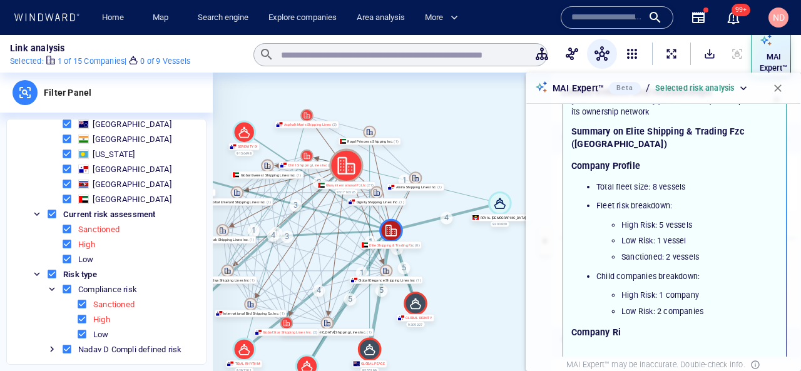
scroll to position [700, 0]
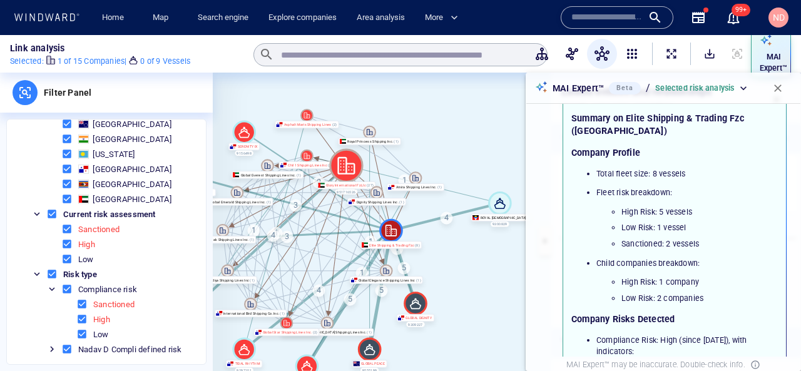
click at [633, 168] on ul "Total fleet size: 8 vessels Fleet risk breakdown: High Risk: 5 vessels Low Risk…" at bounding box center [674, 236] width 207 height 136
click at [635, 168] on li "Total fleet size: 8 vessels" at bounding box center [688, 173] width 182 height 11
click at [622, 207] on li "High Risk: 5 vessels" at bounding box center [700, 212] width 156 height 11
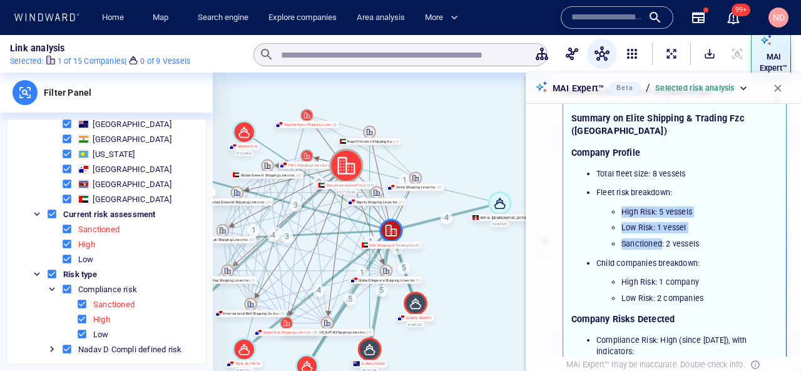
drag, startPoint x: 622, startPoint y: 187, endPoint x: 658, endPoint y: 213, distance: 45.2
click at [658, 213] on ul "High Risk: 5 vessels Low Risk: 1 vessel Sanctioned: 2 vessels" at bounding box center [688, 229] width 182 height 44
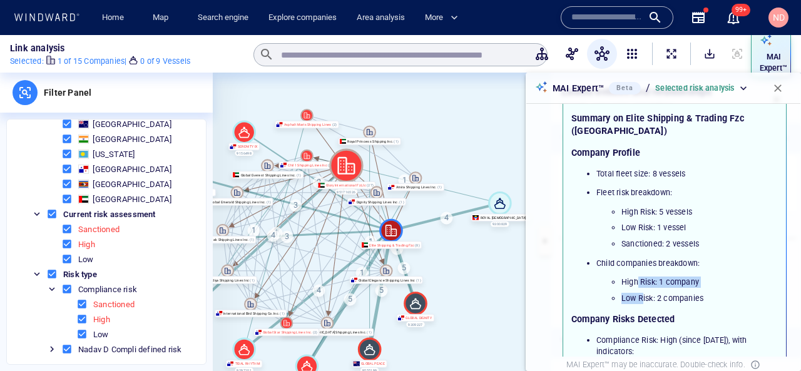
drag, startPoint x: 637, startPoint y: 255, endPoint x: 643, endPoint y: 269, distance: 14.9
click at [643, 277] on ul "High Risk: 1 company Low Risk: 2 companies" at bounding box center [688, 291] width 182 height 28
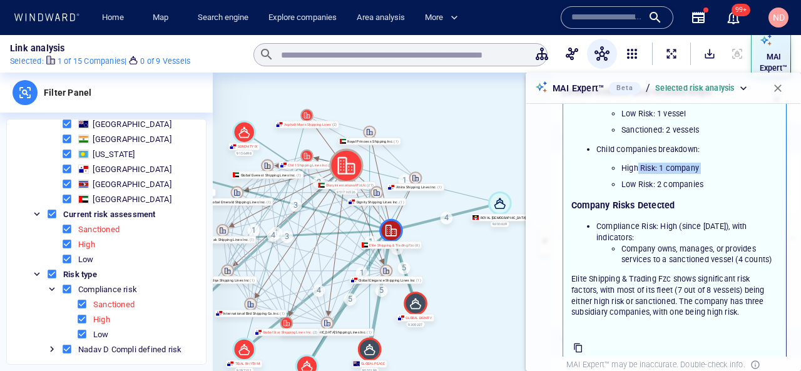
scroll to position [821, 0]
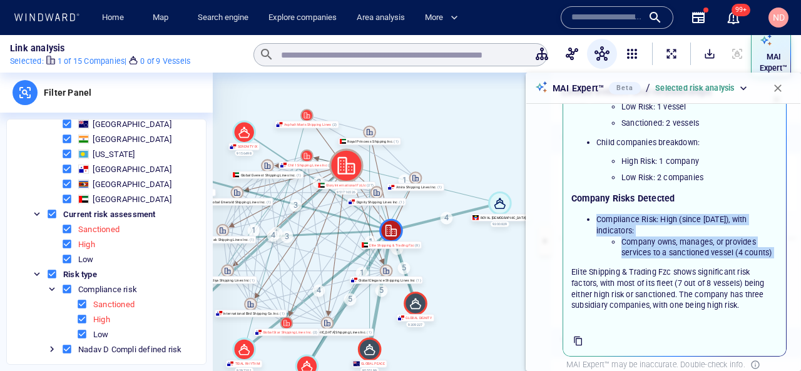
drag, startPoint x: 584, startPoint y: 192, endPoint x: 707, endPoint y: 241, distance: 132.6
click at [707, 241] on div "The investigation began with ROYAL LADY (IMO: 9300829) and expanded to its owne…" at bounding box center [674, 130] width 207 height 361
click at [677, 214] on li "Compliance Risk: High (since 2025-04-11), with indicators: Company owns, manage…" at bounding box center [688, 236] width 182 height 45
drag, startPoint x: 629, startPoint y: 218, endPoint x: 766, endPoint y: 236, distance: 138.3
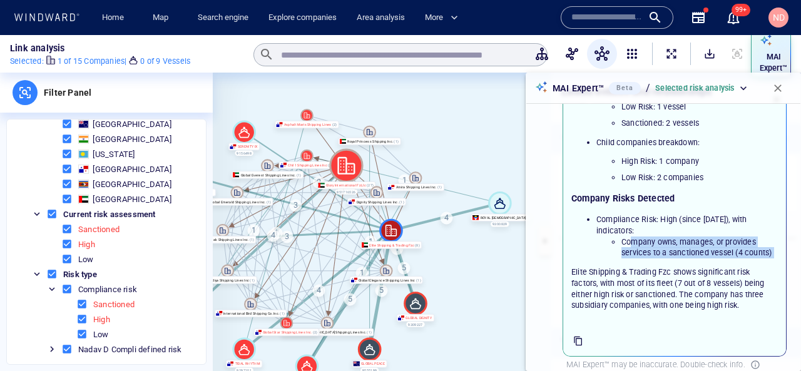
click at [766, 236] on div "The investigation began with ROYAL LADY (IMO: 9300829) and expanded to its owne…" at bounding box center [674, 130] width 207 height 361
click at [688, 267] on p "Elite Shipping & Trading Fzc shows significant risk factors, with most of its f…" at bounding box center [674, 289] width 207 height 45
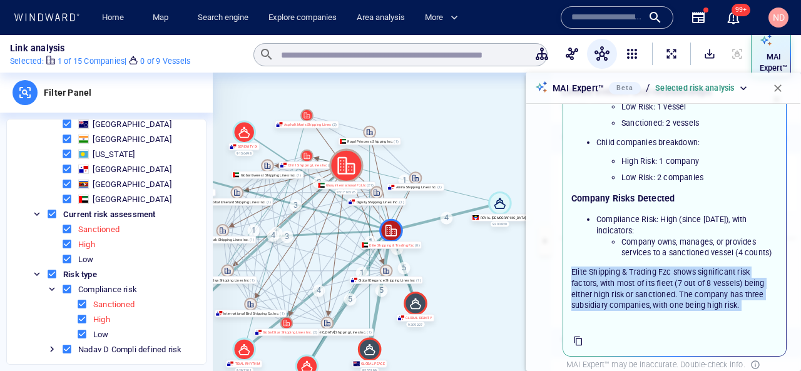
click at [688, 267] on p "Elite Shipping & Trading Fzc shows significant risk factors, with most of its f…" at bounding box center [674, 289] width 207 height 45
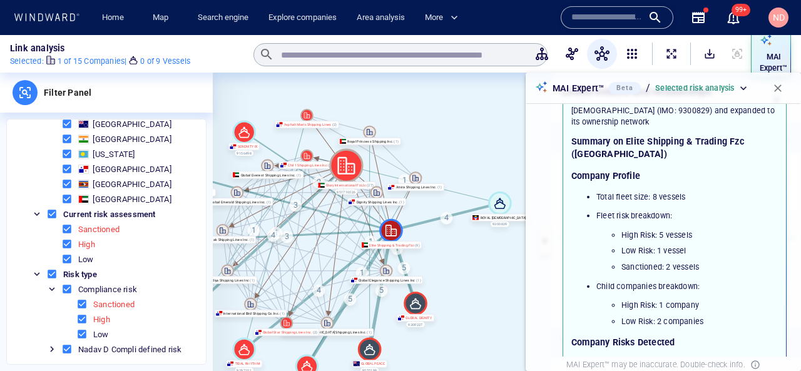
scroll to position [653, 0]
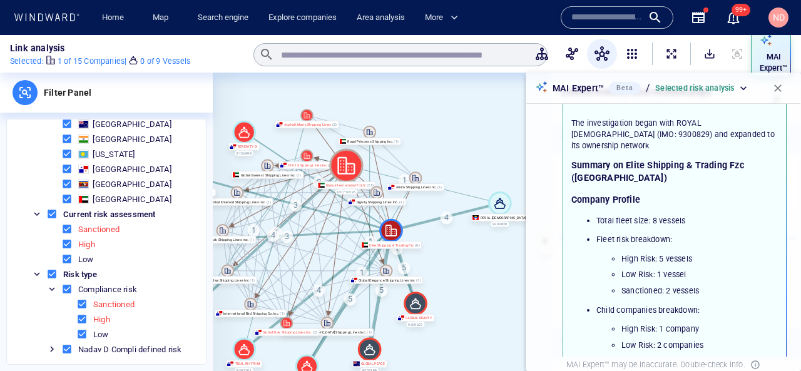
click at [455, 260] on canvas at bounding box center [507, 241] width 588 height 336
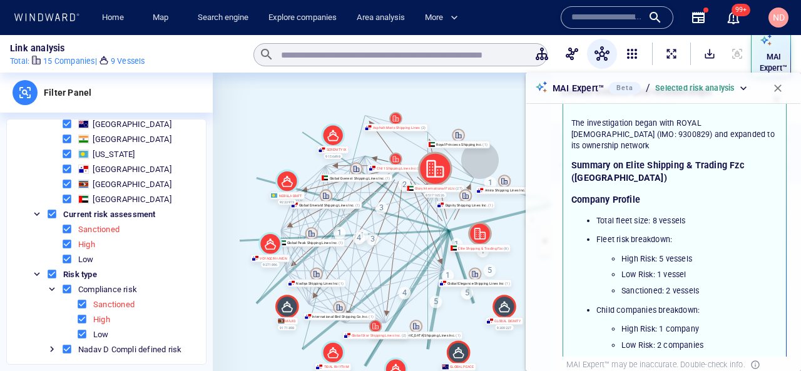
drag, startPoint x: 407, startPoint y: 160, endPoint x: 499, endPoint y: 160, distance: 92.0
click at [499, 160] on canvas at bounding box center [507, 241] width 588 height 336
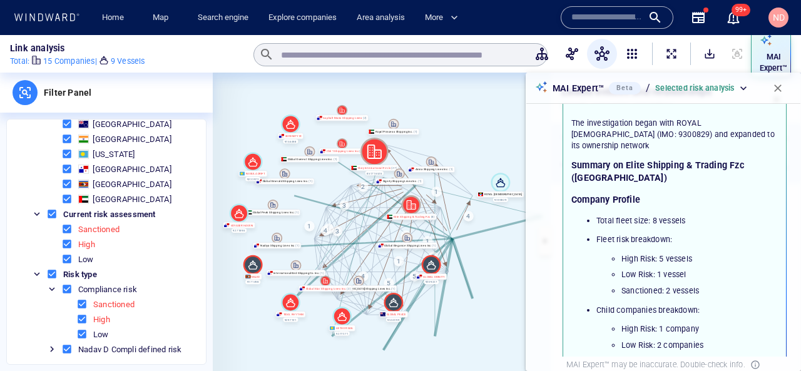
drag, startPoint x: 494, startPoint y: 269, endPoint x: 444, endPoint y: 219, distance: 70.4
click at [444, 219] on canvas at bounding box center [507, 241] width 588 height 336
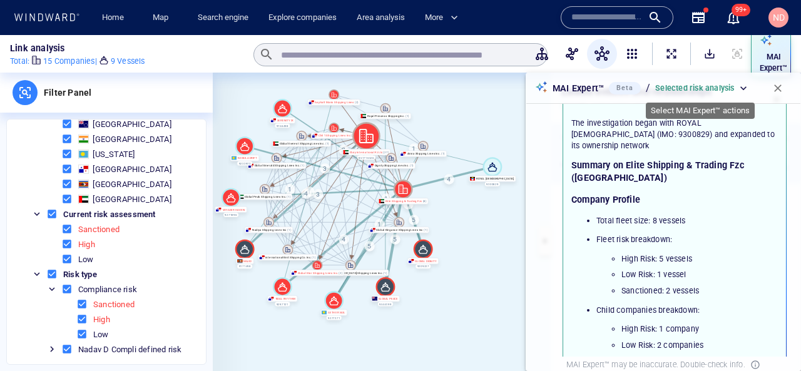
click at [720, 90] on p "Selected risk analysis" at bounding box center [694, 88] width 79 height 11
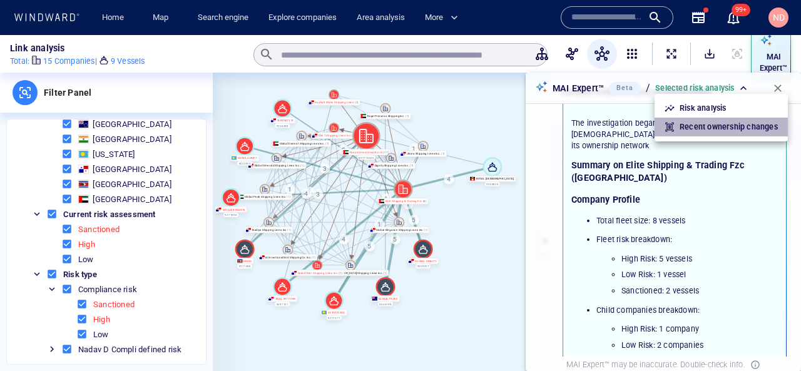
click at [725, 125] on p "Recent ownership changes" at bounding box center [729, 126] width 98 height 11
type input "**********"
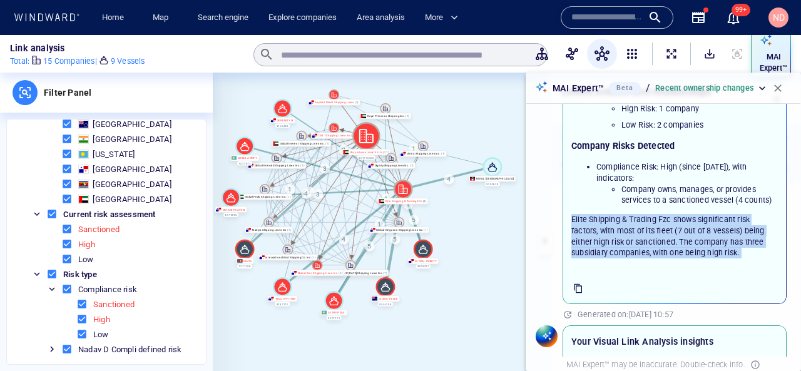
scroll to position [802, 0]
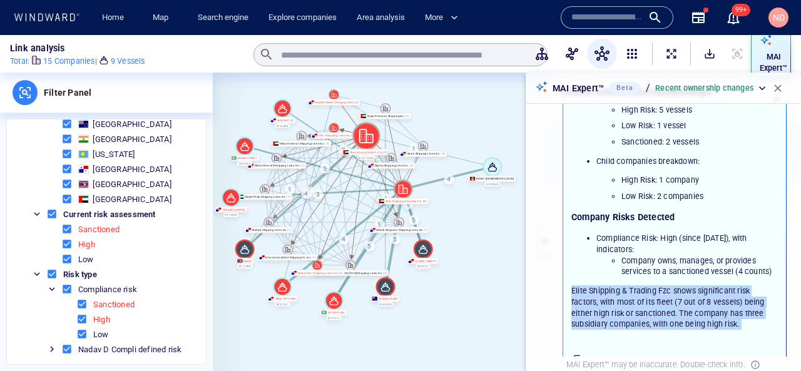
click at [774, 91] on span "button" at bounding box center [778, 88] width 13 height 13
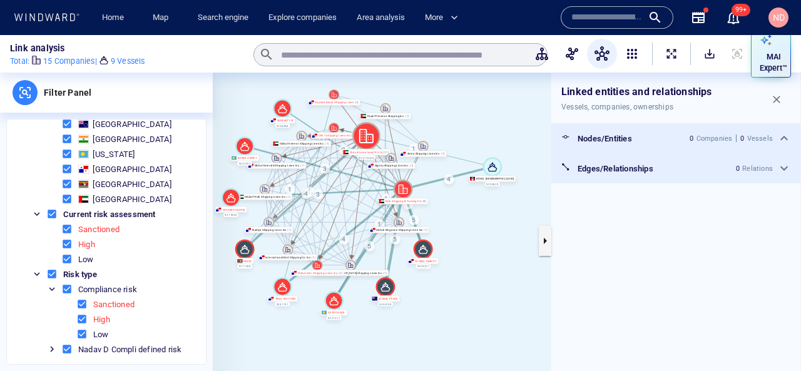
click at [544, 270] on canvas at bounding box center [507, 241] width 588 height 336
click at [780, 93] on button "button" at bounding box center [777, 100] width 28 height 28
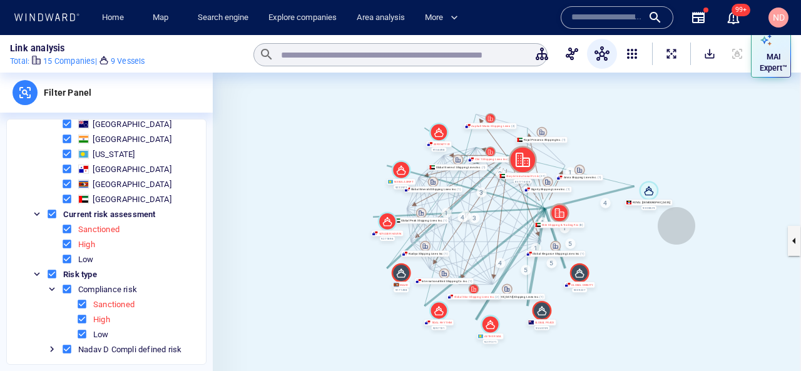
drag, startPoint x: 521, startPoint y: 203, endPoint x: 676, endPoint y: 225, distance: 156.9
click at [677, 226] on canvas at bounding box center [507, 241] width 588 height 336
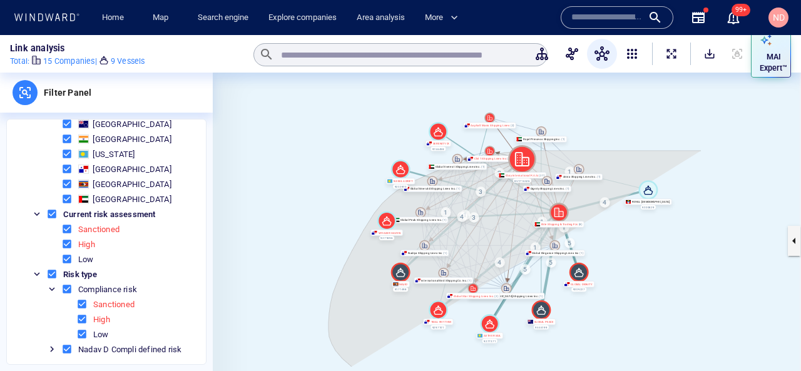
drag, startPoint x: 701, startPoint y: 151, endPoint x: 684, endPoint y: 279, distance: 129.4
click at [684, 279] on canvas at bounding box center [507, 241] width 588 height 336
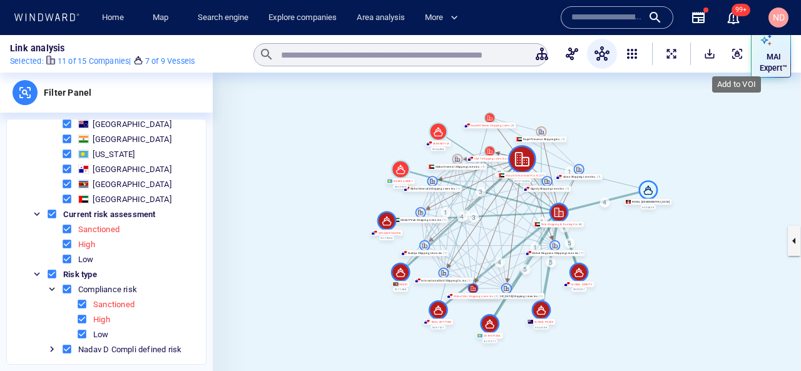
click at [735, 48] on span "AddToVoi" at bounding box center [737, 54] width 13 height 13
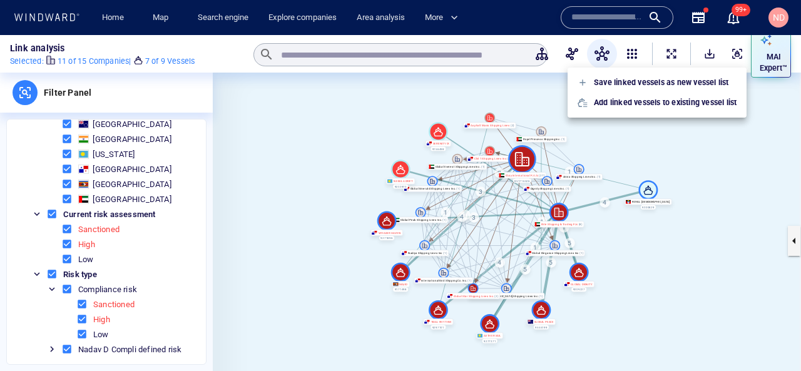
click at [691, 236] on div at bounding box center [400, 185] width 801 height 371
